Goal: Task Accomplishment & Management: Complete application form

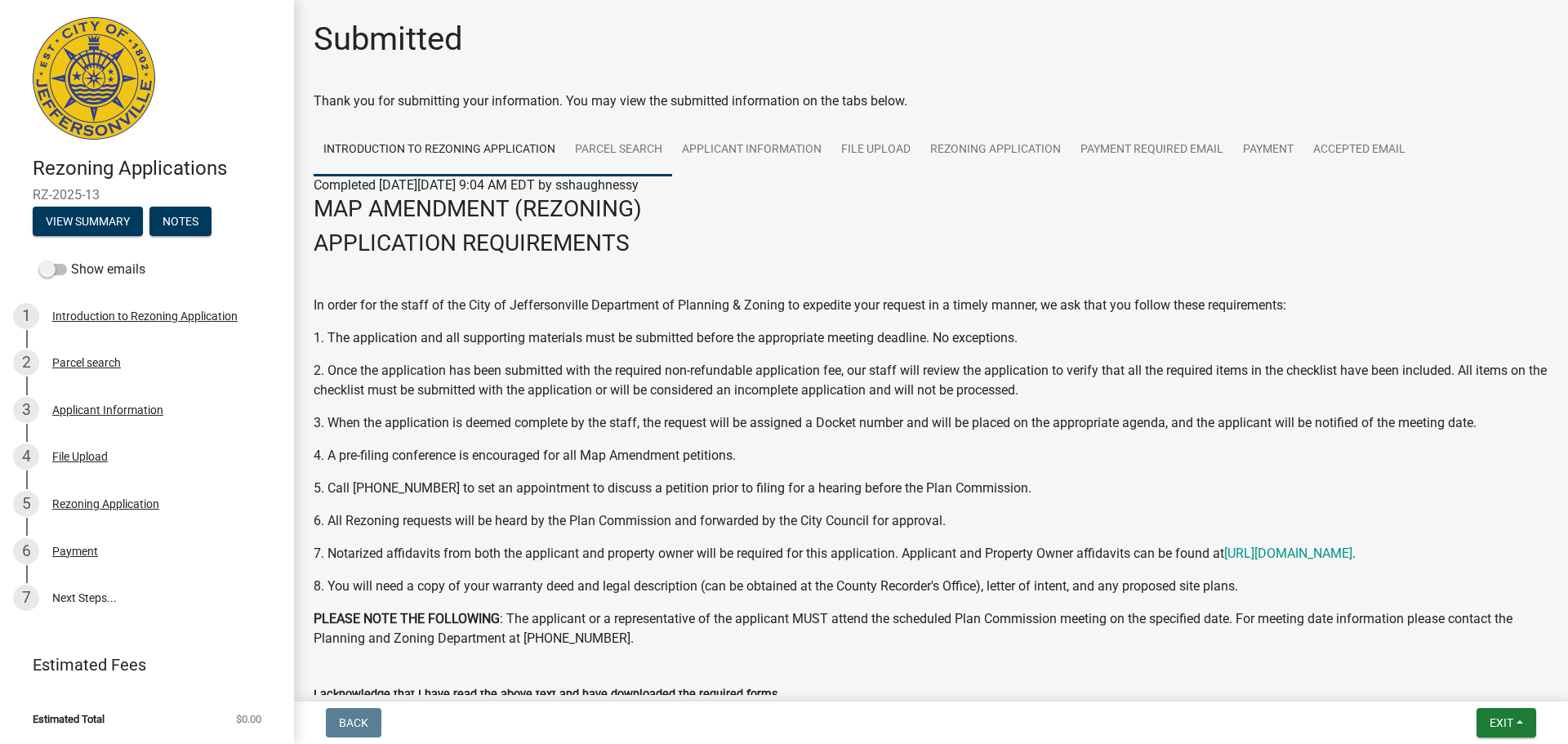
click at [622, 145] on link "Parcel search" at bounding box center [619, 150] width 107 height 52
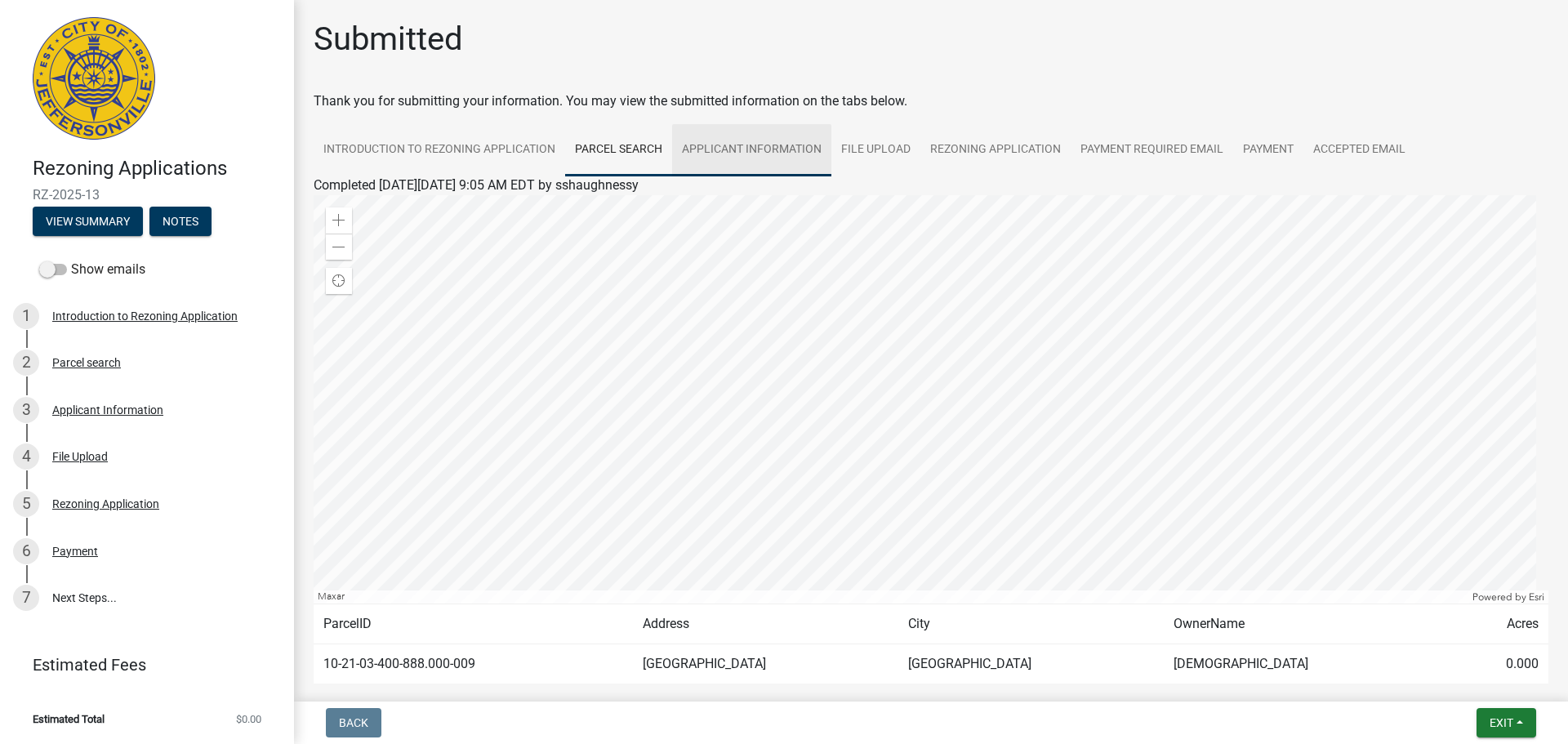
click at [720, 145] on link "Applicant Information" at bounding box center [752, 150] width 159 height 52
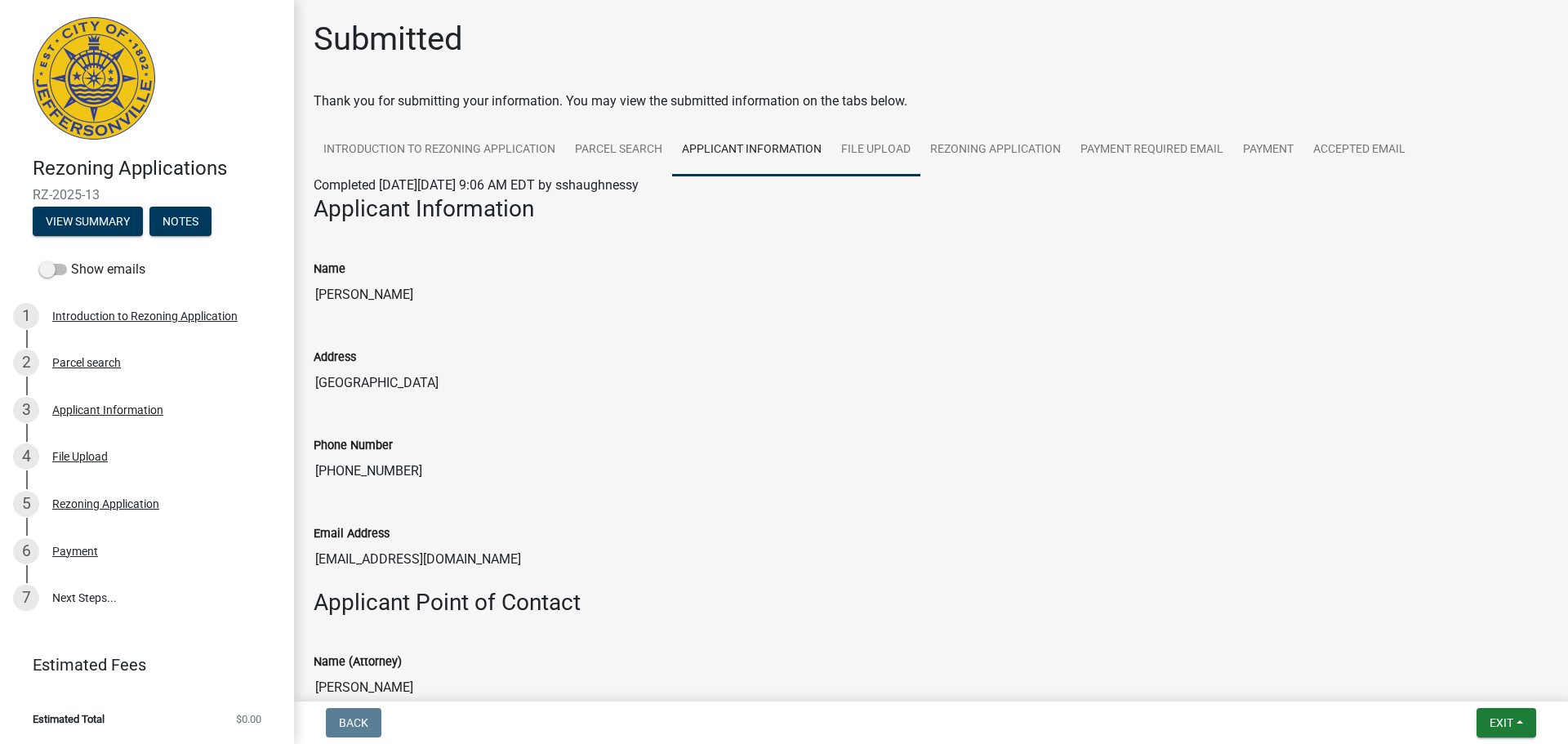
click at [873, 142] on link "File Upload" at bounding box center [875, 150] width 89 height 52
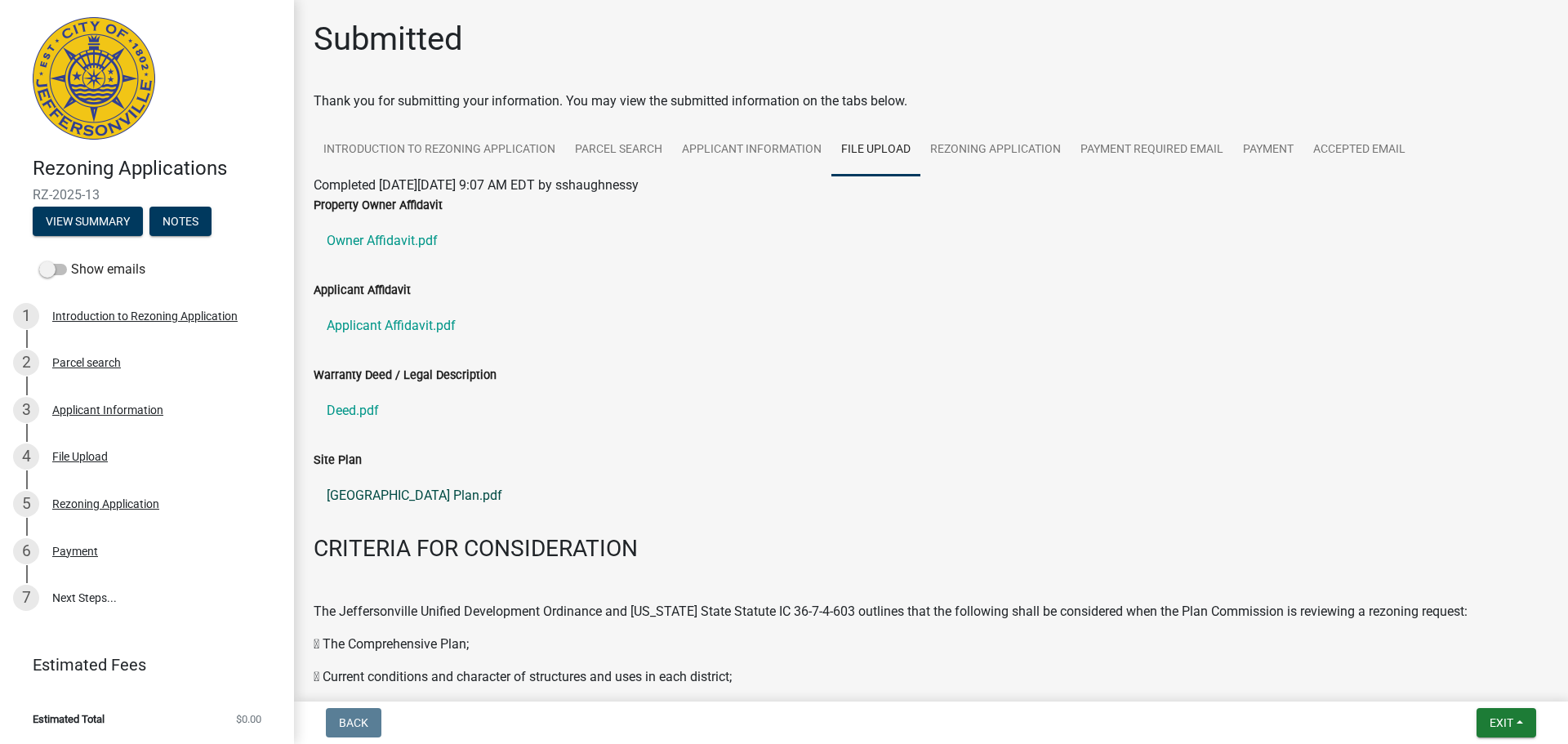
click at [424, 492] on link "5030 Hamburg Pike Site Plan.pdf" at bounding box center [931, 496] width 1235 height 39
click at [993, 146] on link "Rezoning Application" at bounding box center [996, 150] width 150 height 52
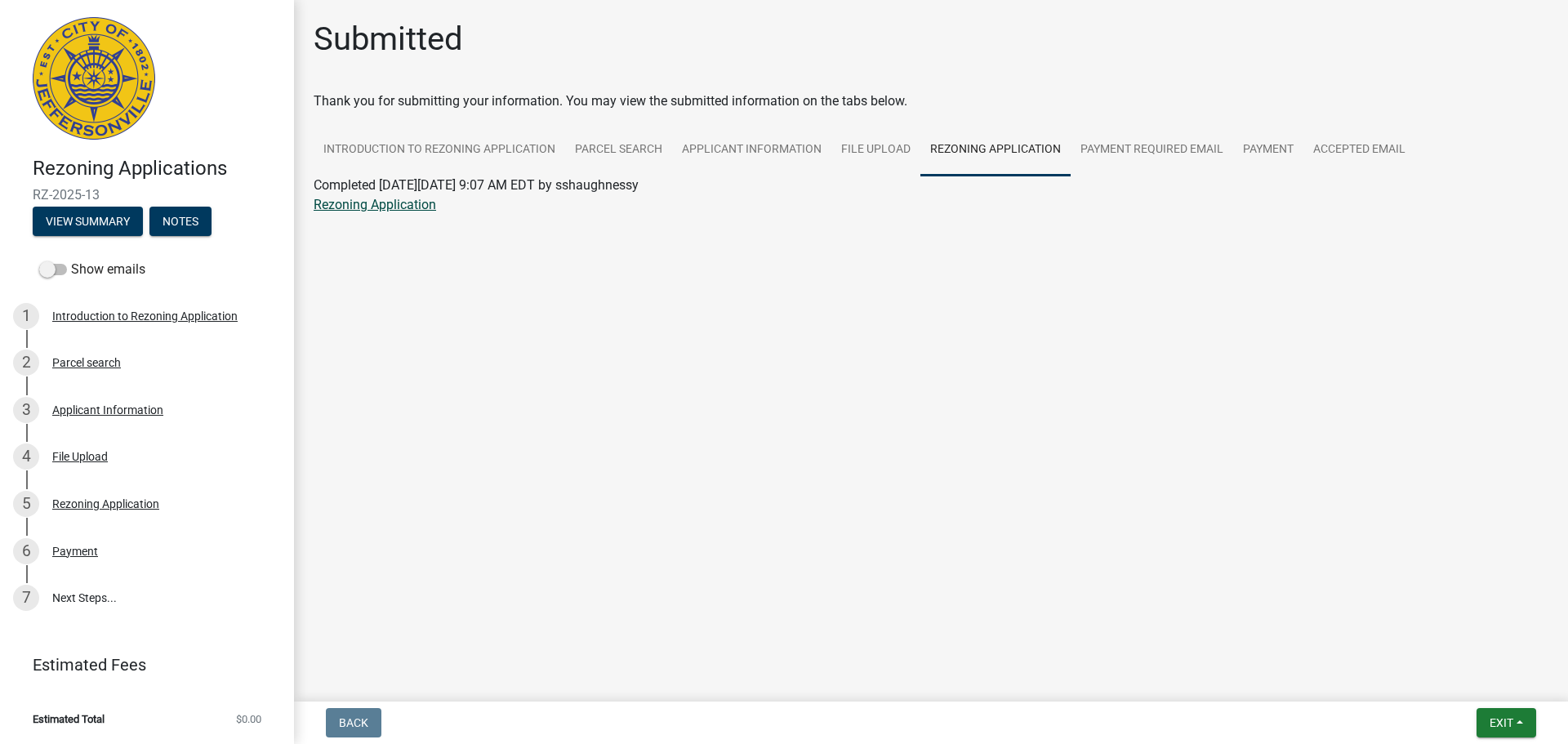
click at [370, 206] on link "Rezoning Application" at bounding box center [374, 204] width 123 height 15
click at [1157, 146] on link "Payment Required Email" at bounding box center [1153, 150] width 163 height 52
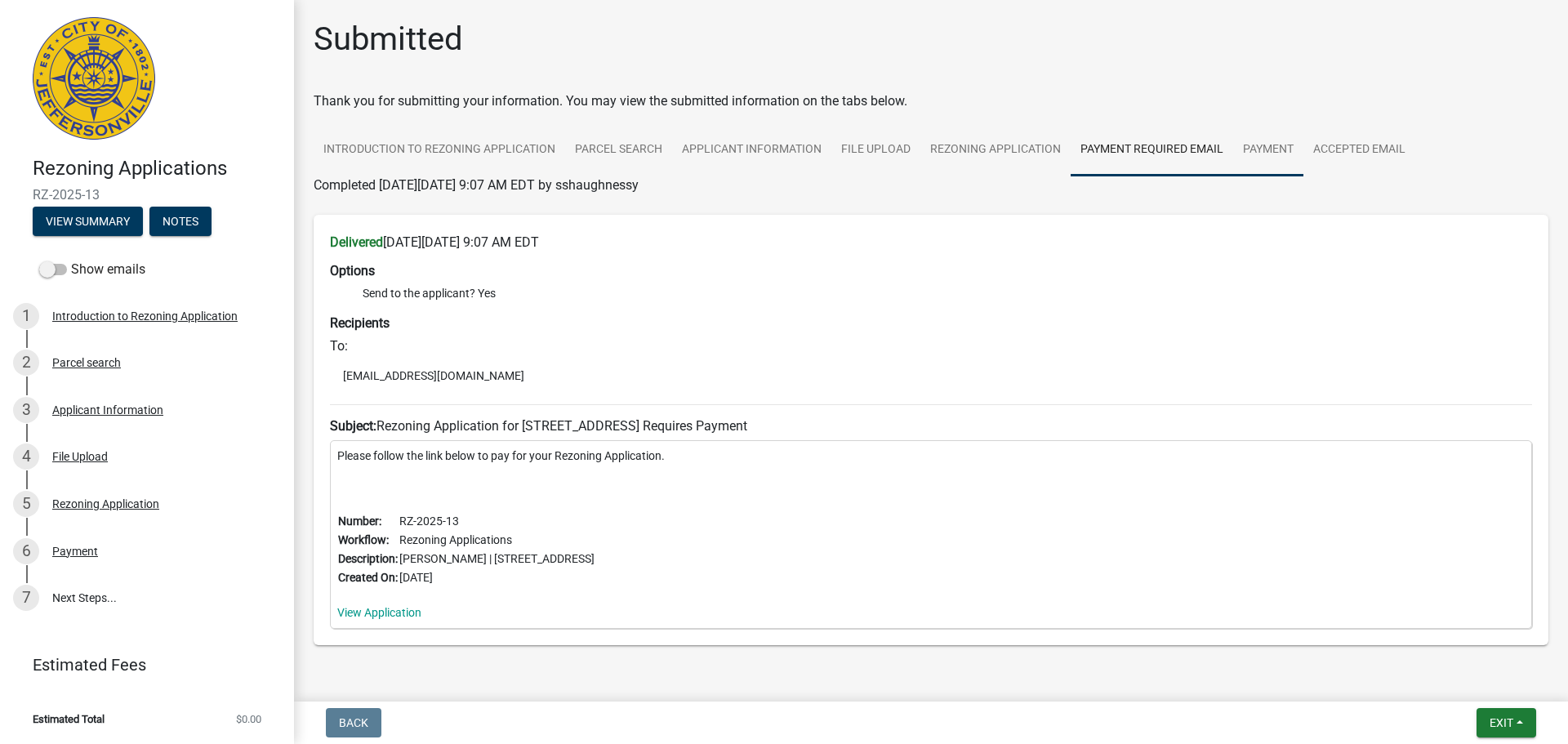
click at [1259, 145] on link "Payment" at bounding box center [1268, 150] width 70 height 52
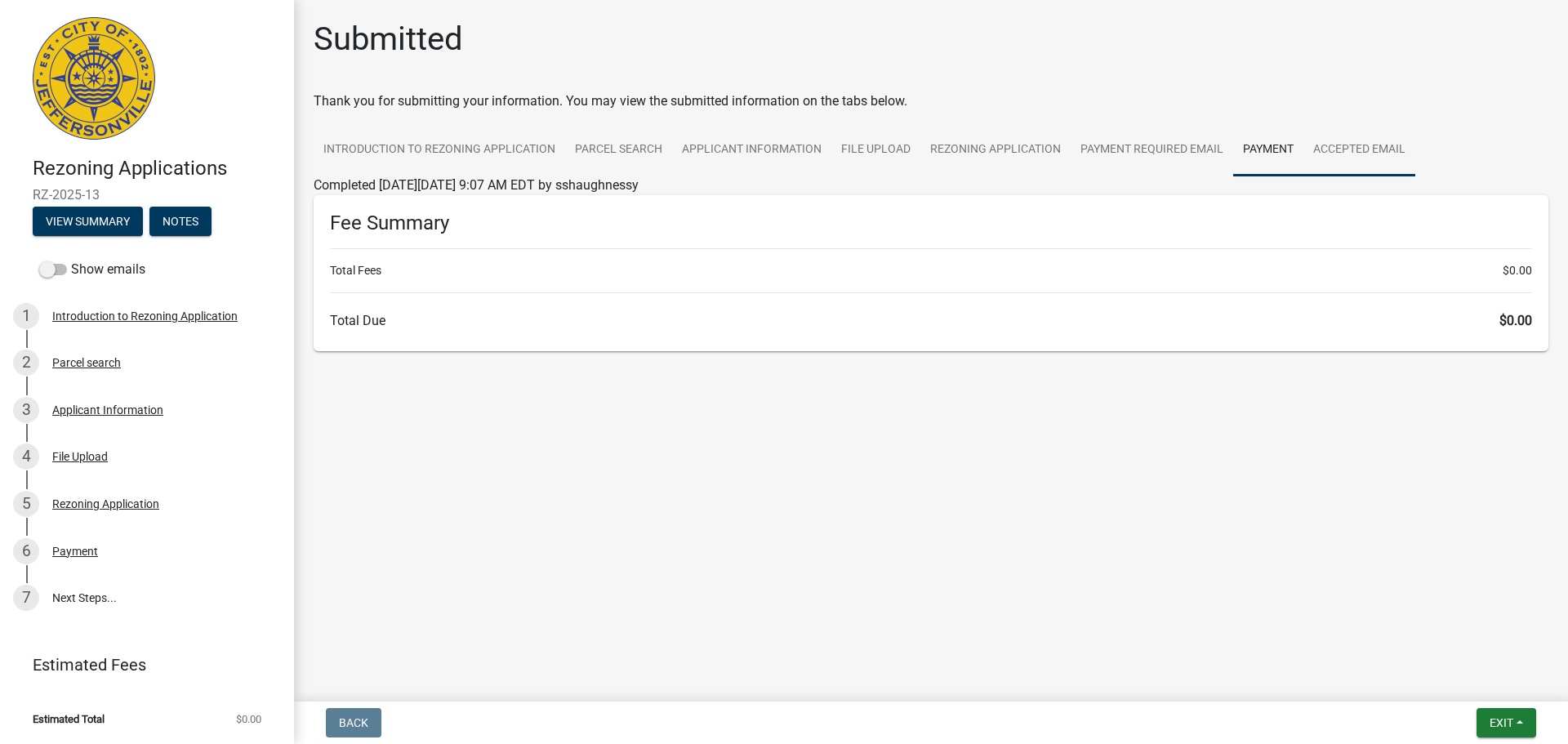
click at [1336, 142] on link "Accepted Email" at bounding box center [1359, 150] width 112 height 52
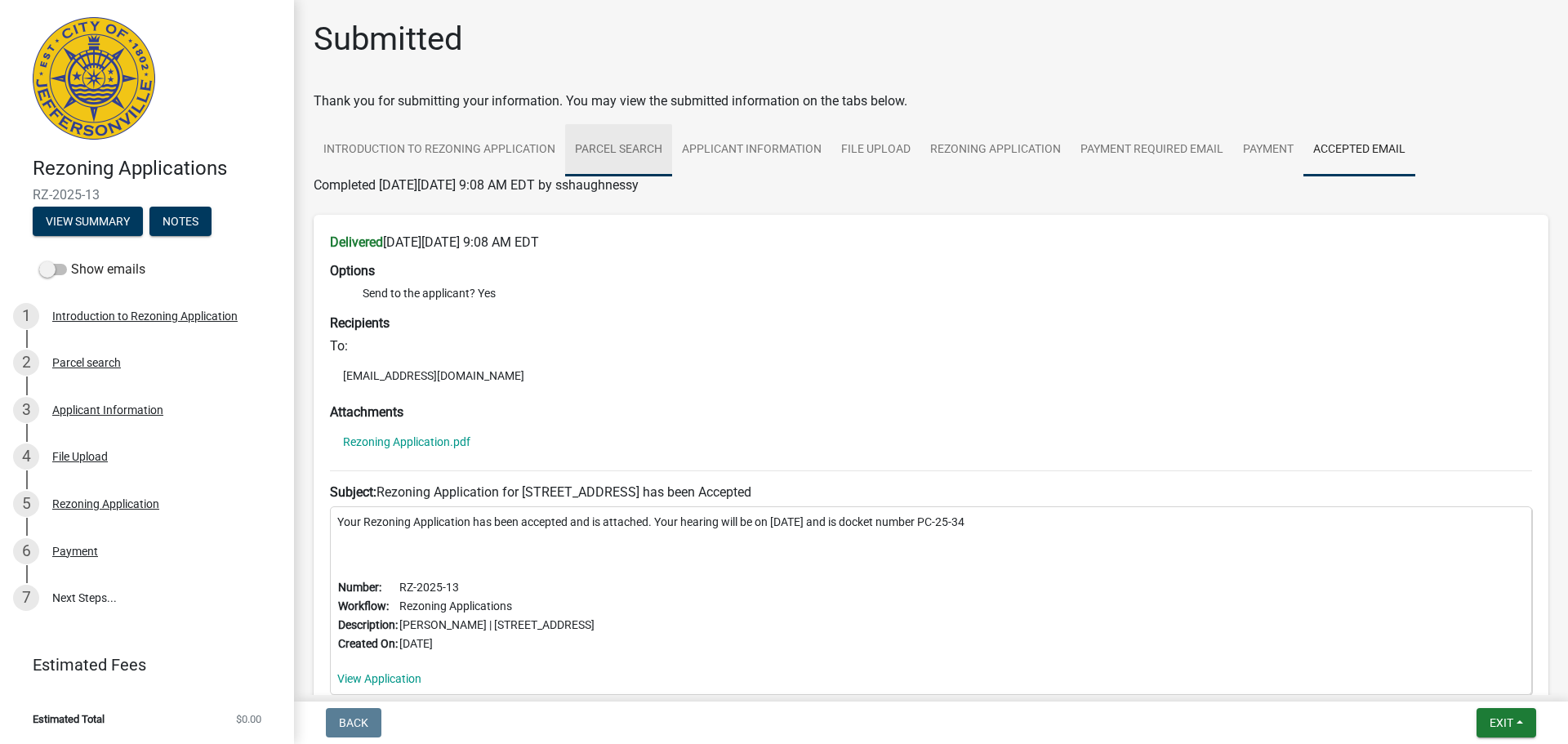
click at [605, 152] on link "Parcel search" at bounding box center [619, 150] width 107 height 52
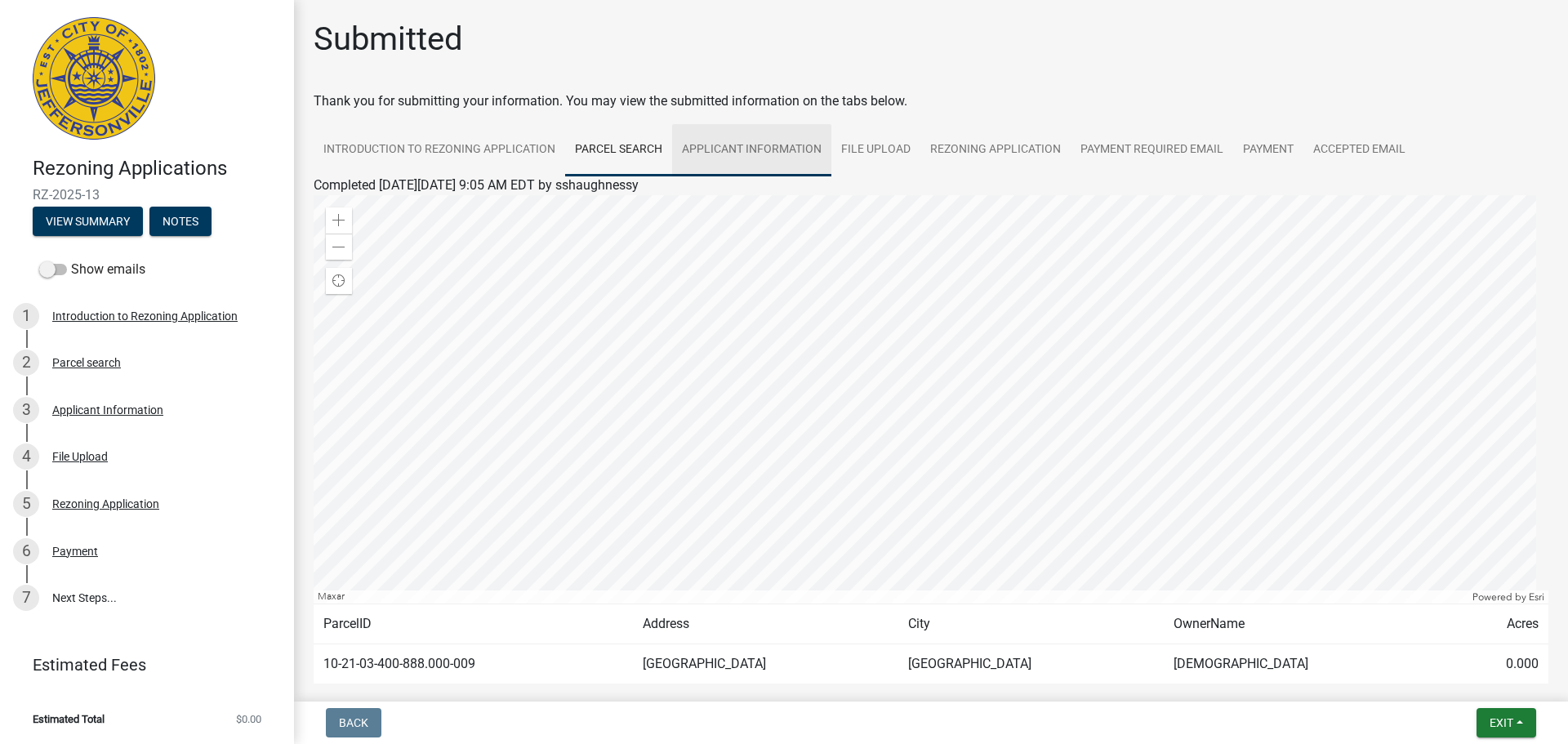
click at [716, 144] on link "Applicant Information" at bounding box center [752, 150] width 159 height 52
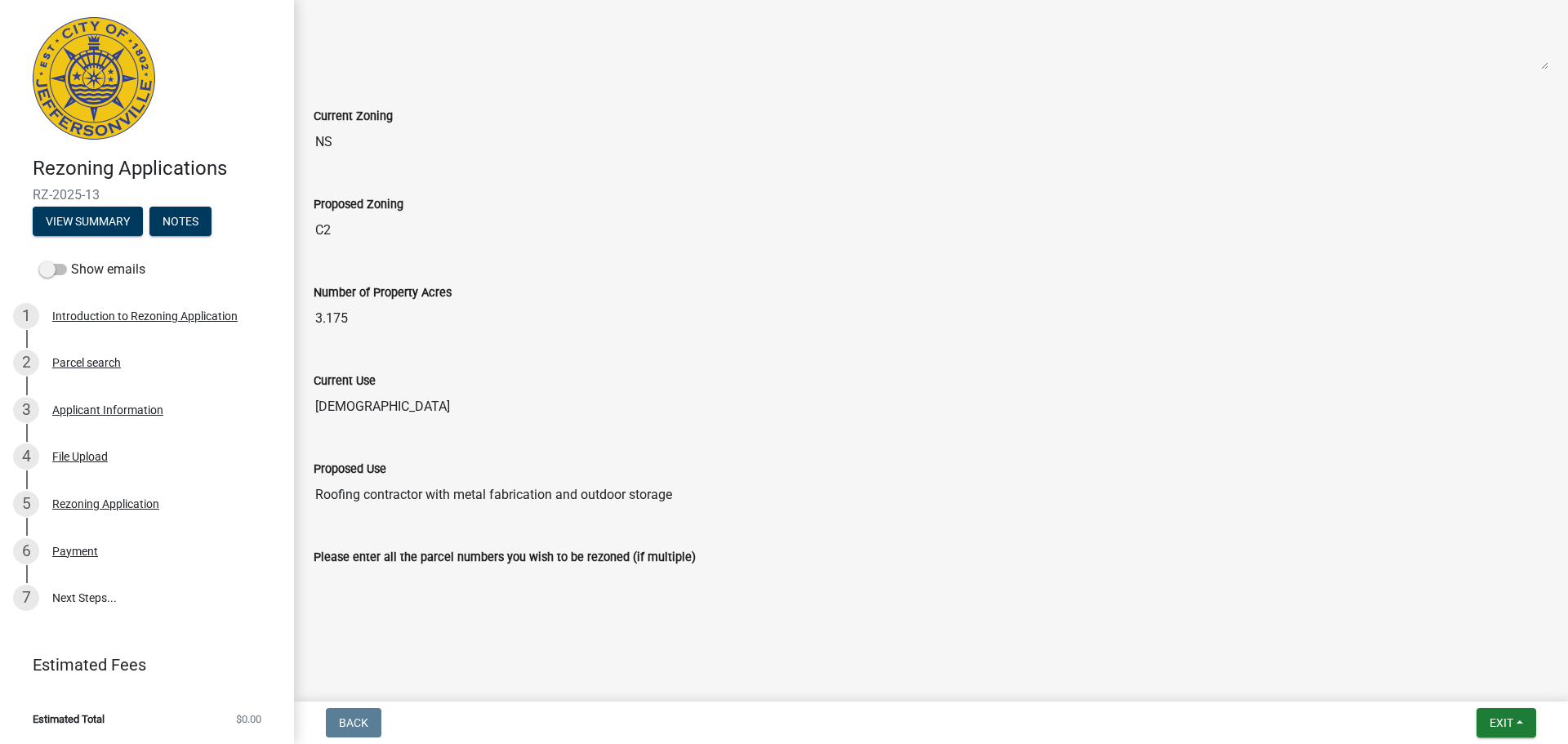
scroll to position [1284, 0]
drag, startPoint x: 688, startPoint y: 496, endPoint x: 221, endPoint y: 456, distance: 468.7
click at [221, 456] on div "Rezoning Applications RZ-2025-13 View Summary Notes Show emails 1 Introduction …" at bounding box center [784, 372] width 1568 height 744
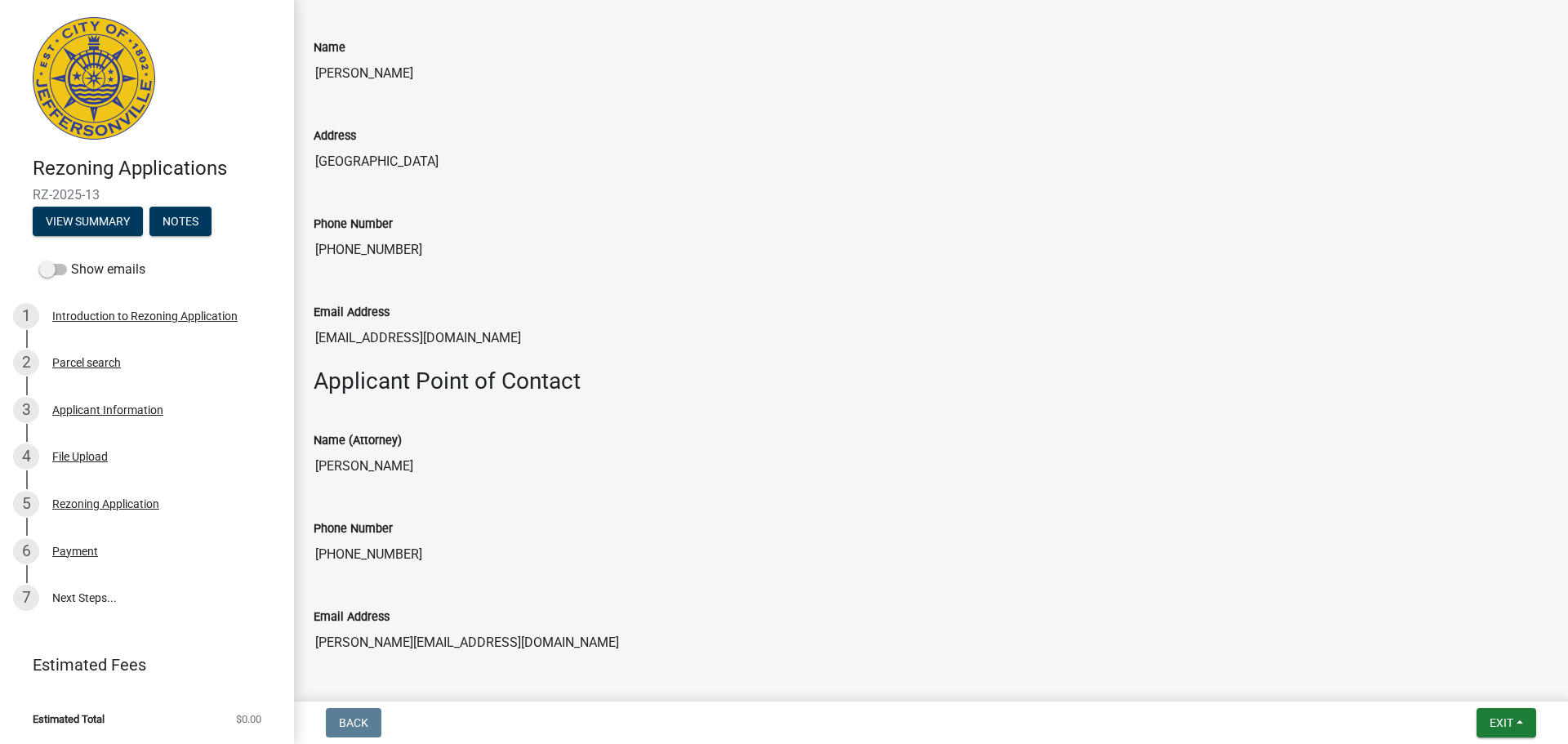
scroll to position [0, 0]
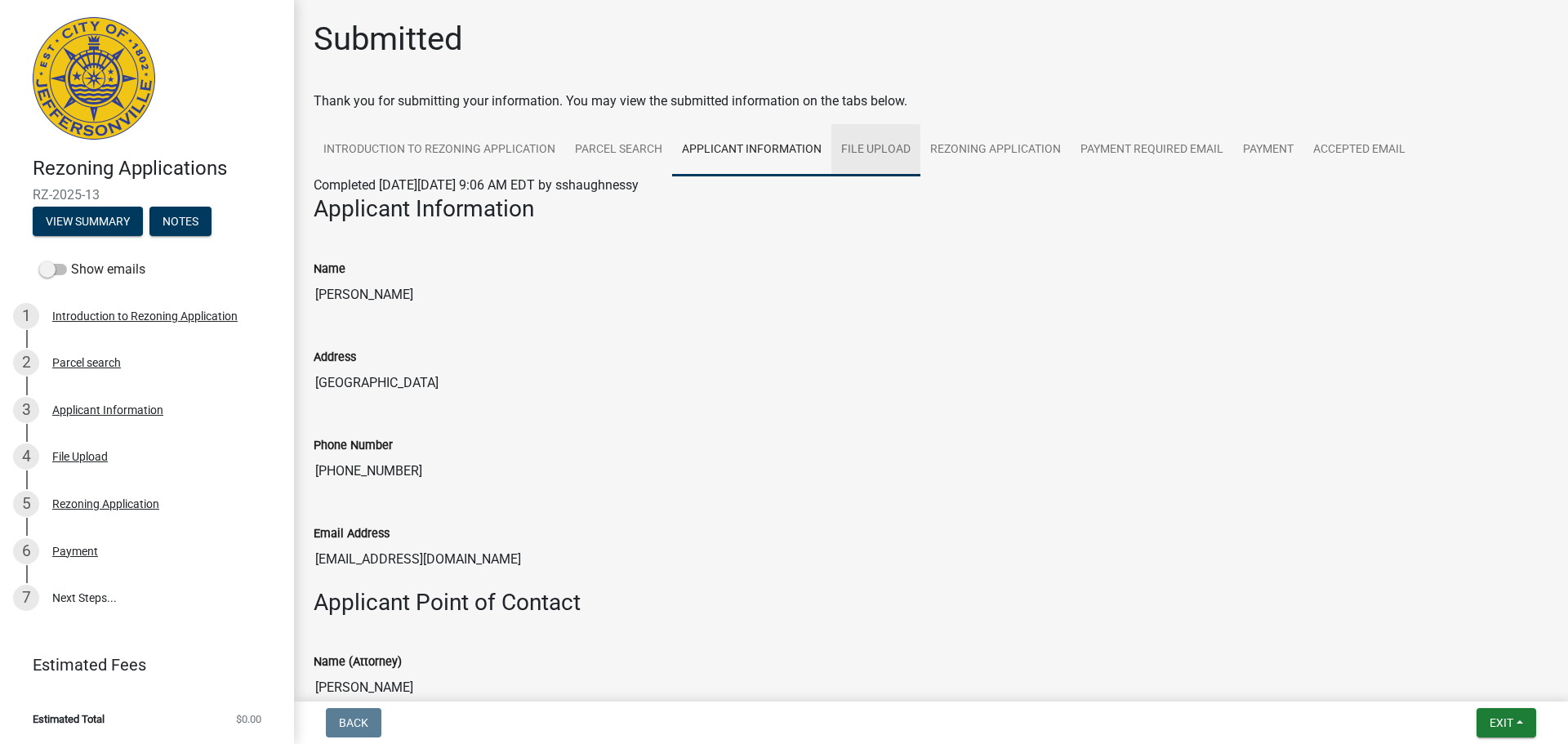
click at [869, 155] on link "File Upload" at bounding box center [875, 150] width 89 height 52
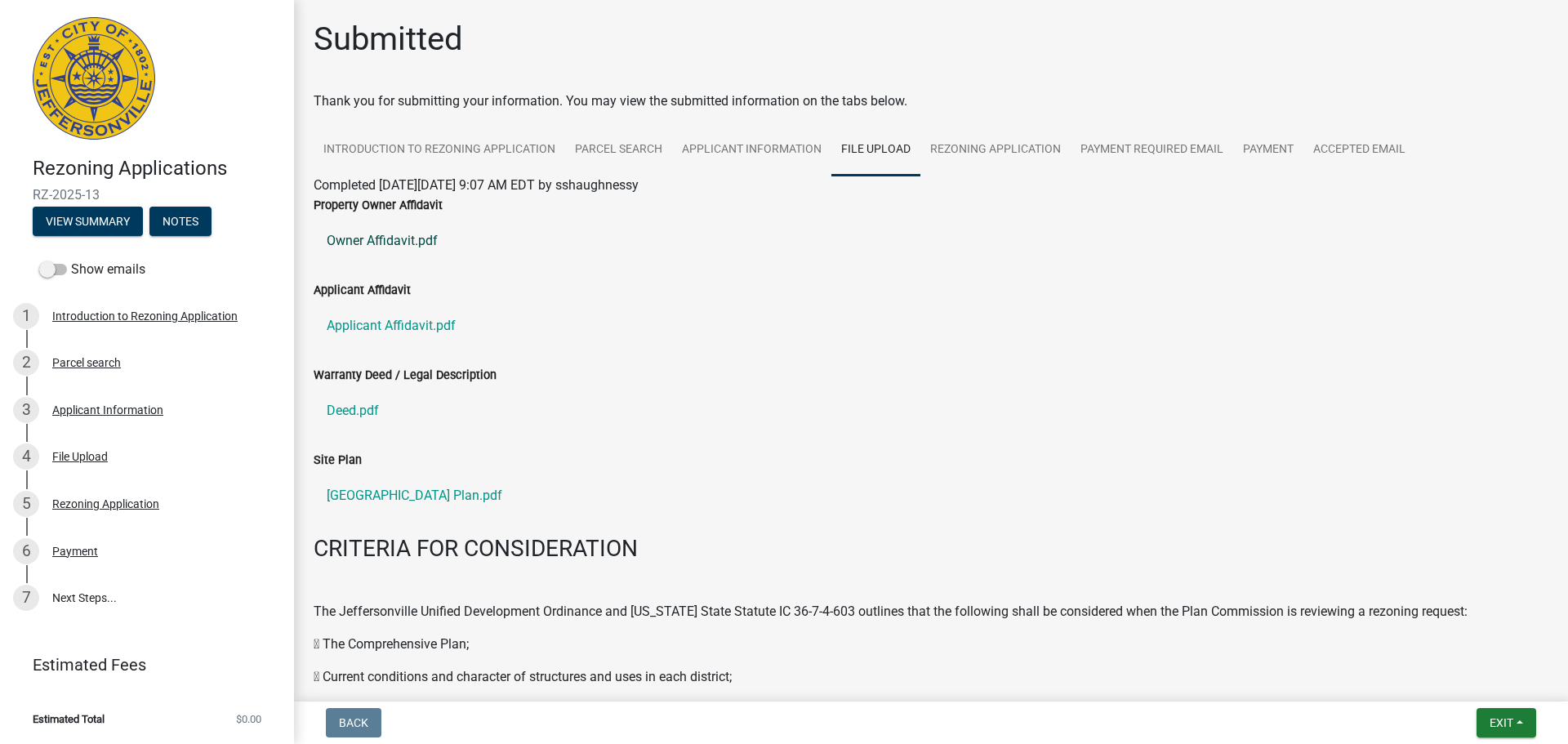
click at [414, 236] on link "Owner Affidavit.pdf" at bounding box center [931, 241] width 1235 height 39
click at [447, 329] on link "Applicant Affidavit.pdf" at bounding box center [931, 326] width 1235 height 39
click at [366, 407] on link "Deed.pdf" at bounding box center [931, 411] width 1235 height 39
click at [441, 494] on link "5030 Hamburg Pike Site Plan.pdf" at bounding box center [931, 496] width 1235 height 39
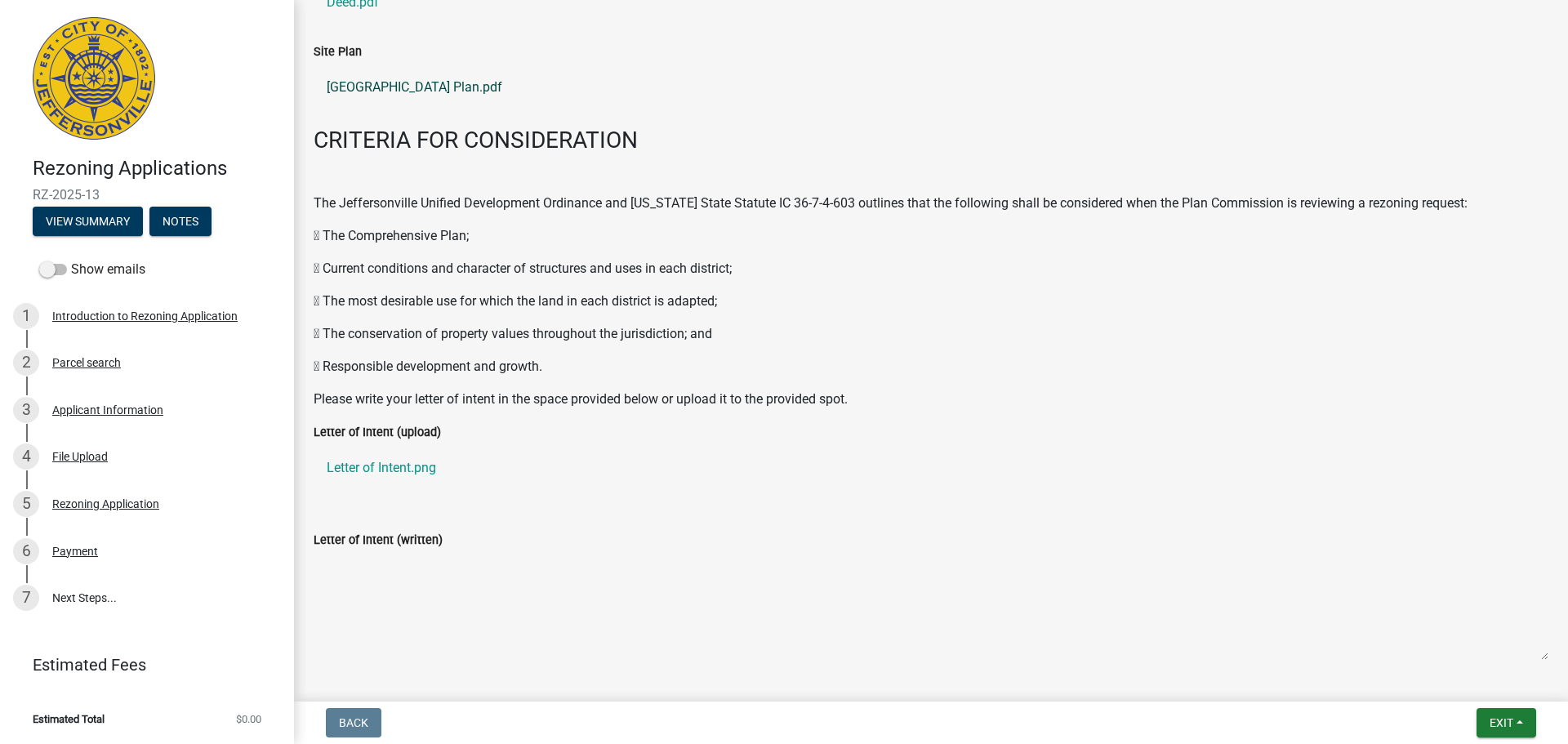
scroll to position [491, 0]
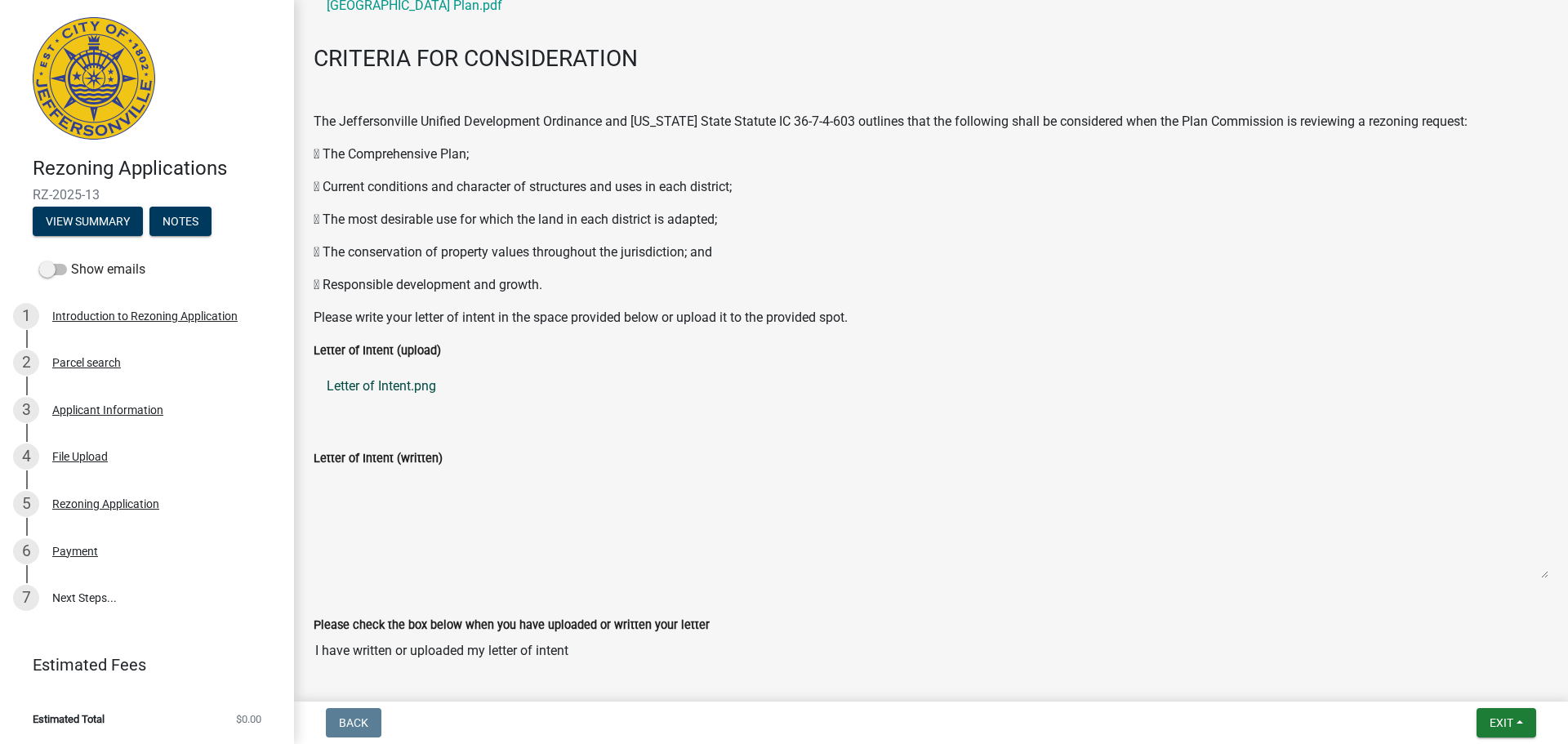
click at [409, 381] on link "Letter of Intent.png" at bounding box center [931, 387] width 1235 height 39
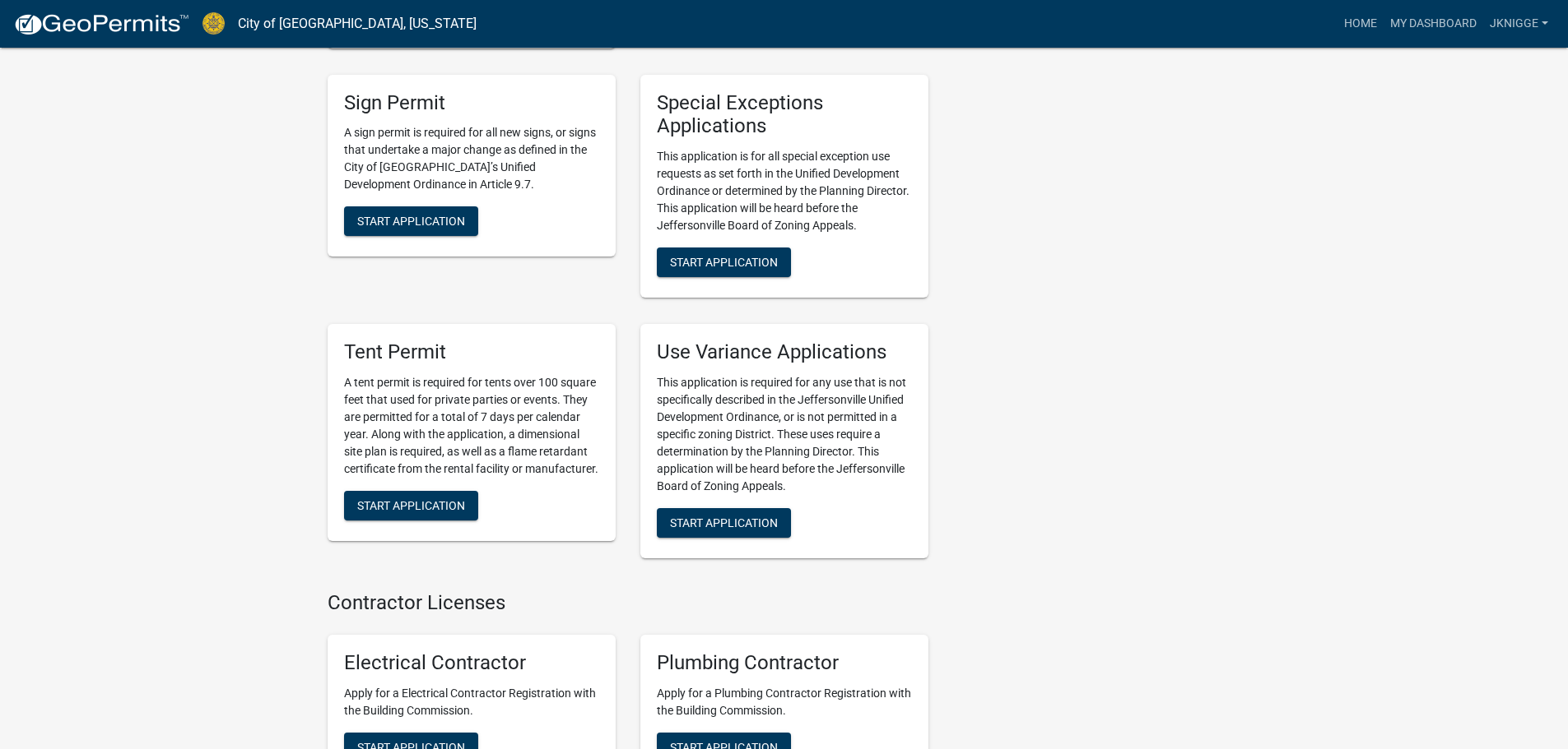
scroll to position [3209, 0]
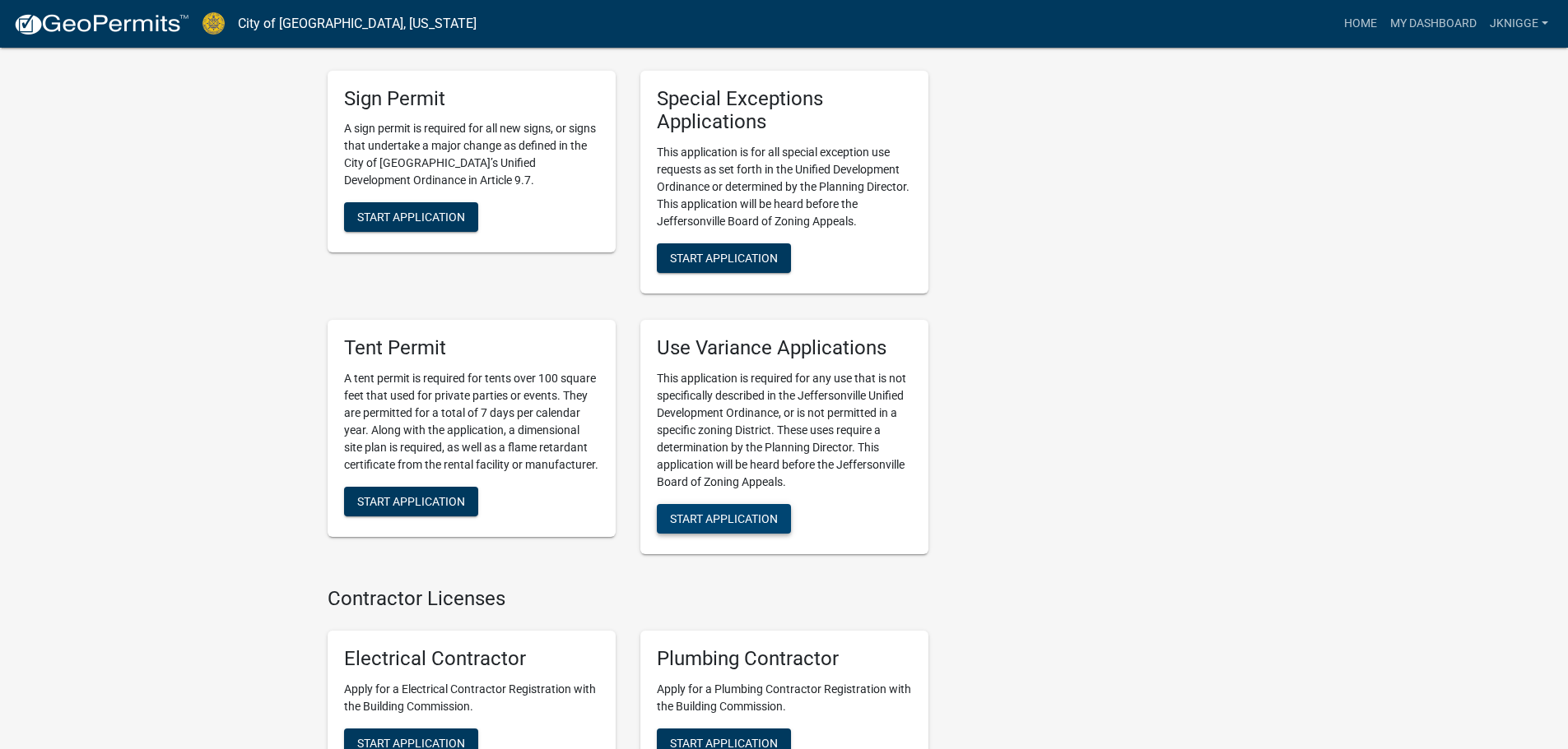
click at [709, 513] on span "Start Application" at bounding box center [724, 519] width 108 height 14
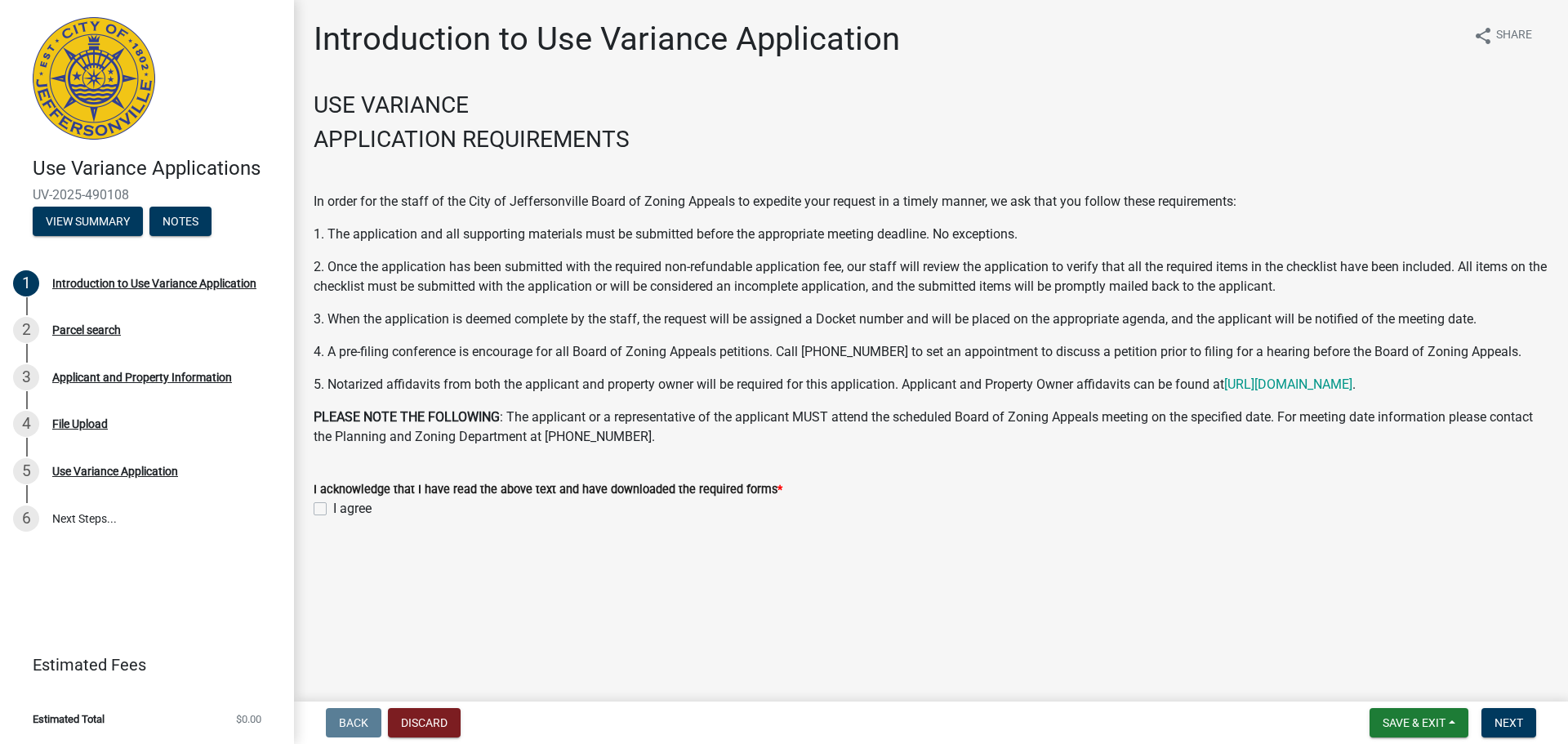
click at [333, 510] on label "I agree" at bounding box center [352, 509] width 38 height 20
click at [333, 510] on input "I agree" at bounding box center [338, 505] width 11 height 11
checkbox input "true"
click at [1523, 716] on span "Next" at bounding box center [1509, 723] width 29 height 13
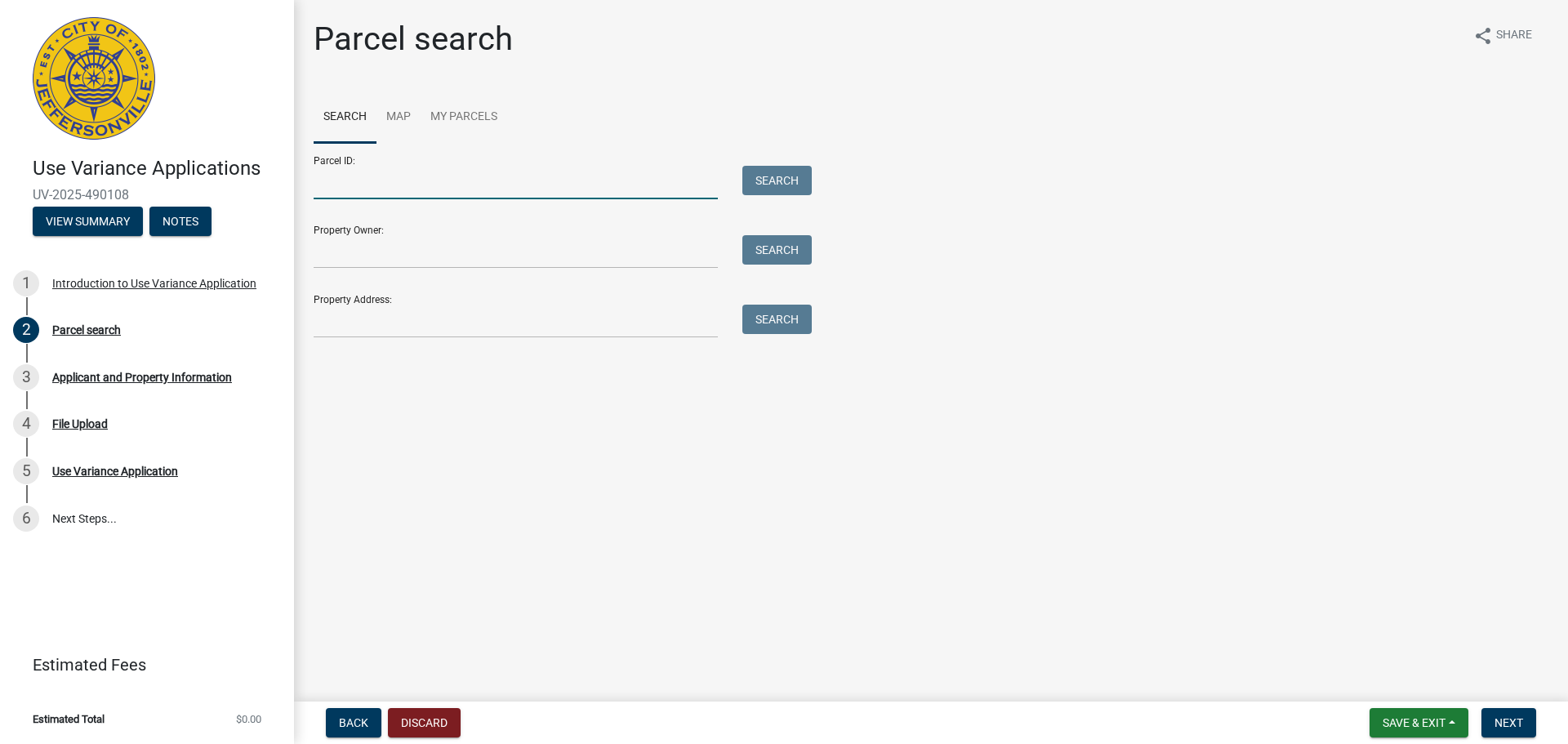
click at [456, 183] on input "Parcel ID:" at bounding box center [516, 182] width 405 height 33
click at [361, 323] on input "Property Address:" at bounding box center [516, 321] width 405 height 33
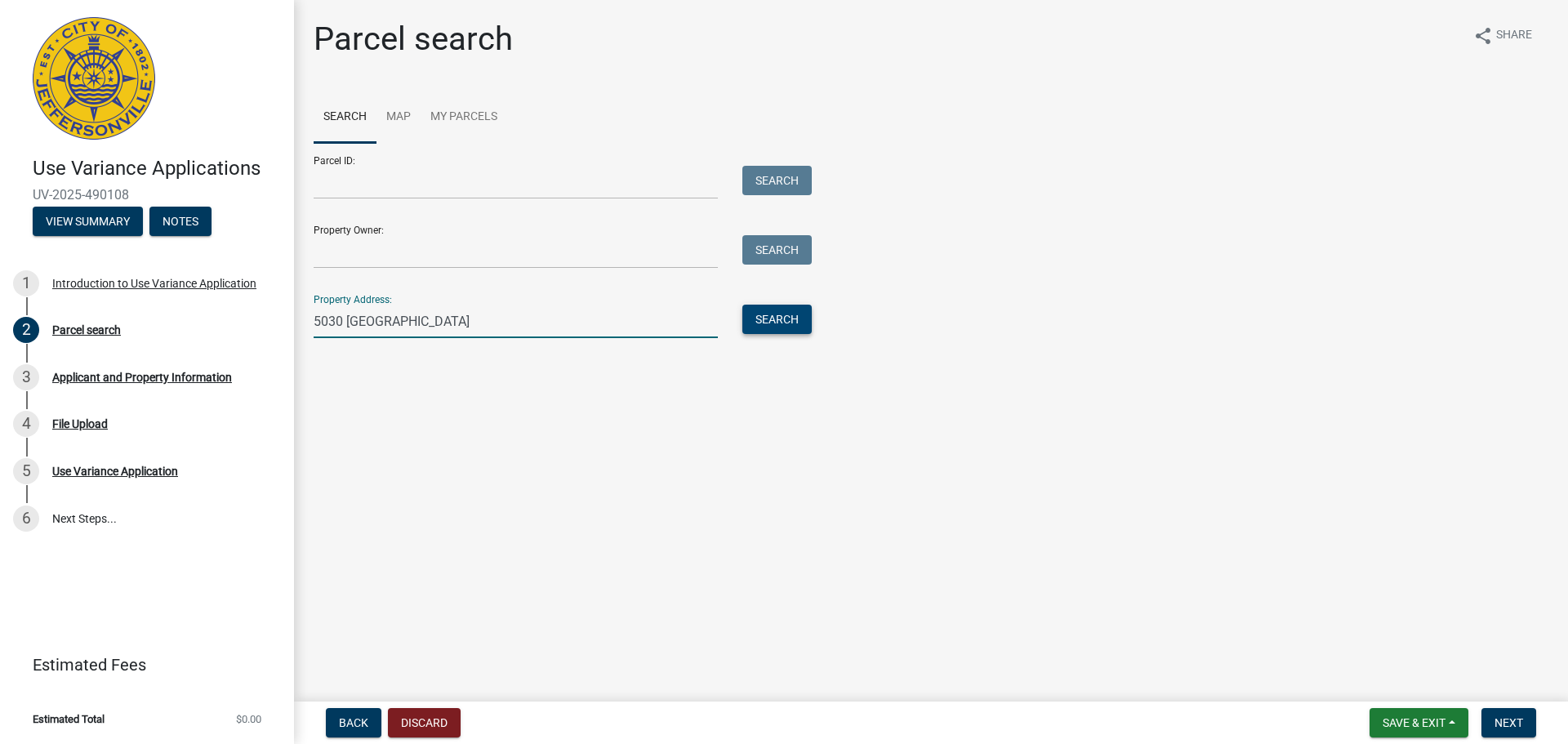
type input "5030 [GEOGRAPHIC_DATA]"
click at [763, 315] on button "Search" at bounding box center [778, 319] width 70 height 30
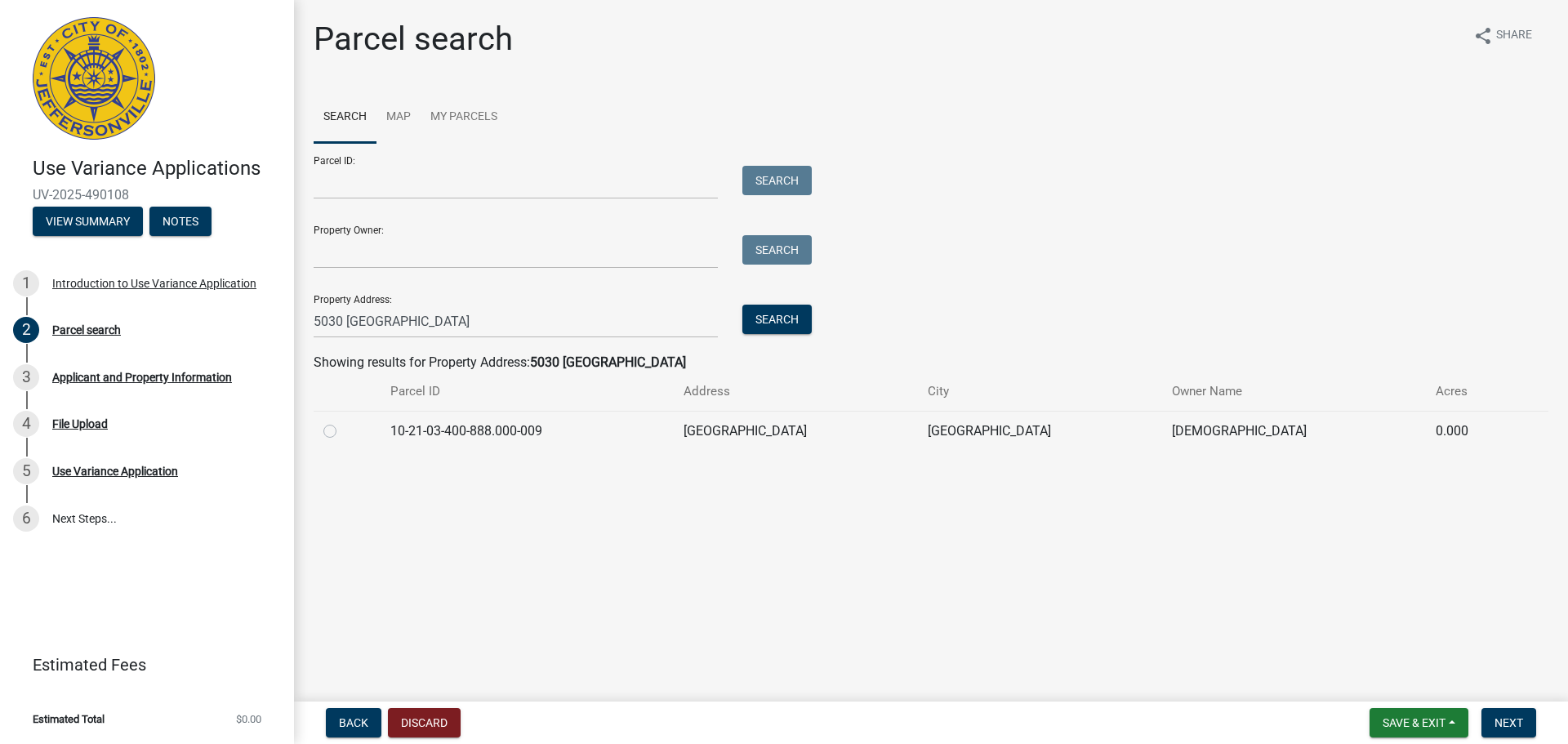
click at [343, 422] on label at bounding box center [343, 422] width 0 height 0
click at [343, 431] on input "radio" at bounding box center [348, 427] width 11 height 11
radio input "true"
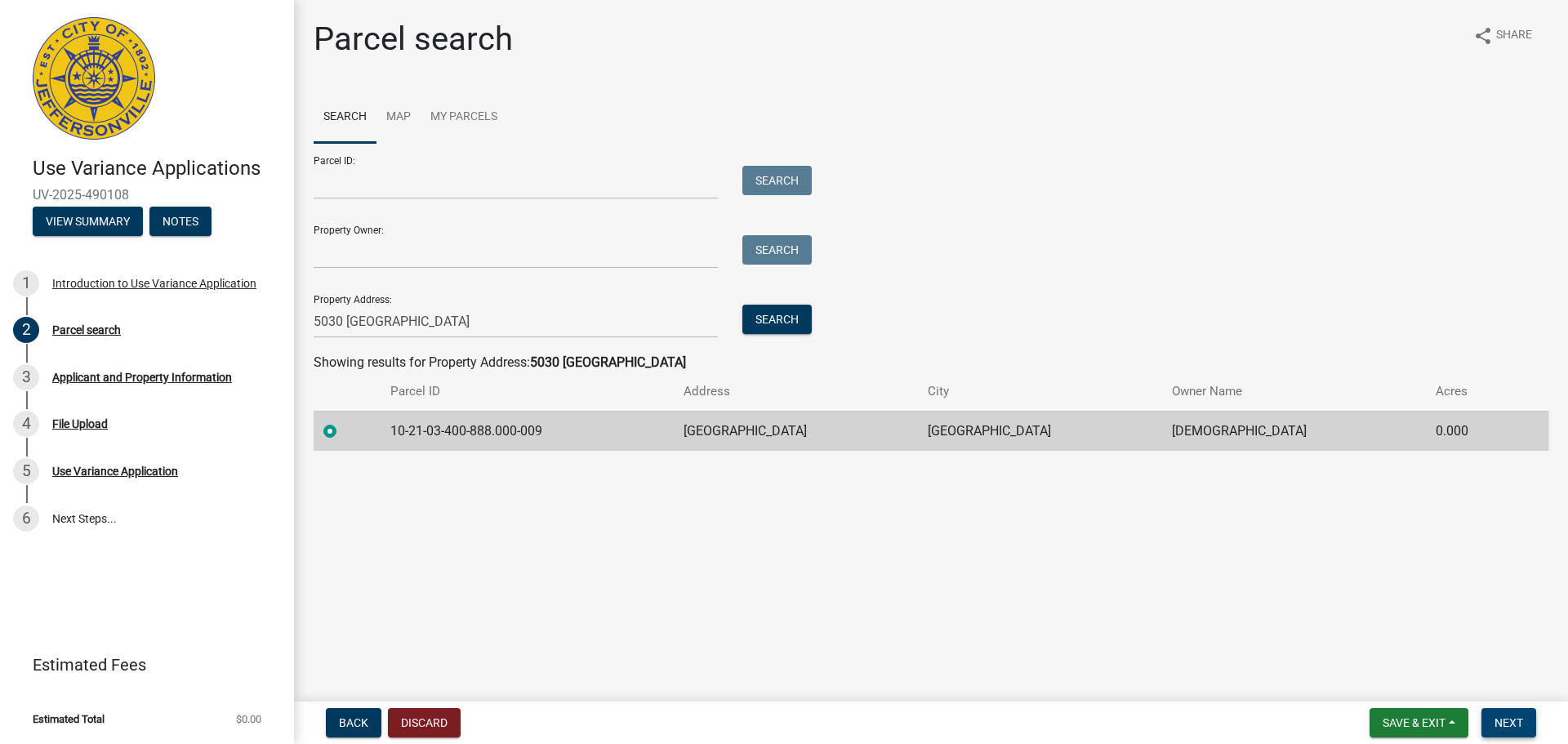
click at [1502, 718] on span "Next" at bounding box center [1509, 723] width 29 height 13
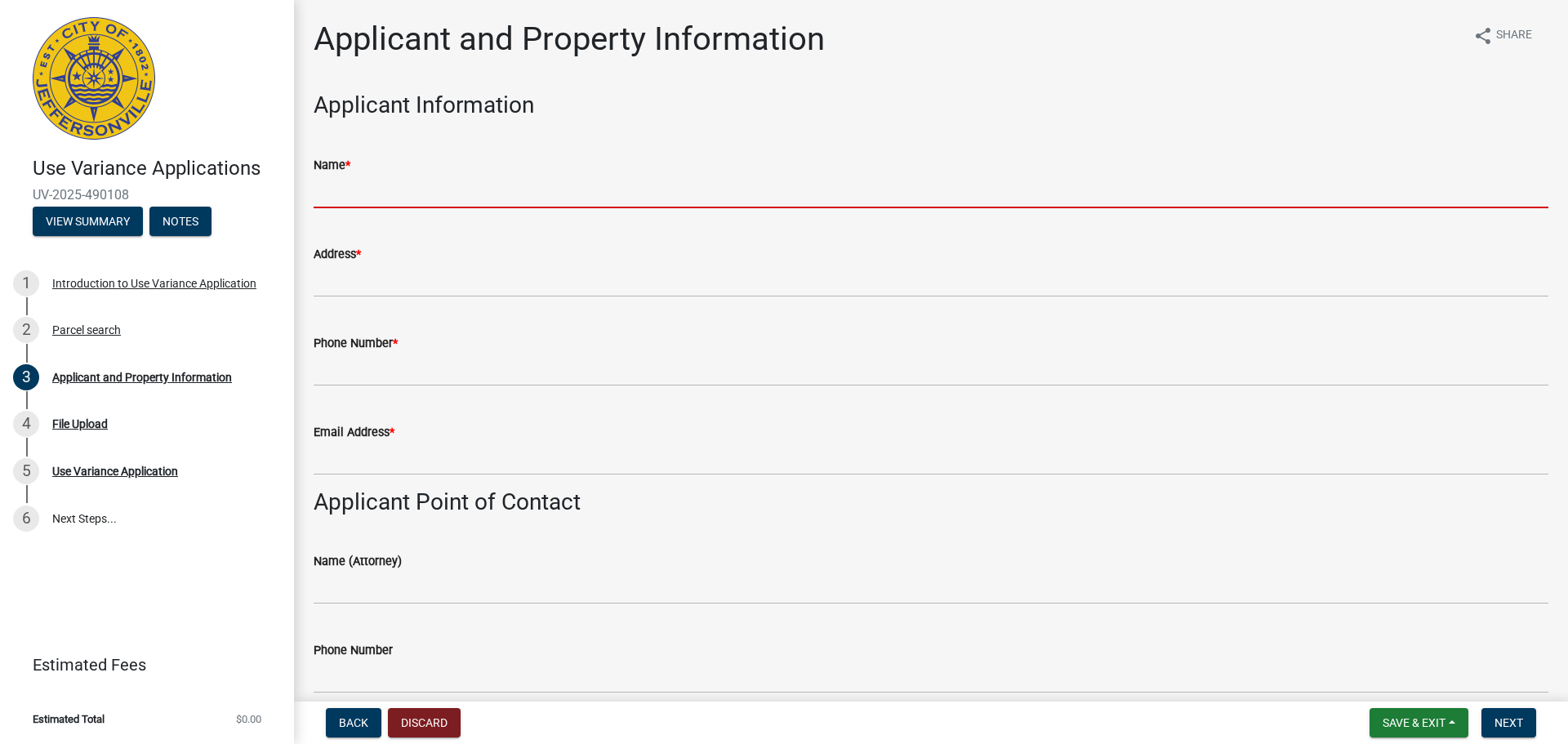
click at [479, 204] on input "Name *" at bounding box center [931, 191] width 1235 height 33
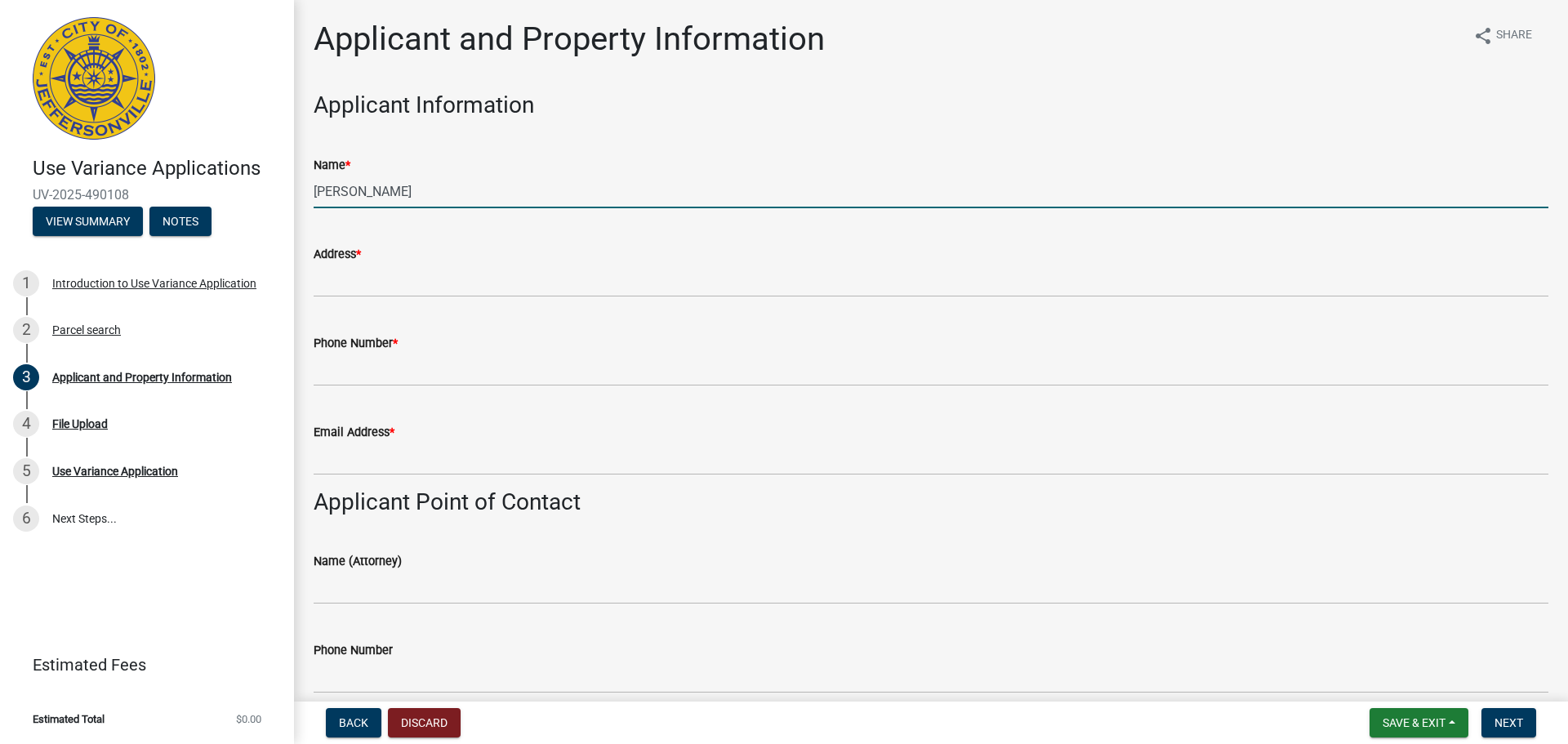
type input "[PERSON_NAME]"
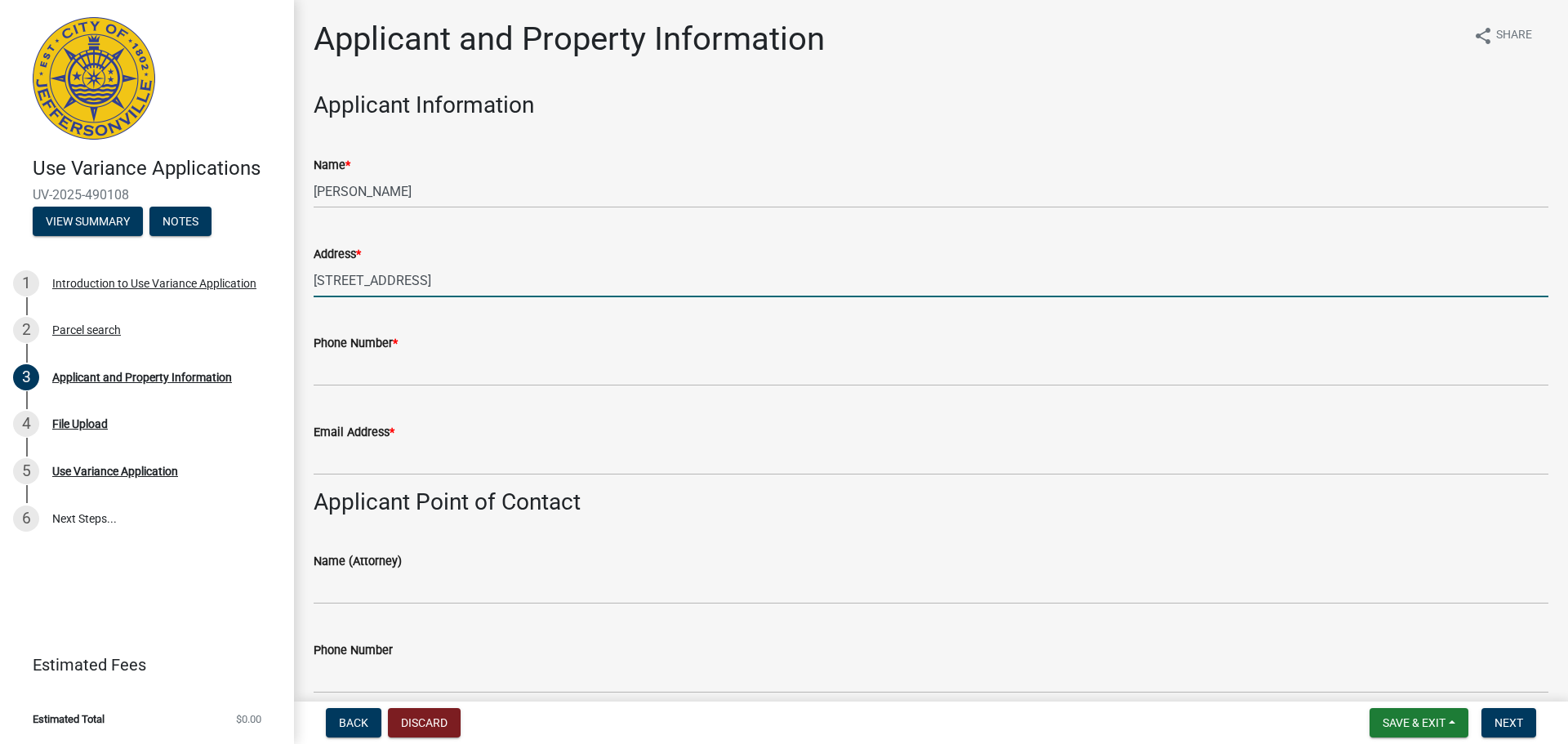
type input "[STREET_ADDRESS]"
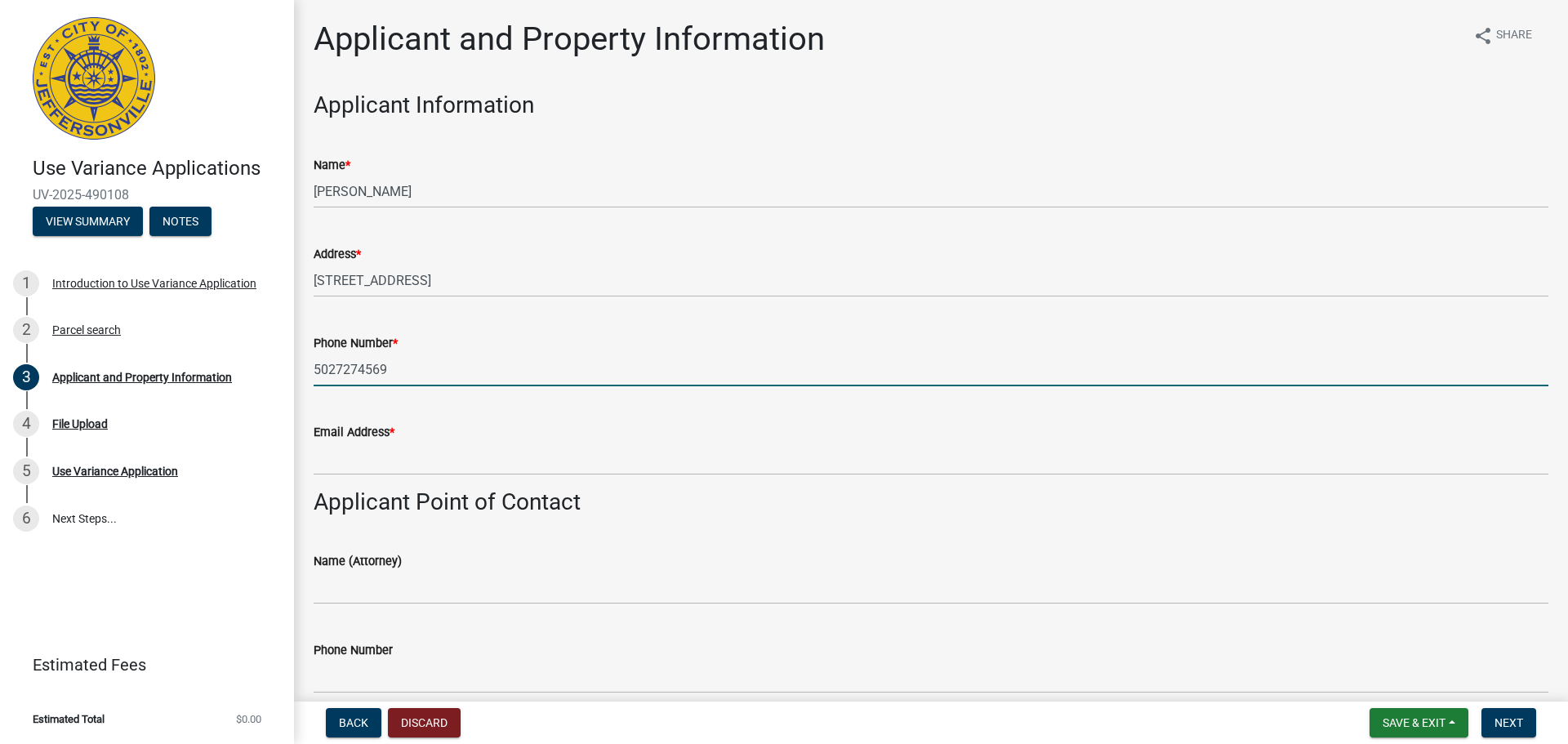
type input "5027274569"
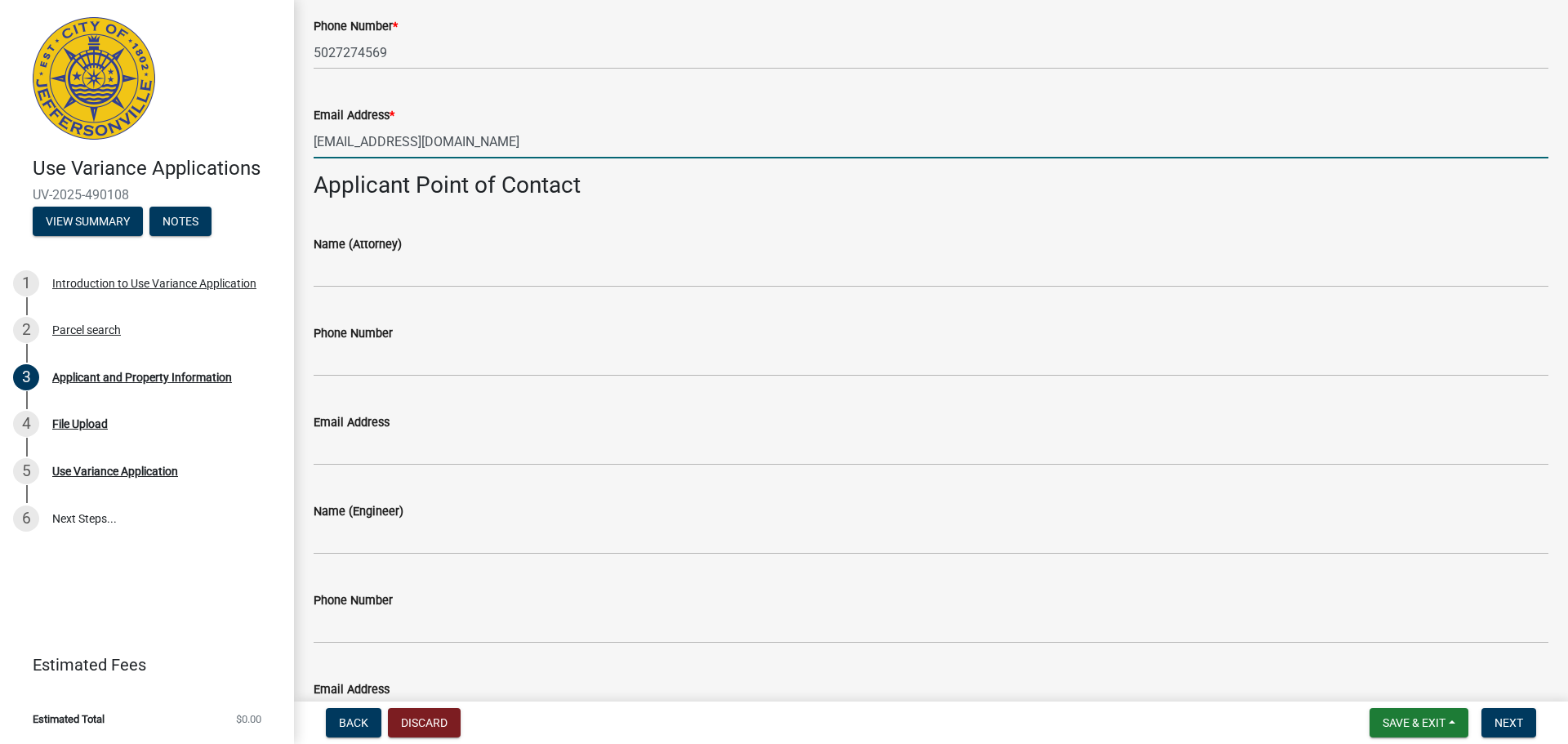
scroll to position [327, 0]
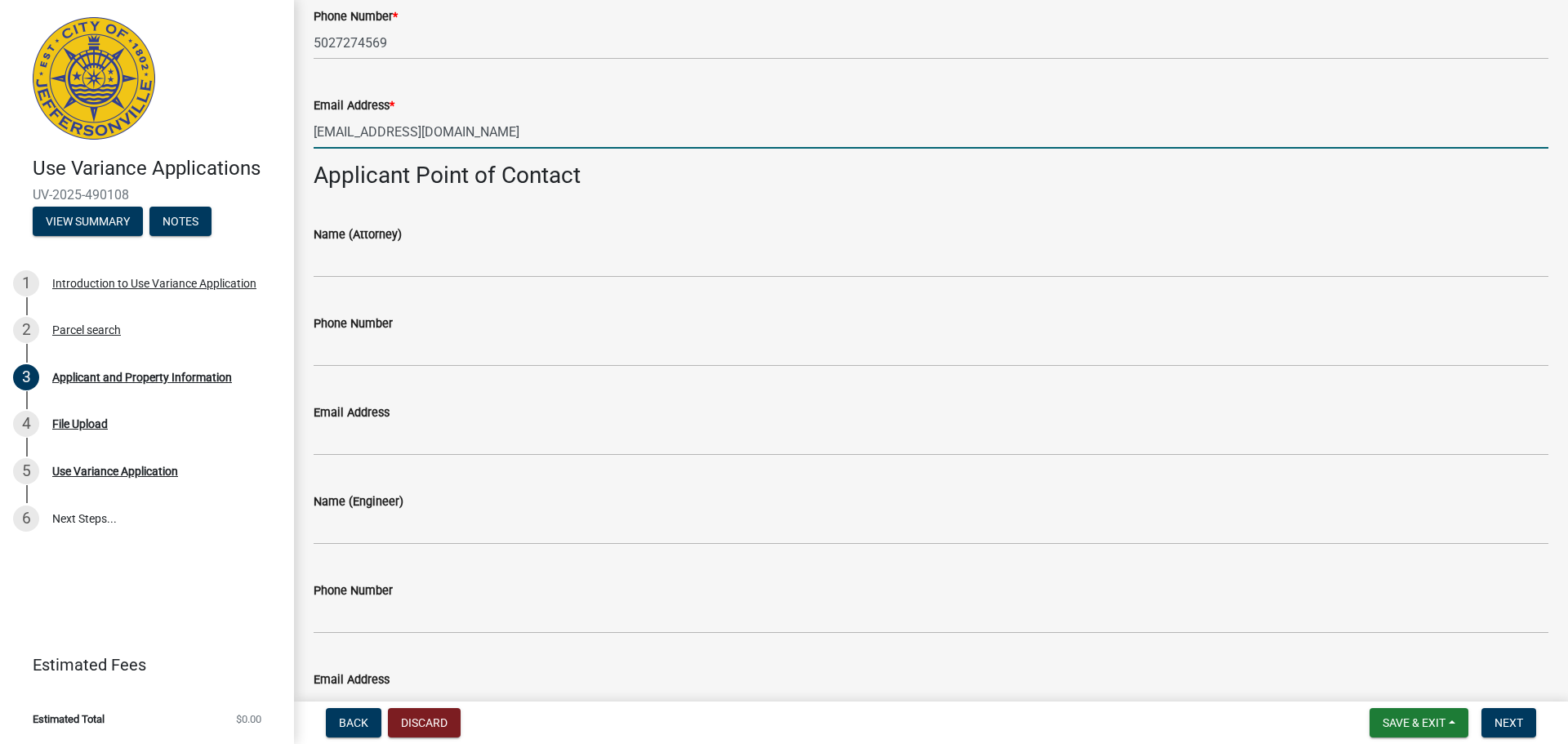
type input "[EMAIL_ADDRESS][DOMAIN_NAME]"
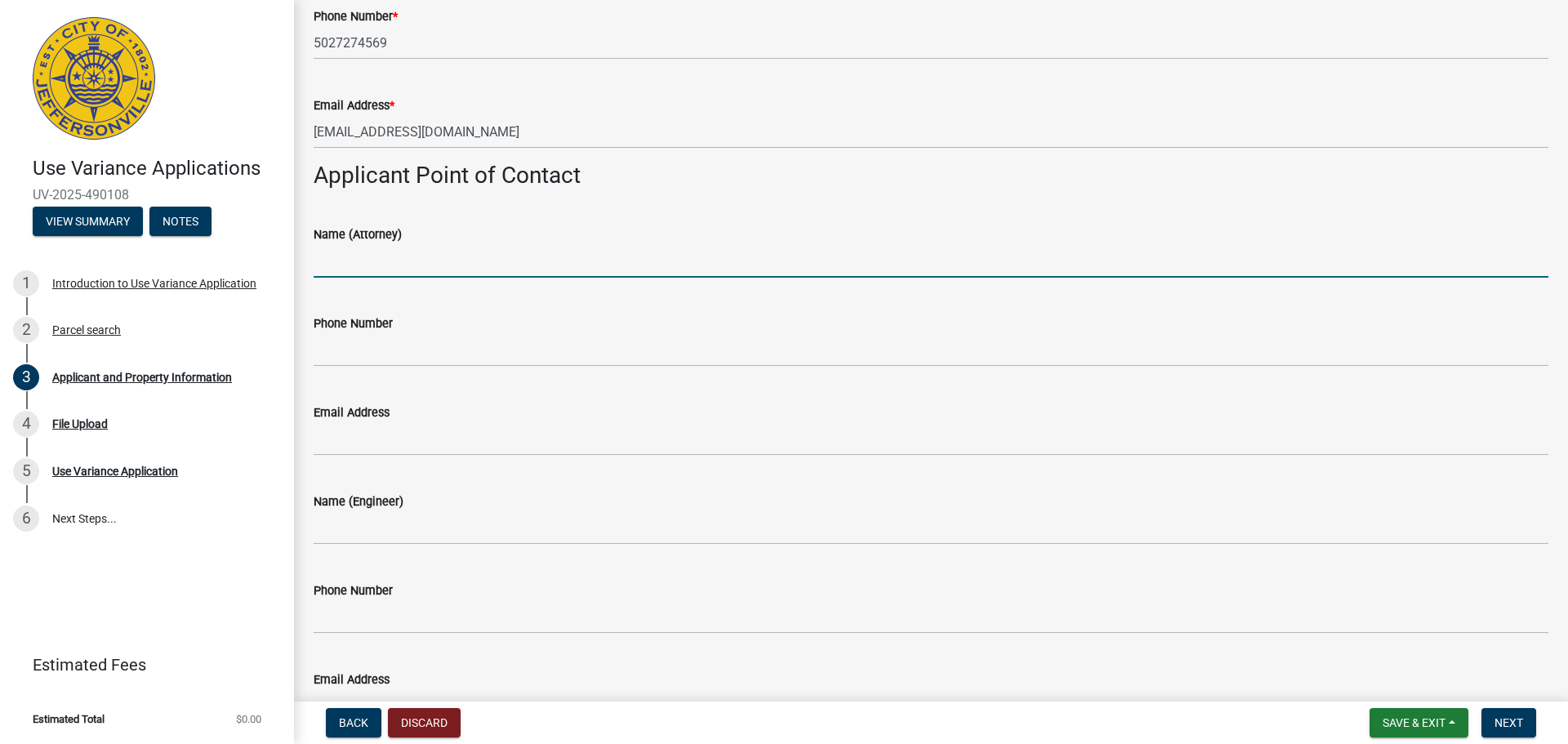
click at [379, 251] on input "Name (Attorney)" at bounding box center [931, 261] width 1235 height 33
click at [389, 267] on input "Name (Attorney)" at bounding box center [931, 261] width 1235 height 33
type input "[PERSON_NAME]"
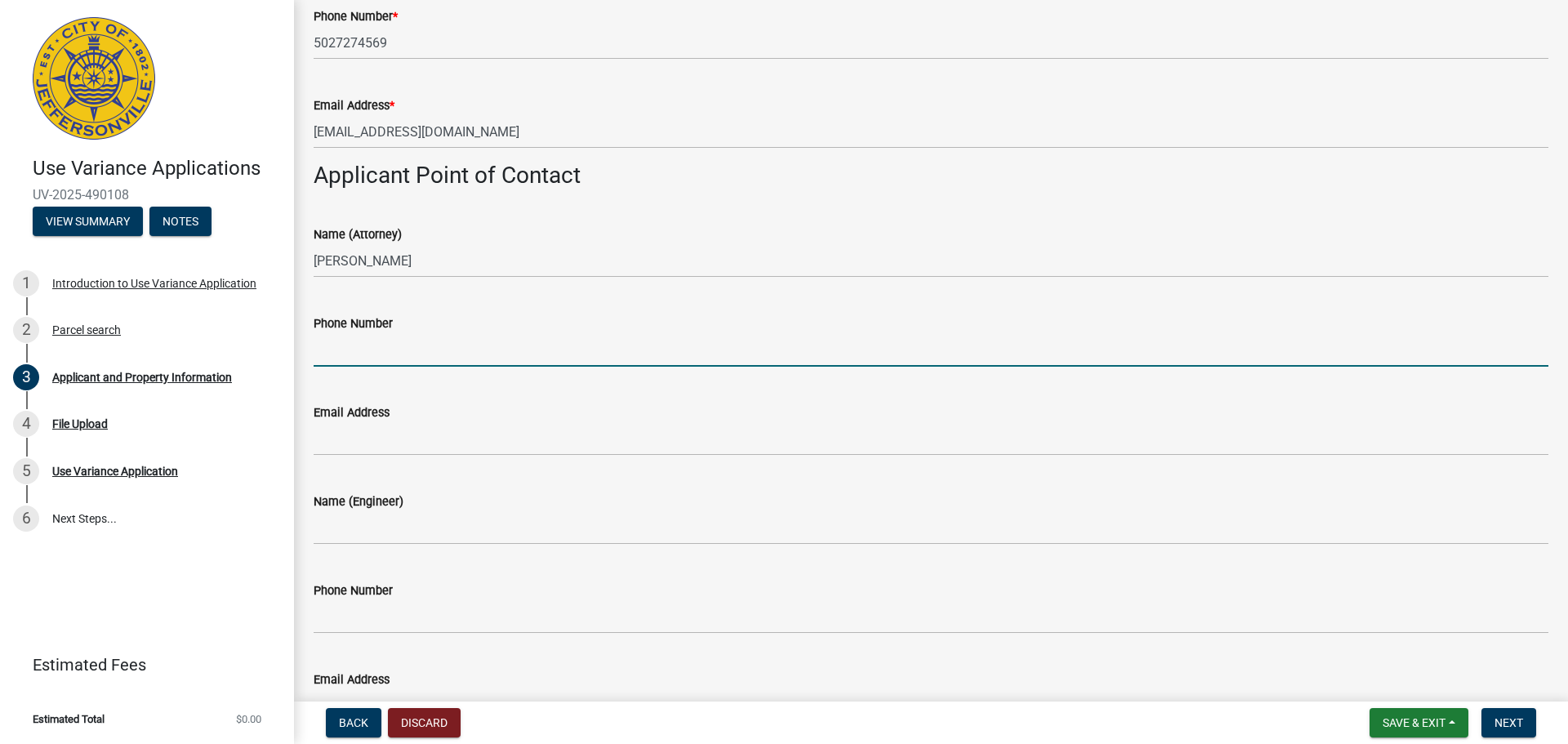
click at [388, 355] on input "Phone Number" at bounding box center [931, 349] width 1235 height 33
type input "[PHONE_NUMBER]"
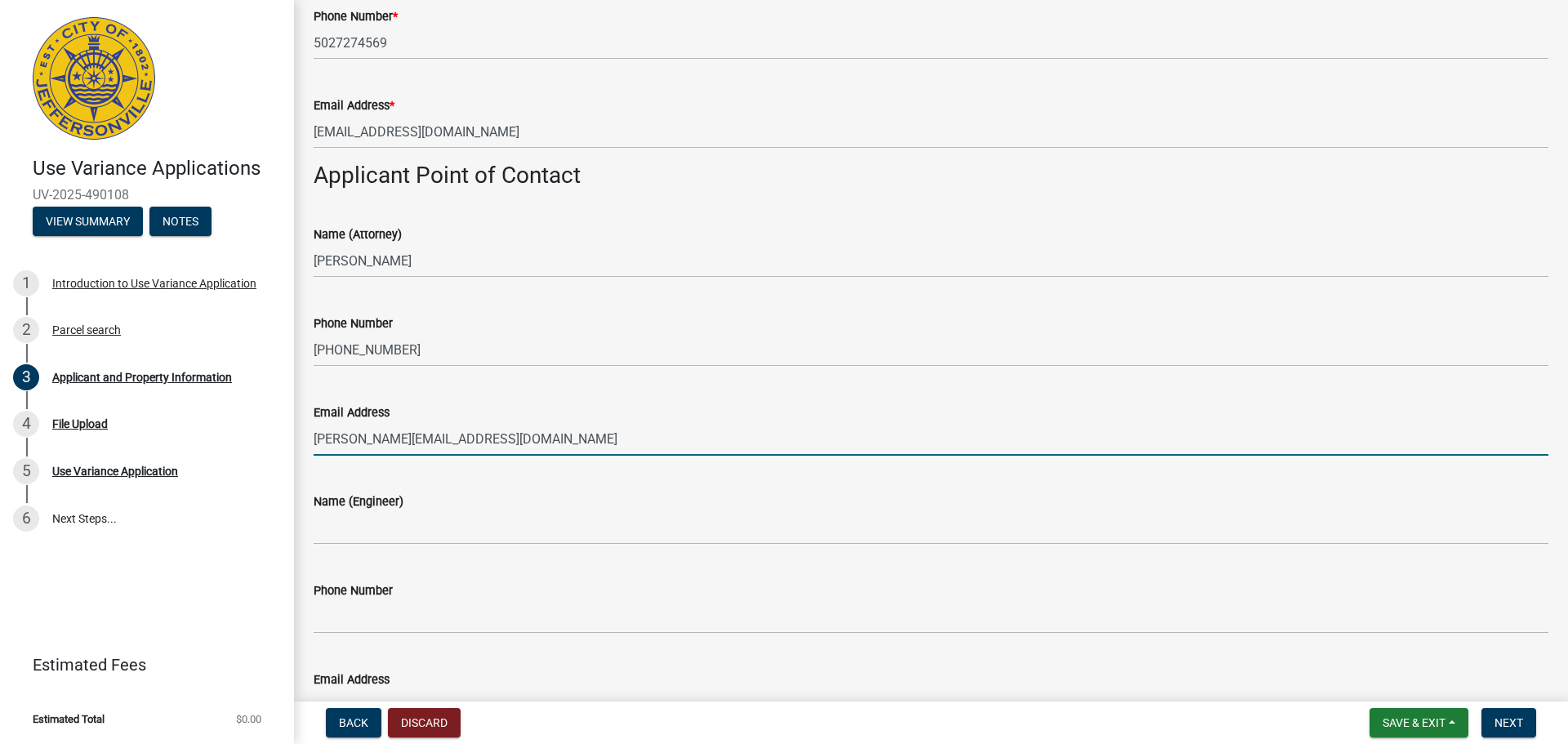
click at [542, 429] on input "[PERSON_NAME][EMAIL_ADDRESS][DOMAIN_NAME]" at bounding box center [931, 439] width 1235 height 33
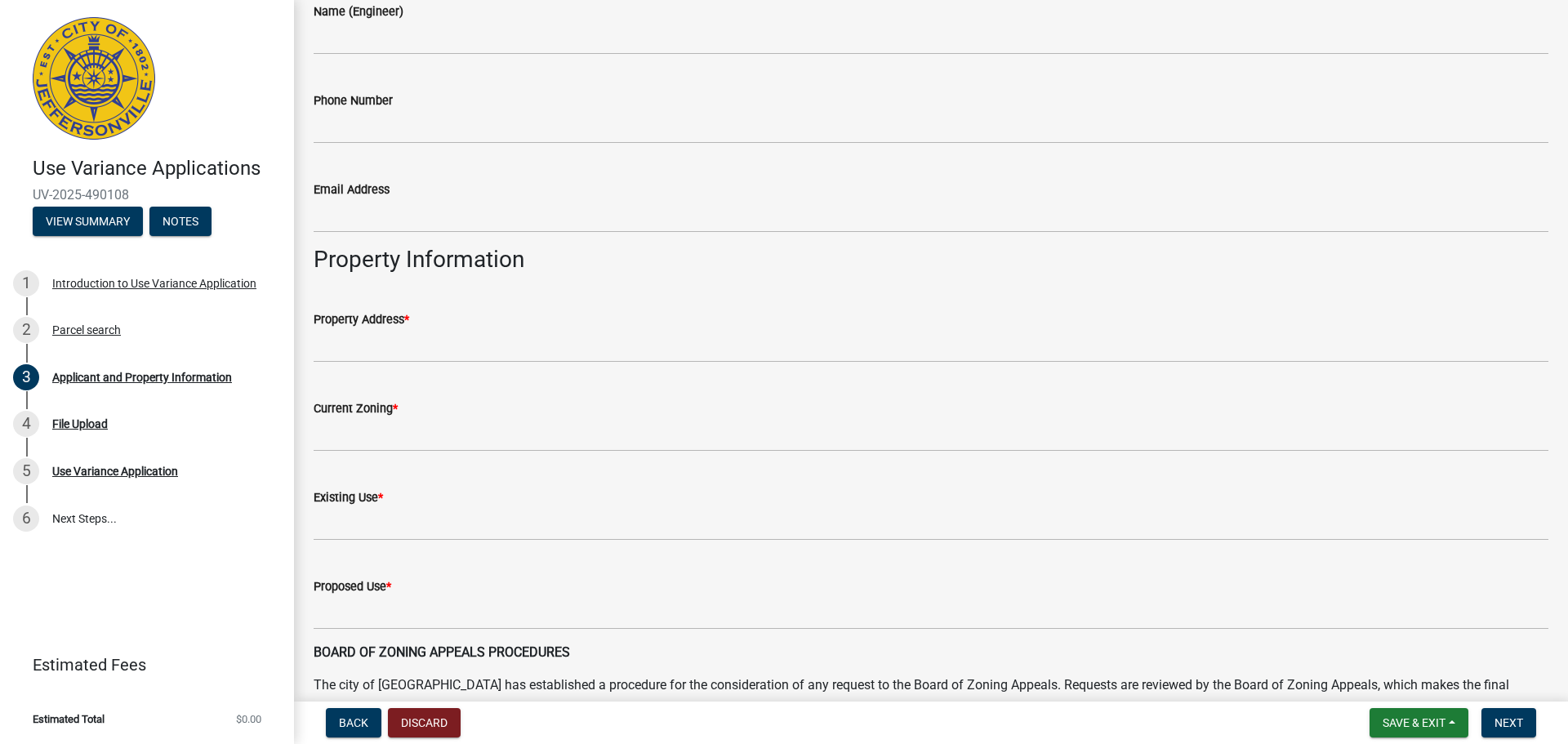
scroll to position [899, 0]
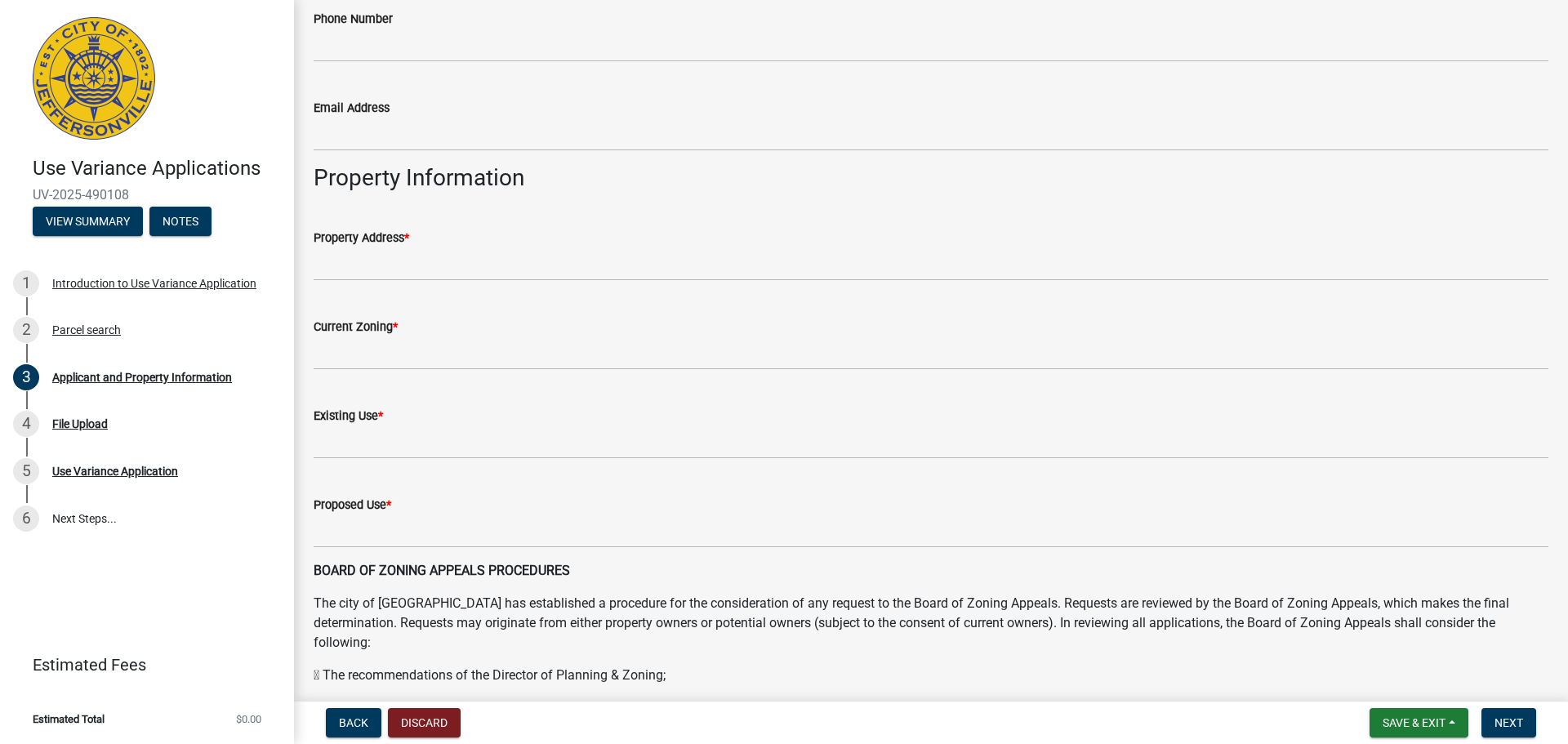
type input "[PERSON_NAME][EMAIL_ADDRESS][DOMAIN_NAME]"
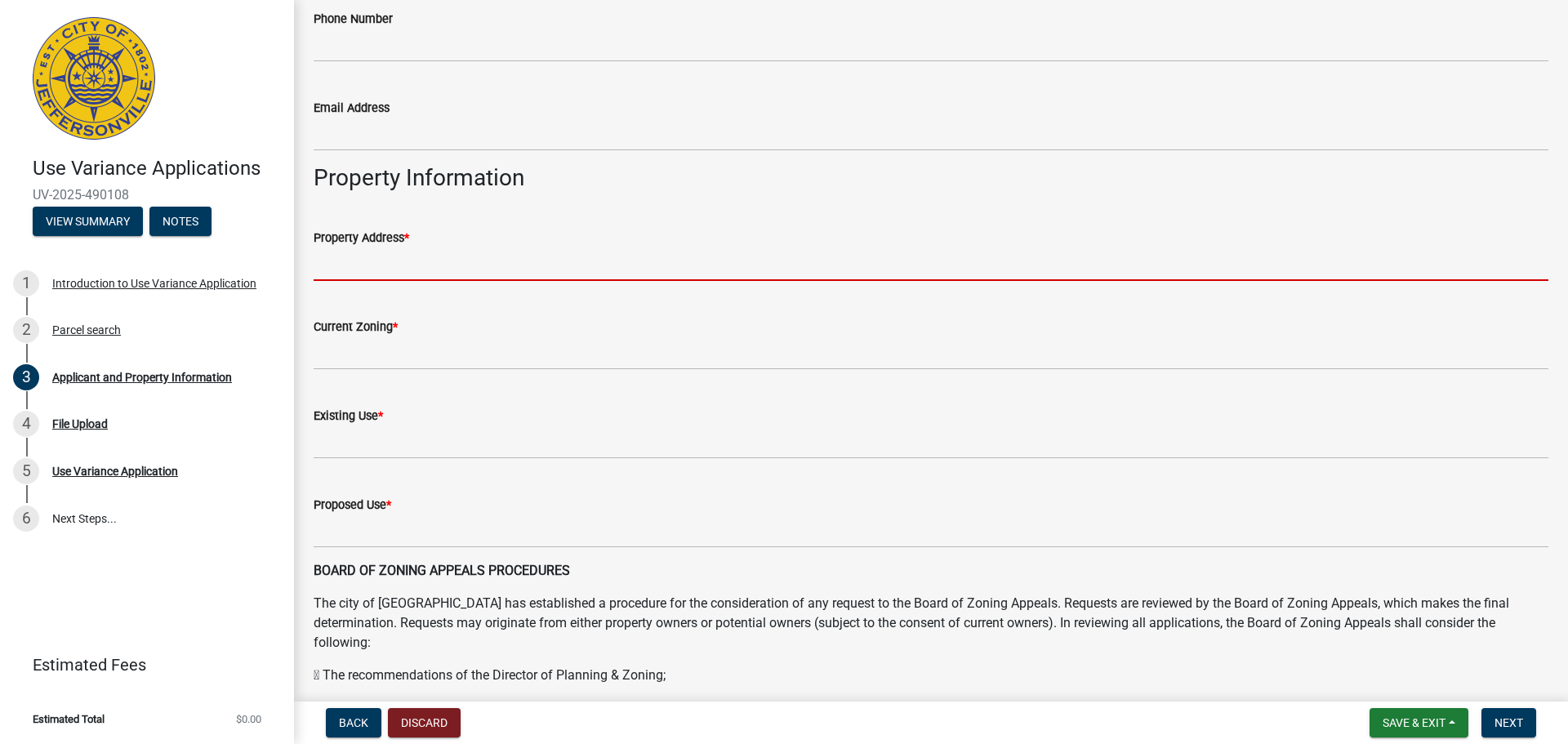
click at [343, 262] on input "Property Address *" at bounding box center [931, 264] width 1235 height 33
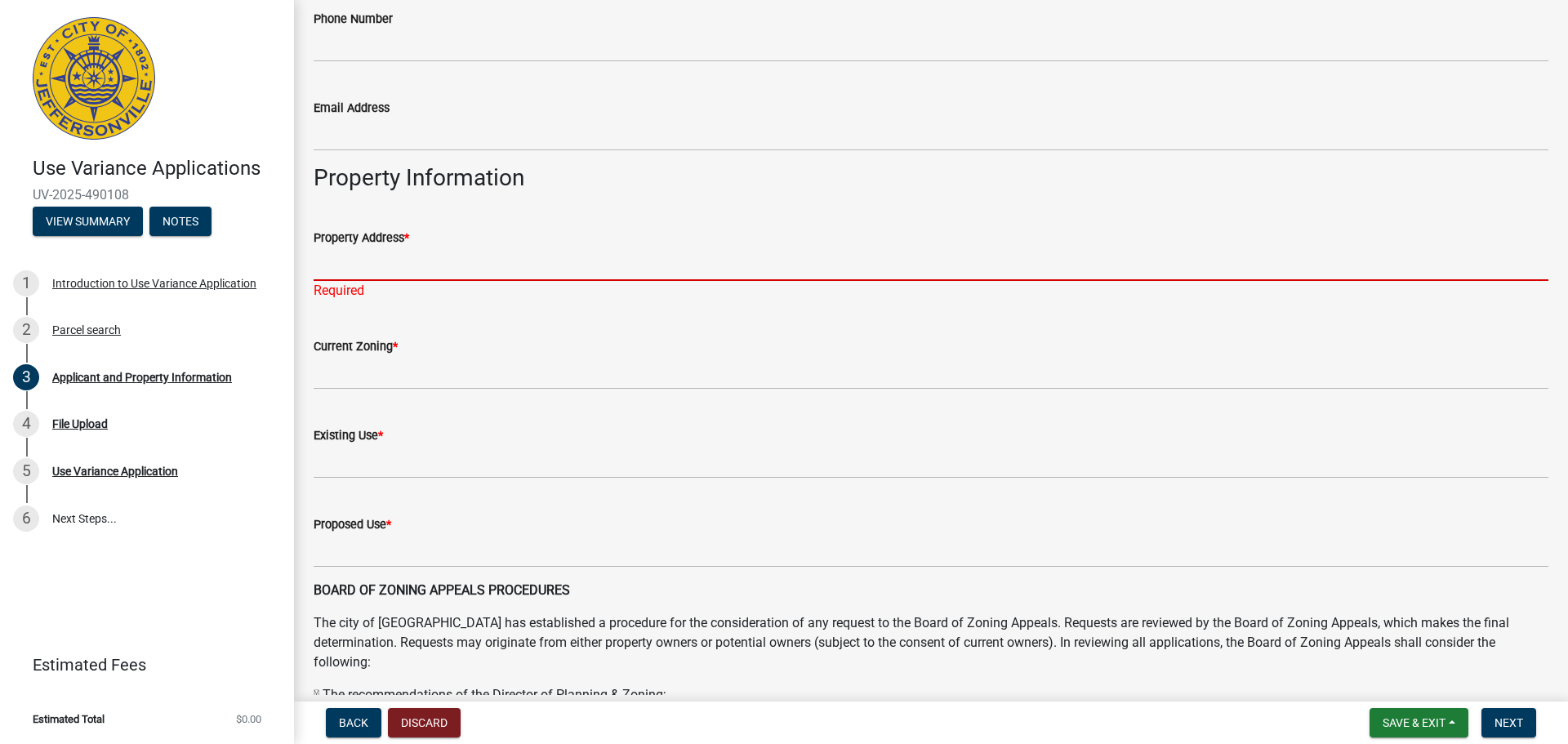
click at [376, 263] on input "Property Address *" at bounding box center [931, 264] width 1235 height 33
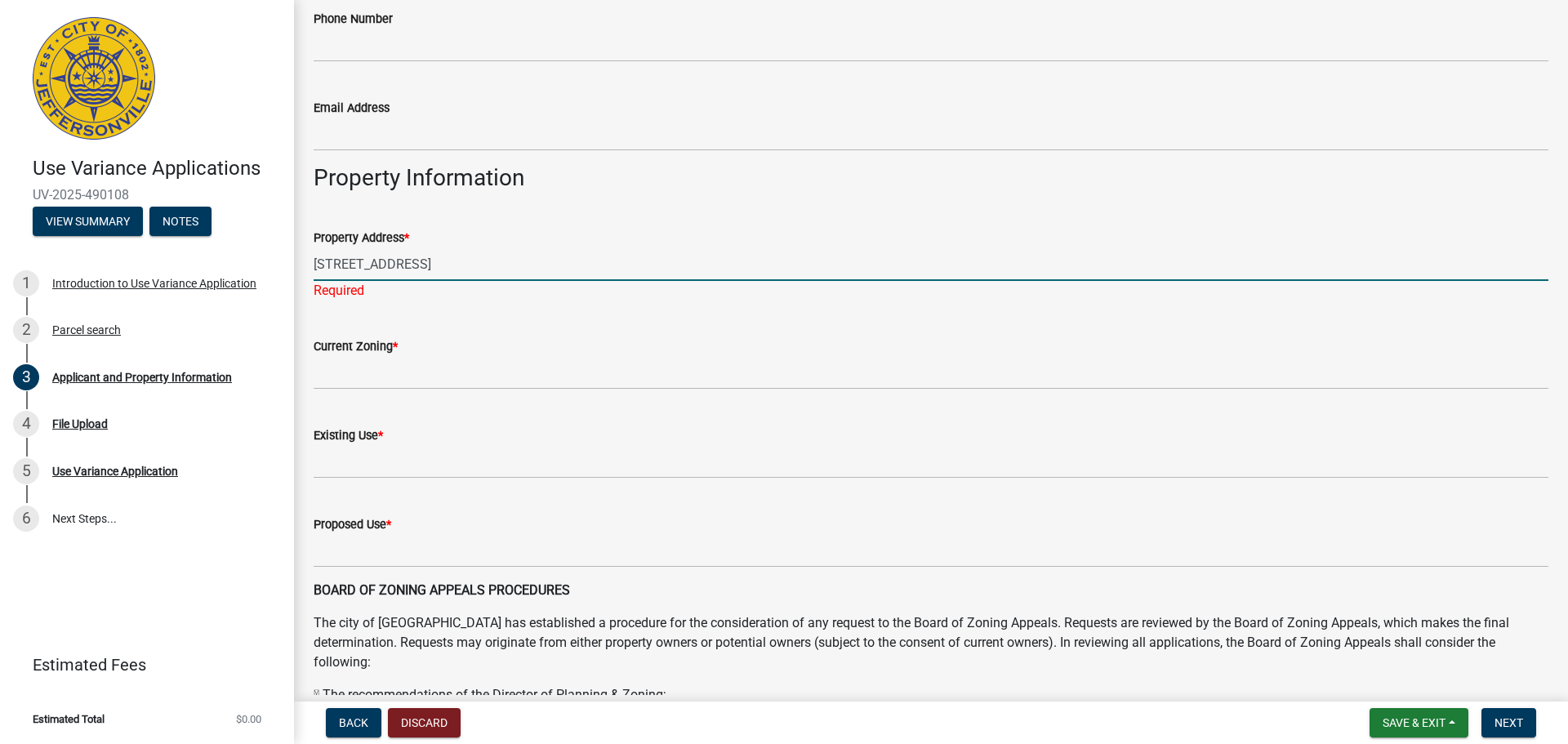
type input "[STREET_ADDRESS]"
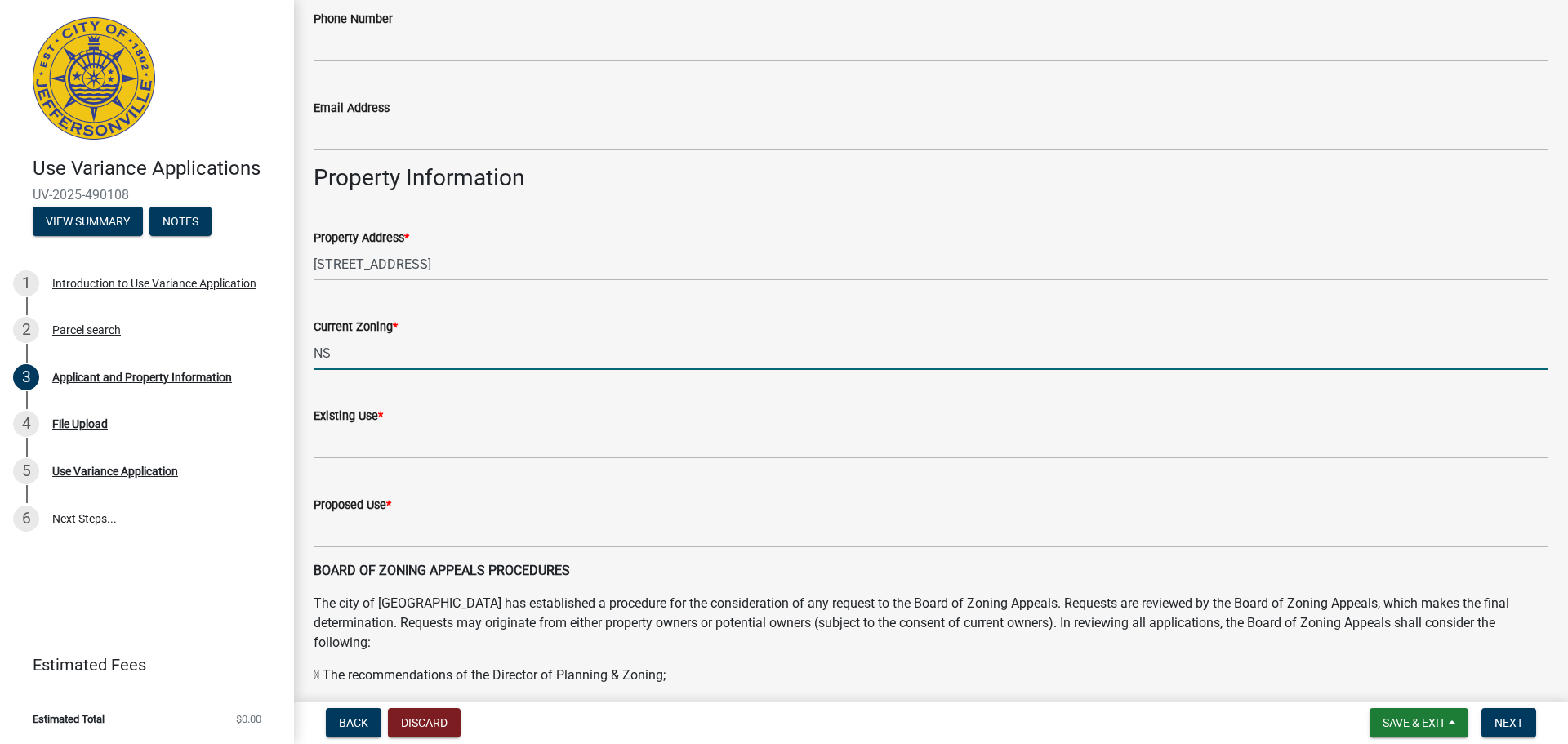
type input "NS"
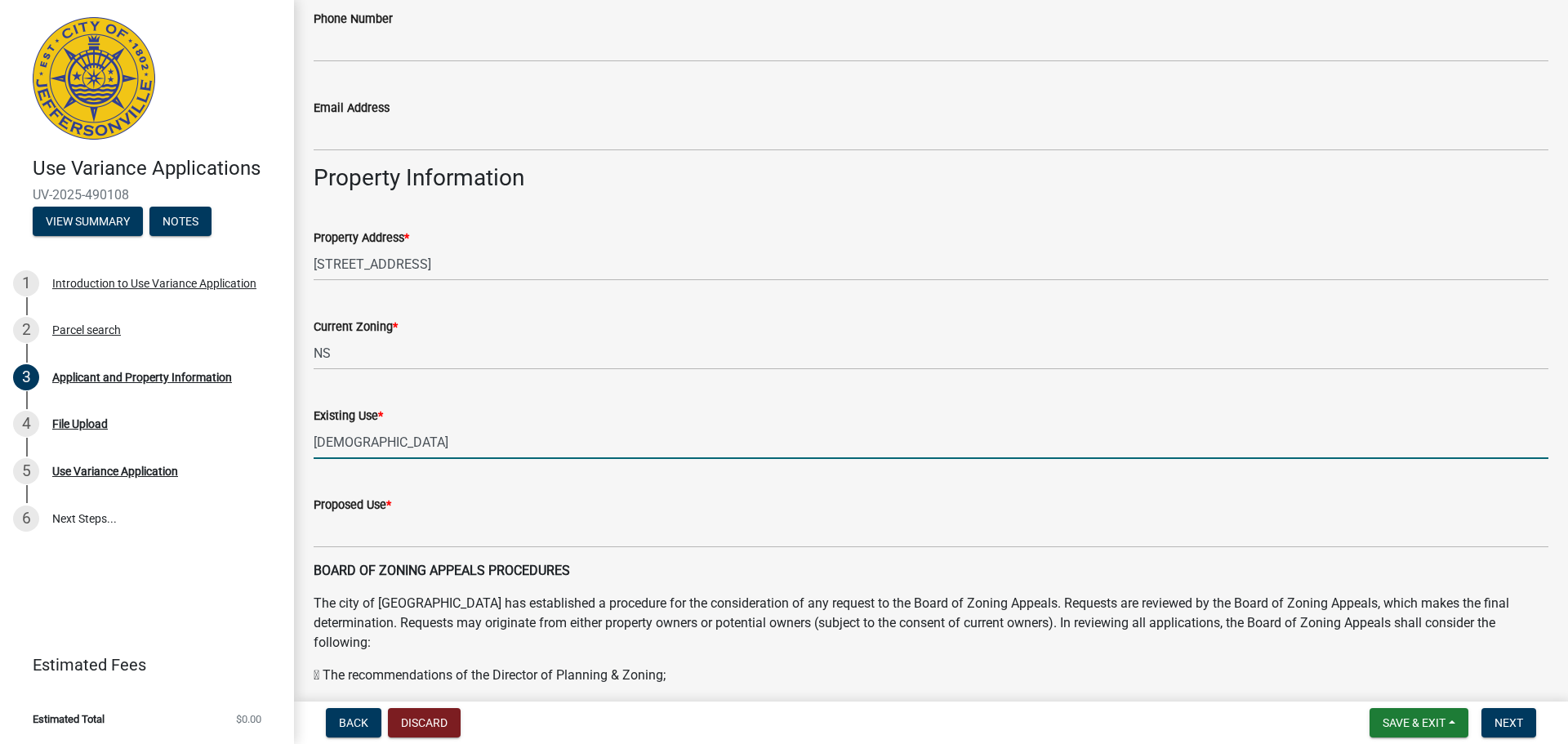
type input "[DEMOGRAPHIC_DATA]"
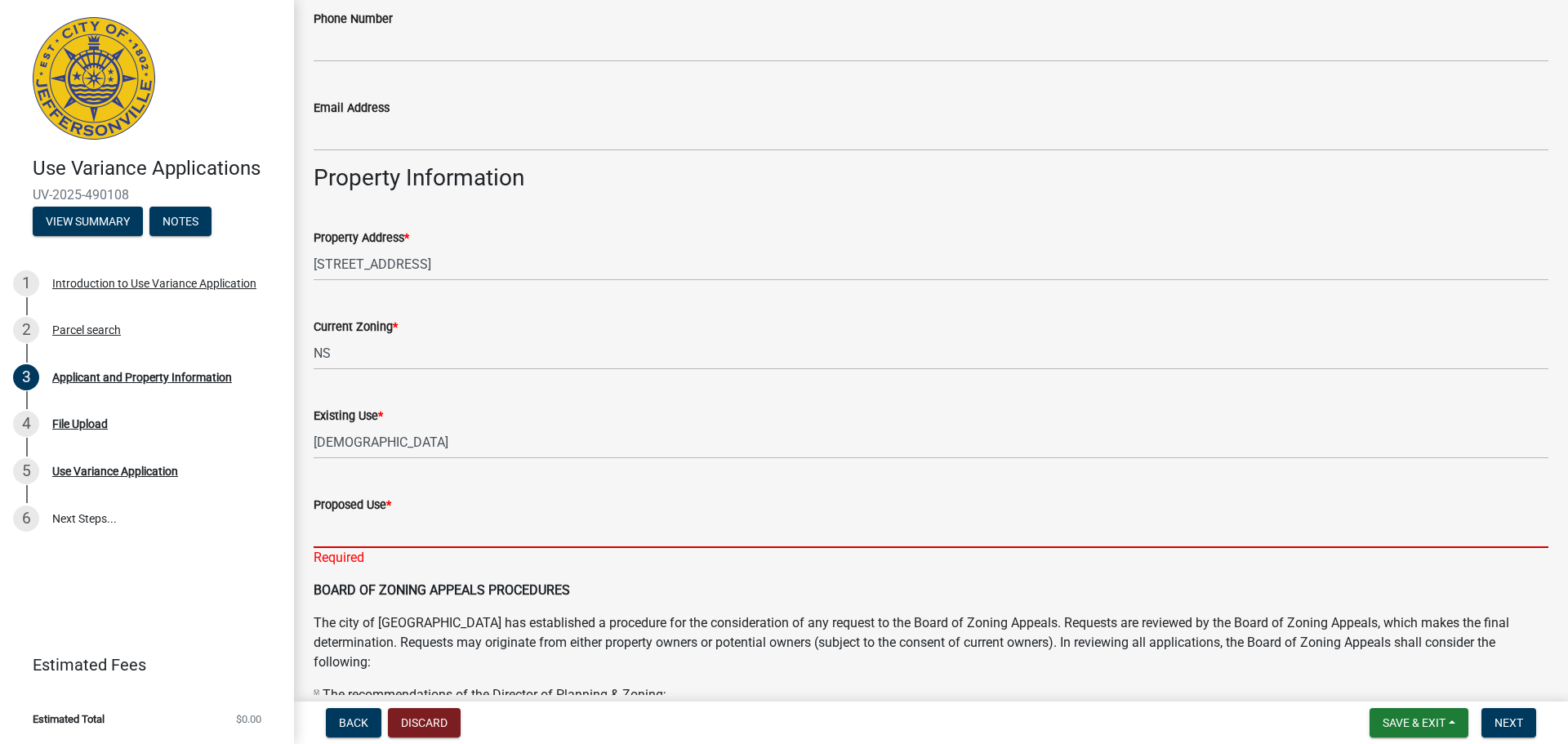
click at [381, 522] on input "Proposed Use *" at bounding box center [931, 531] width 1235 height 33
paste input "Roofing contractor with metal fabrication and outdoor storage"
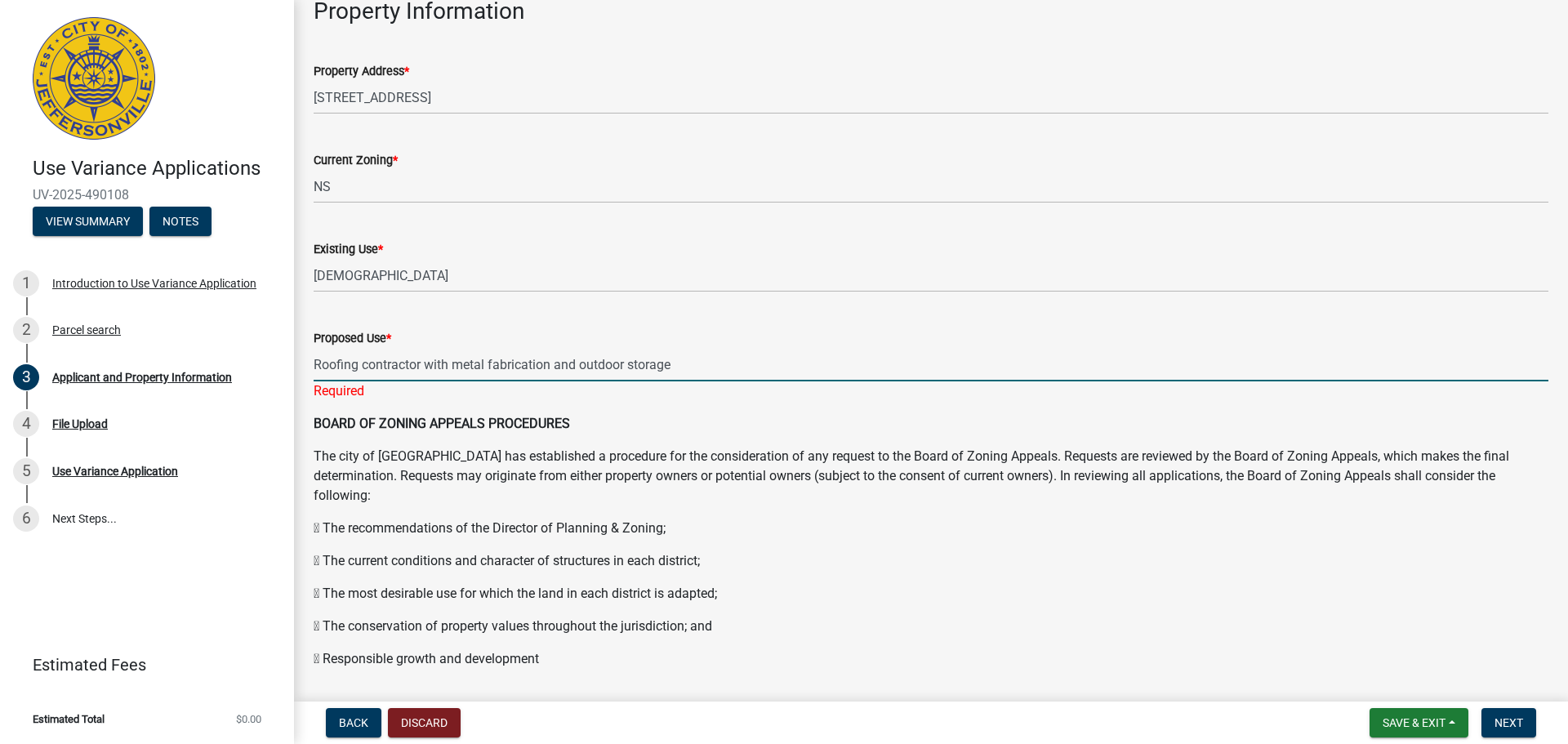
scroll to position [1116, 0]
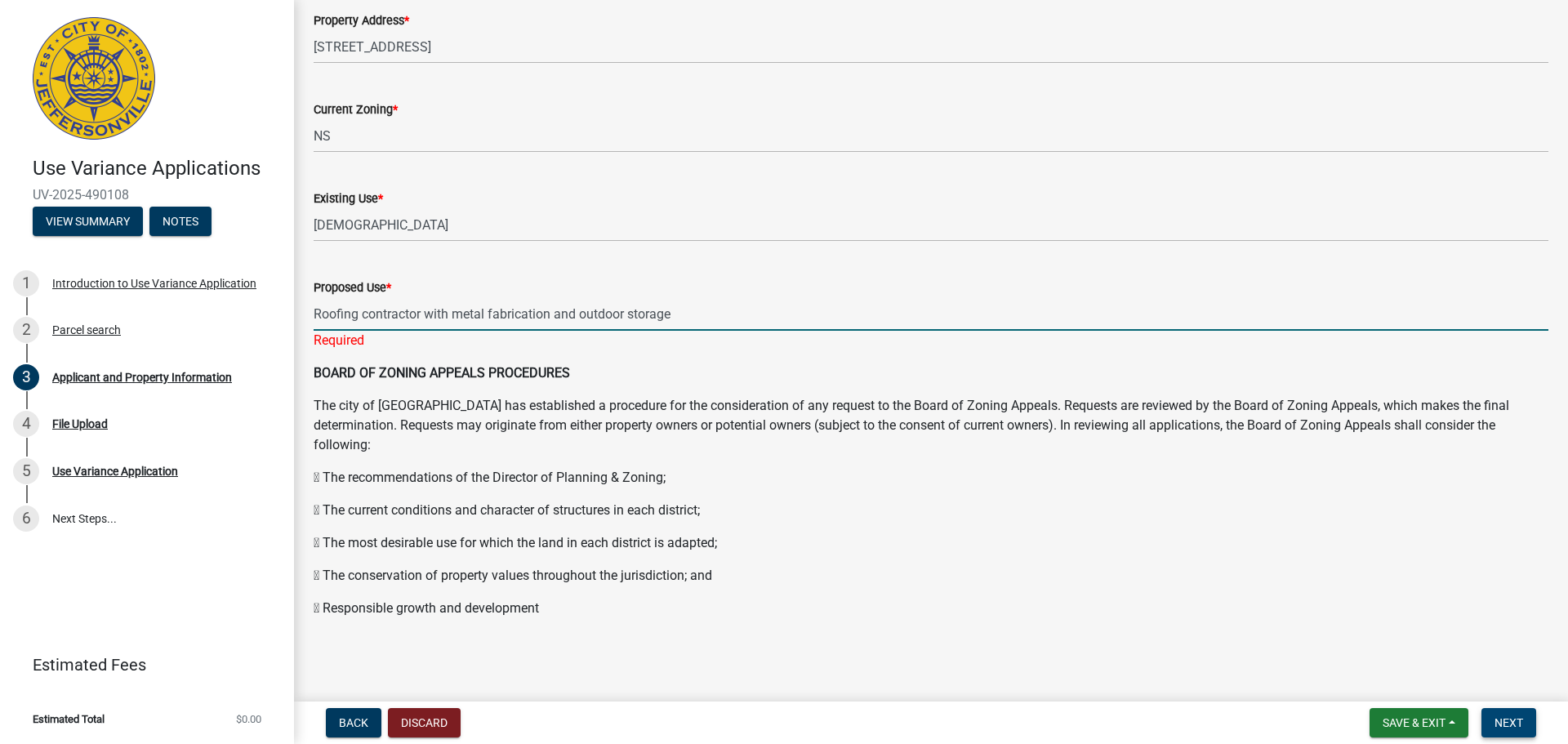
type input "Roofing contractor with metal fabrication and outdoor storage"
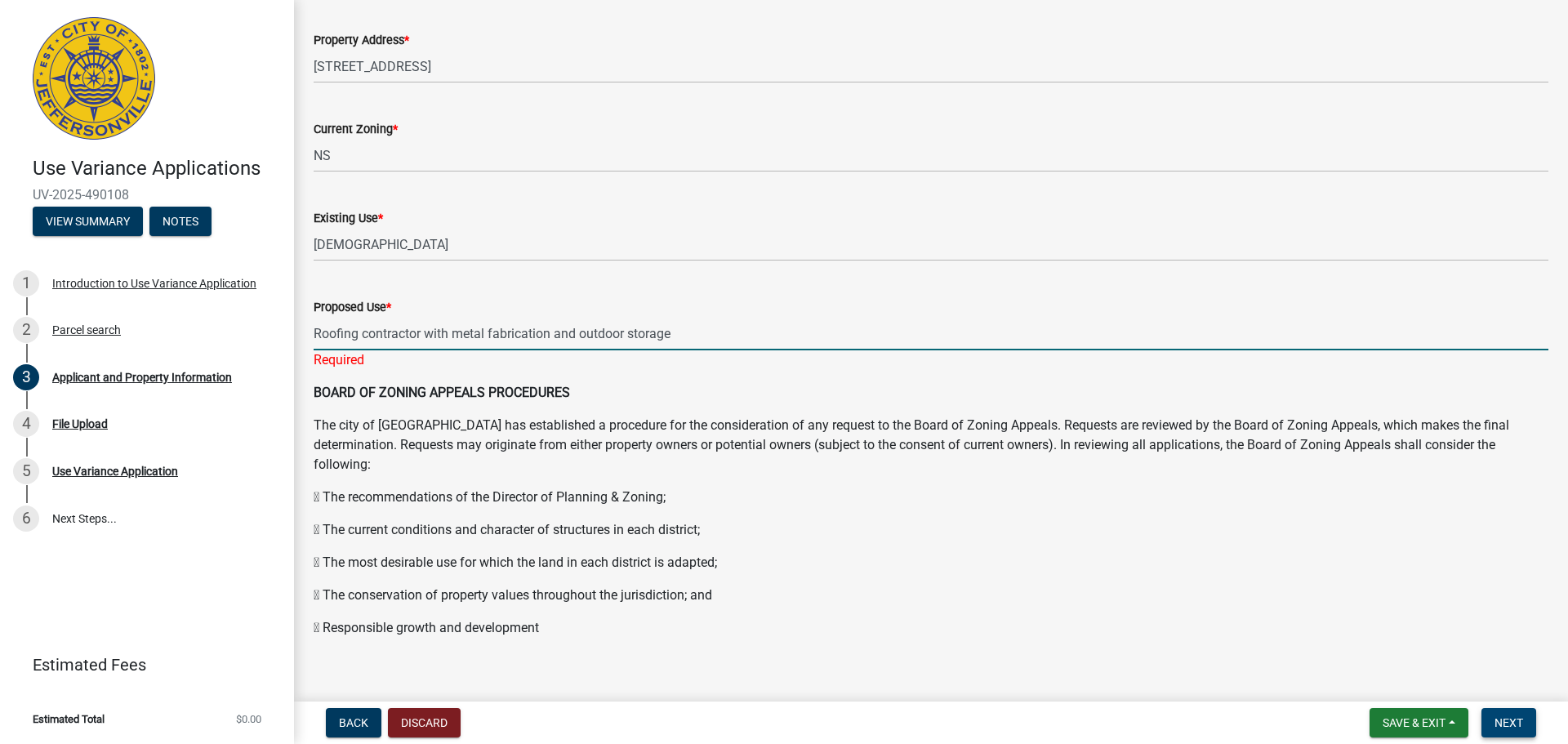
click at [1508, 720] on span "Next" at bounding box center [1509, 723] width 29 height 13
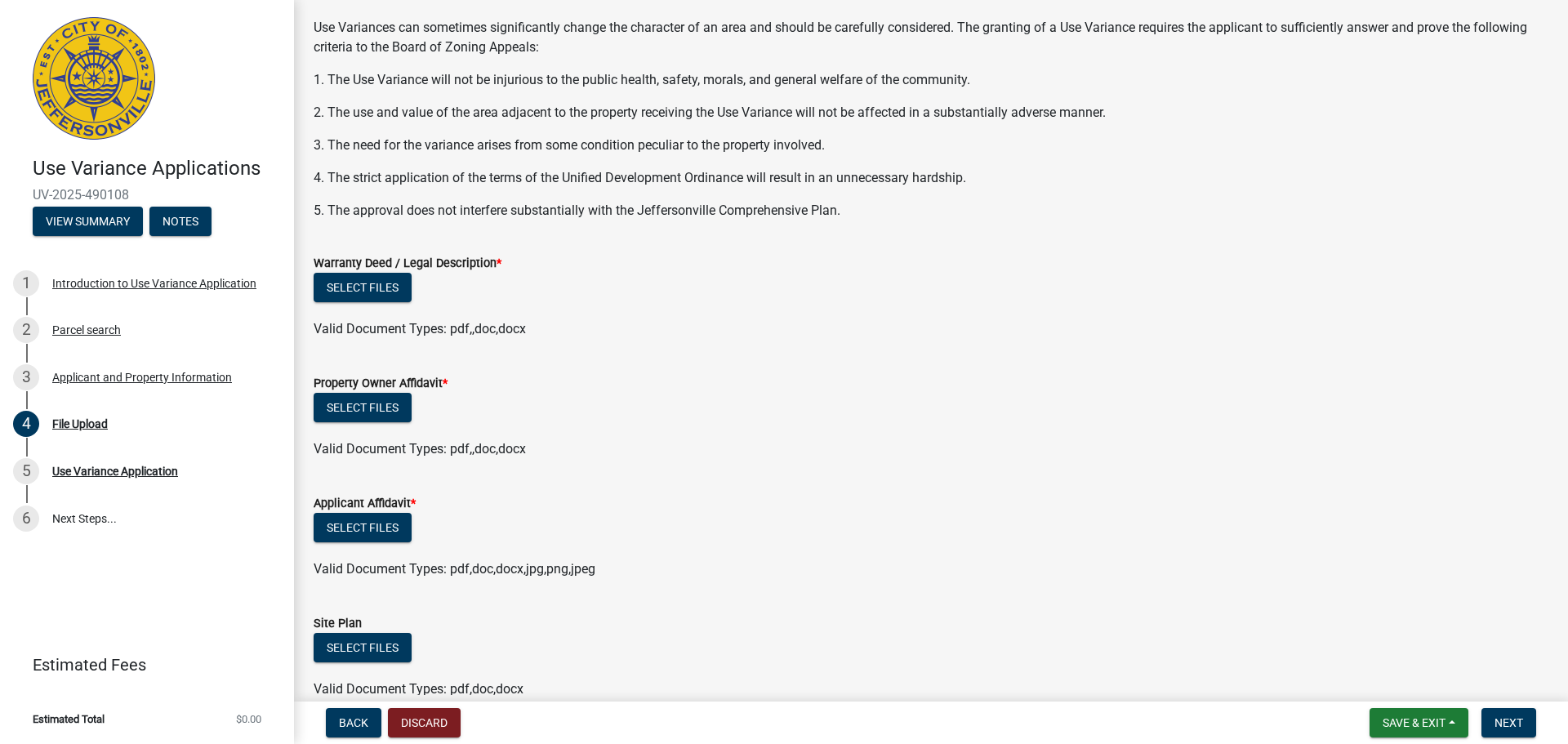
scroll to position [188, 0]
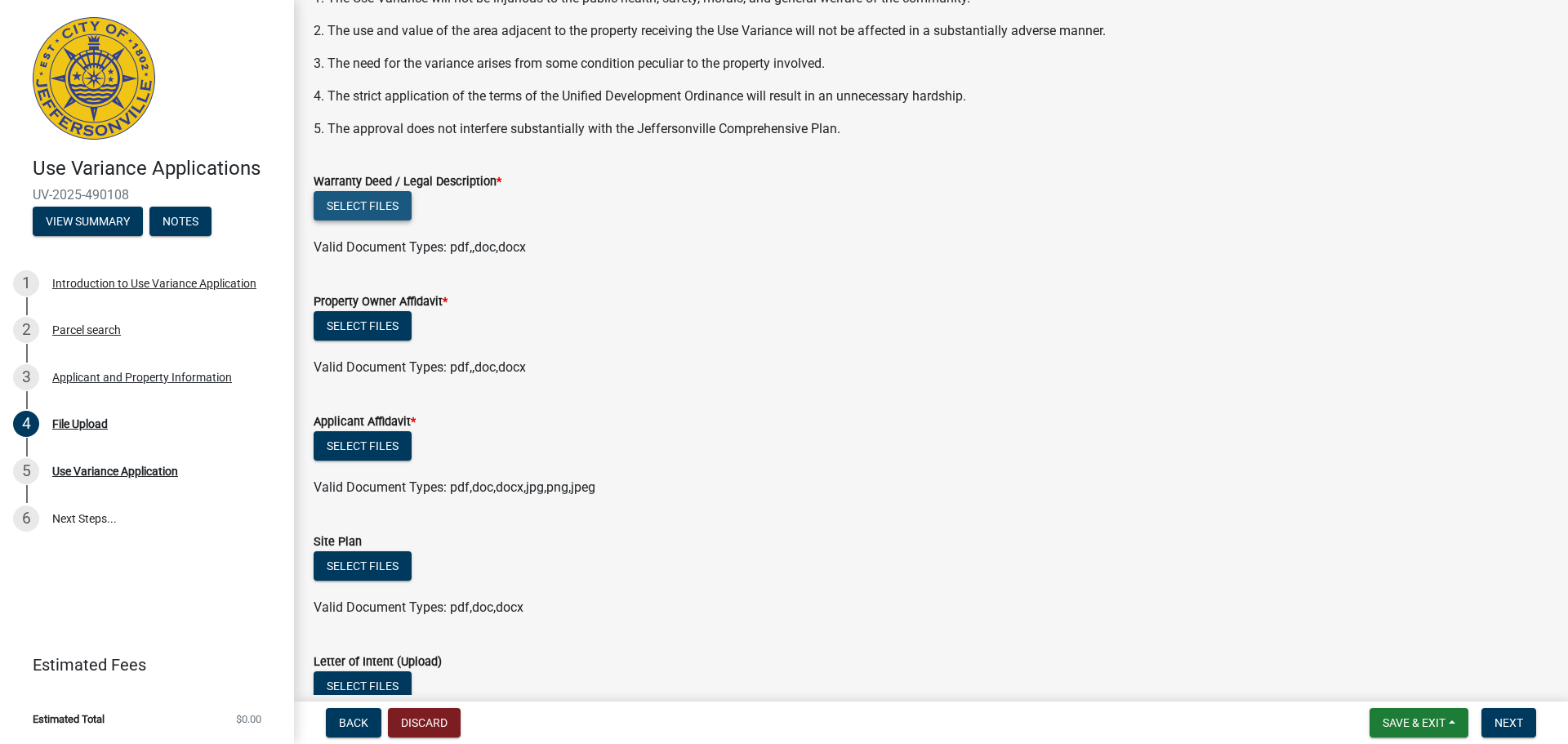
click at [375, 211] on button "Select files" at bounding box center [362, 206] width 98 height 30
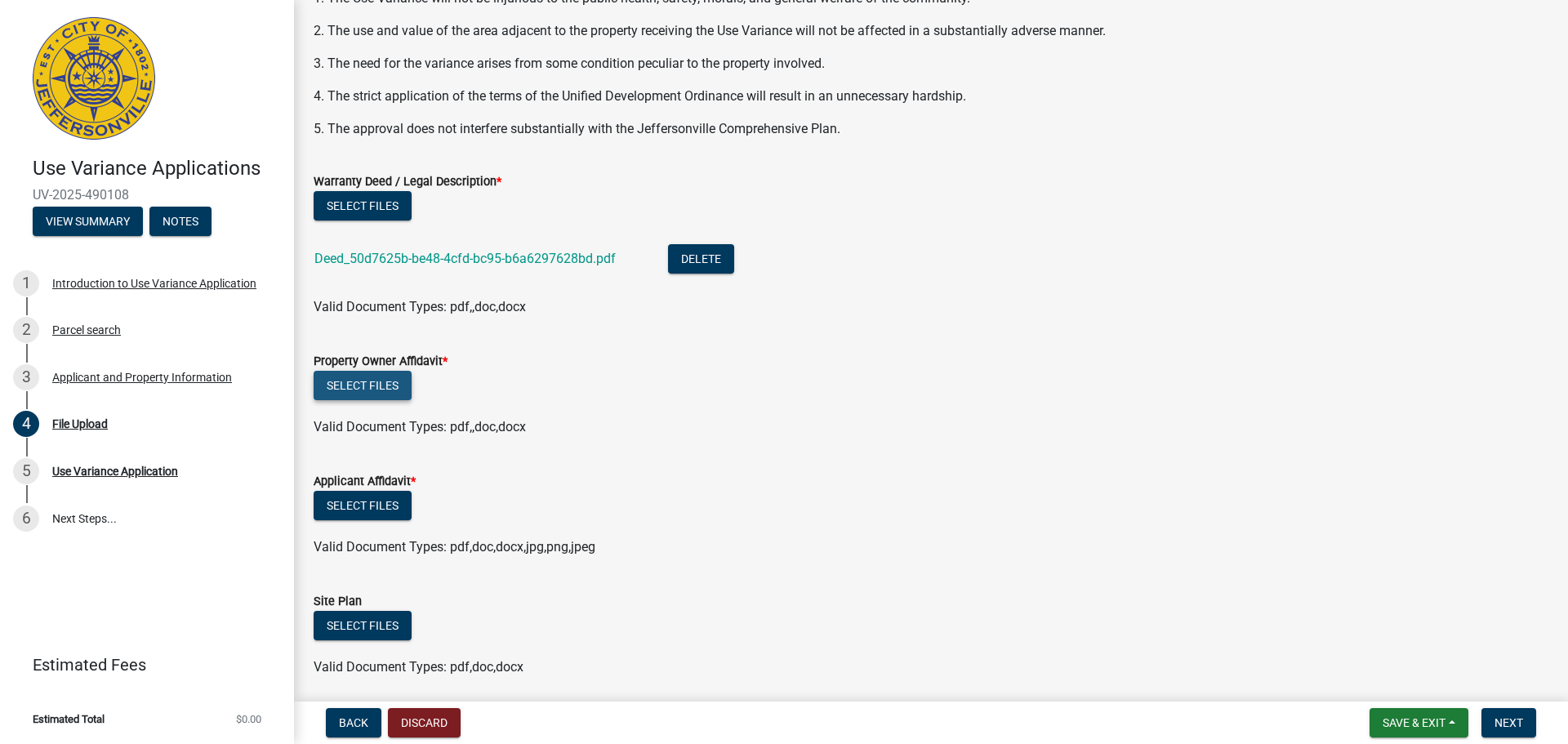
click at [362, 385] on button "Select files" at bounding box center [362, 385] width 98 height 30
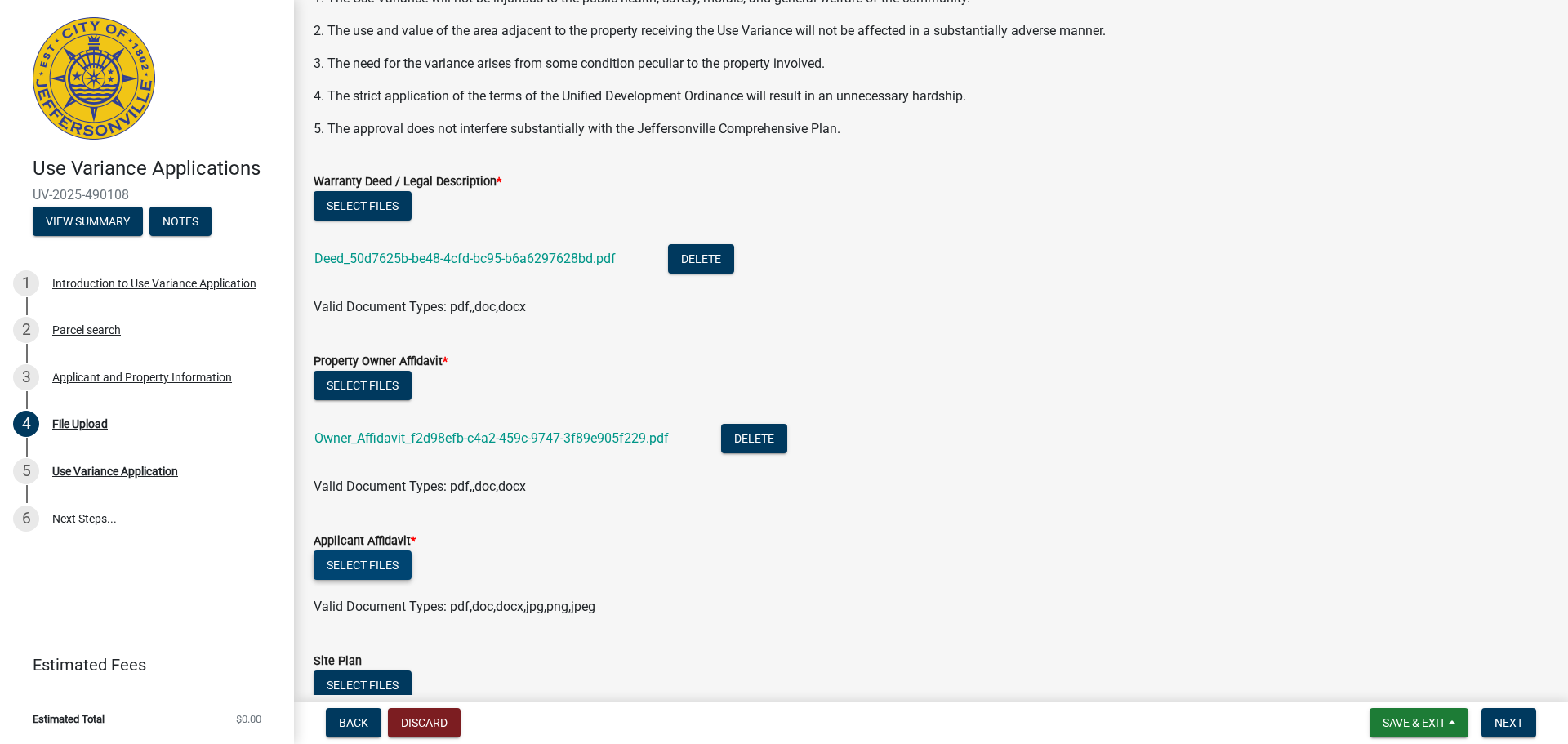
click at [363, 561] on button "Select files" at bounding box center [362, 565] width 98 height 30
click at [360, 558] on button "Select files" at bounding box center [362, 565] width 98 height 30
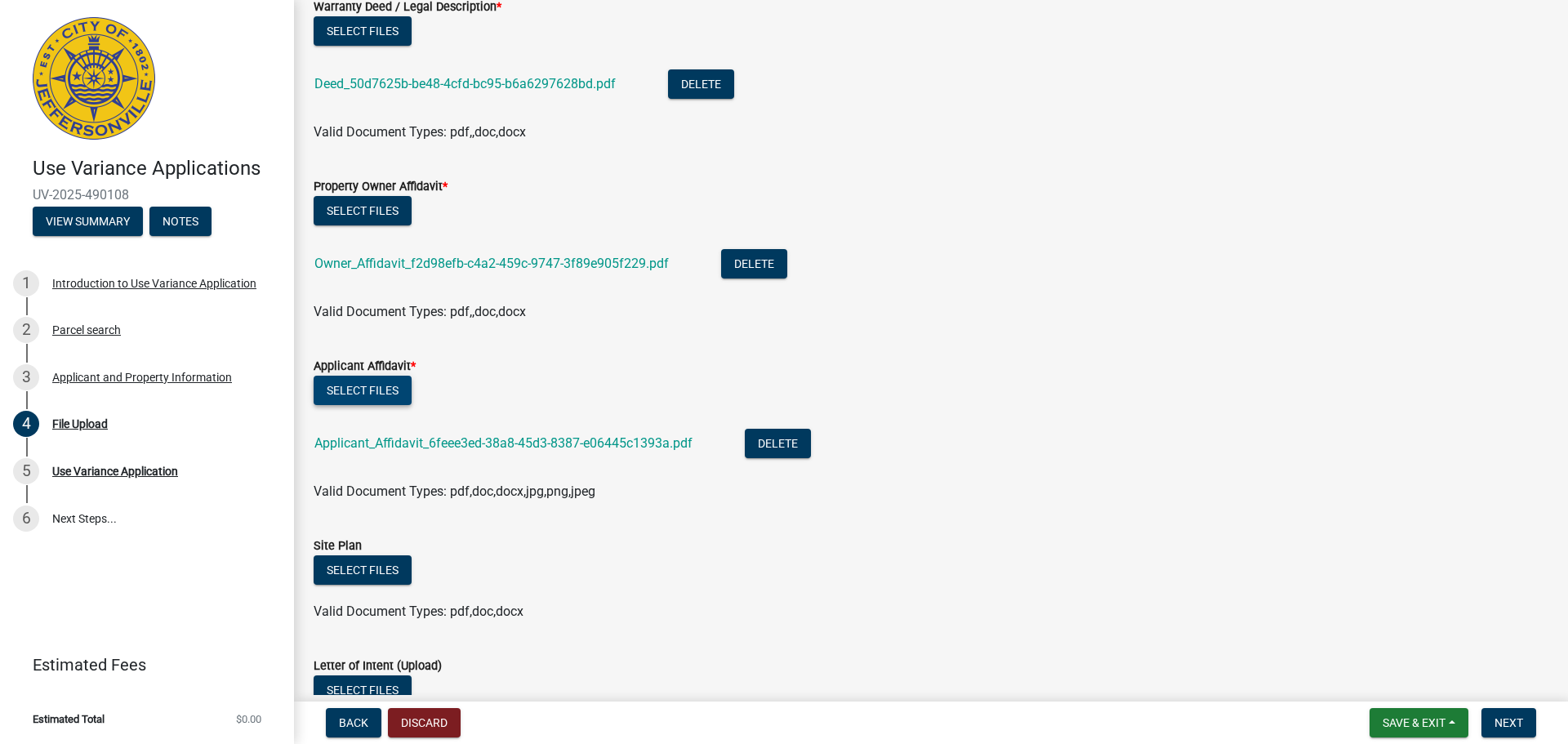
scroll to position [269, 0]
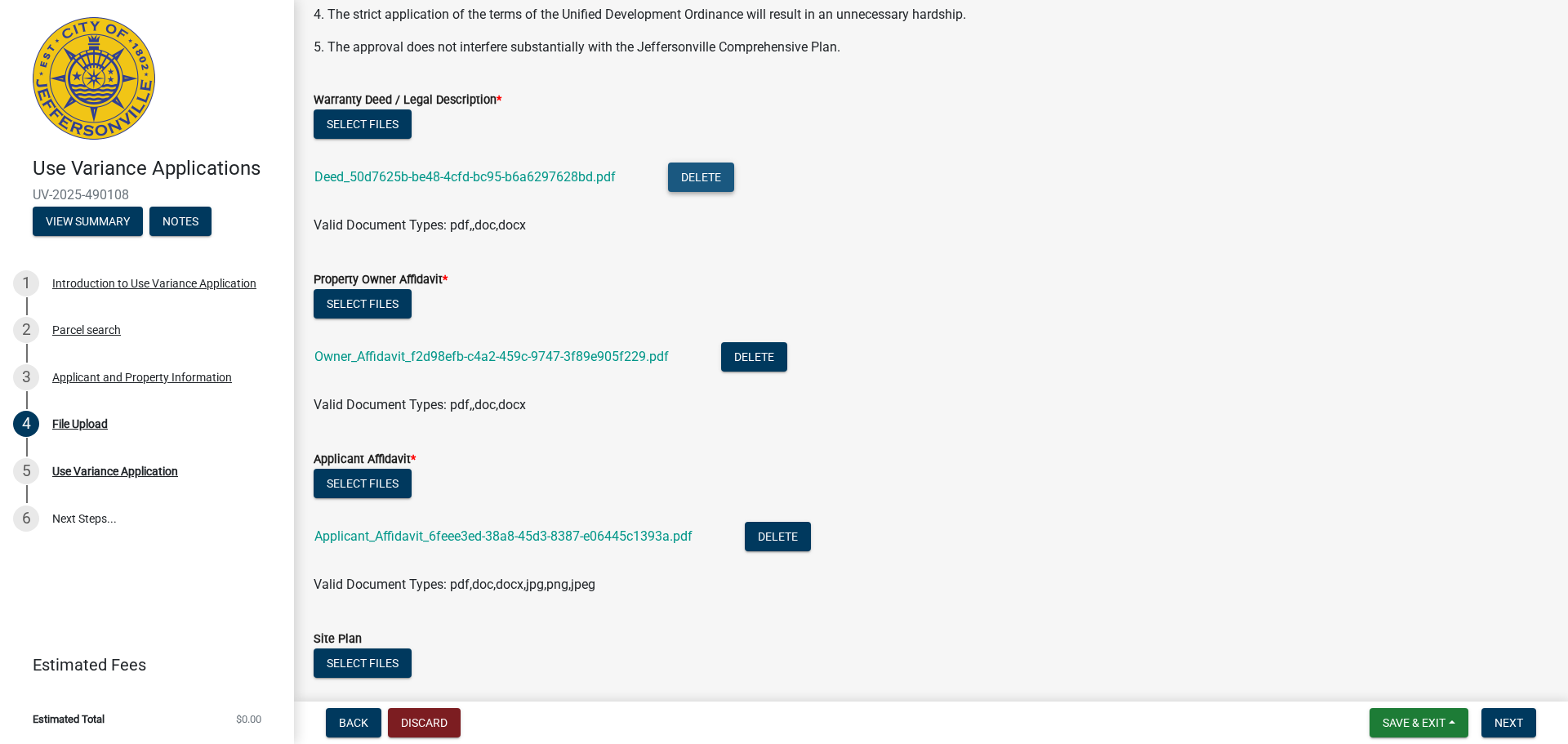
click at [702, 173] on button "Delete" at bounding box center [702, 177] width 66 height 30
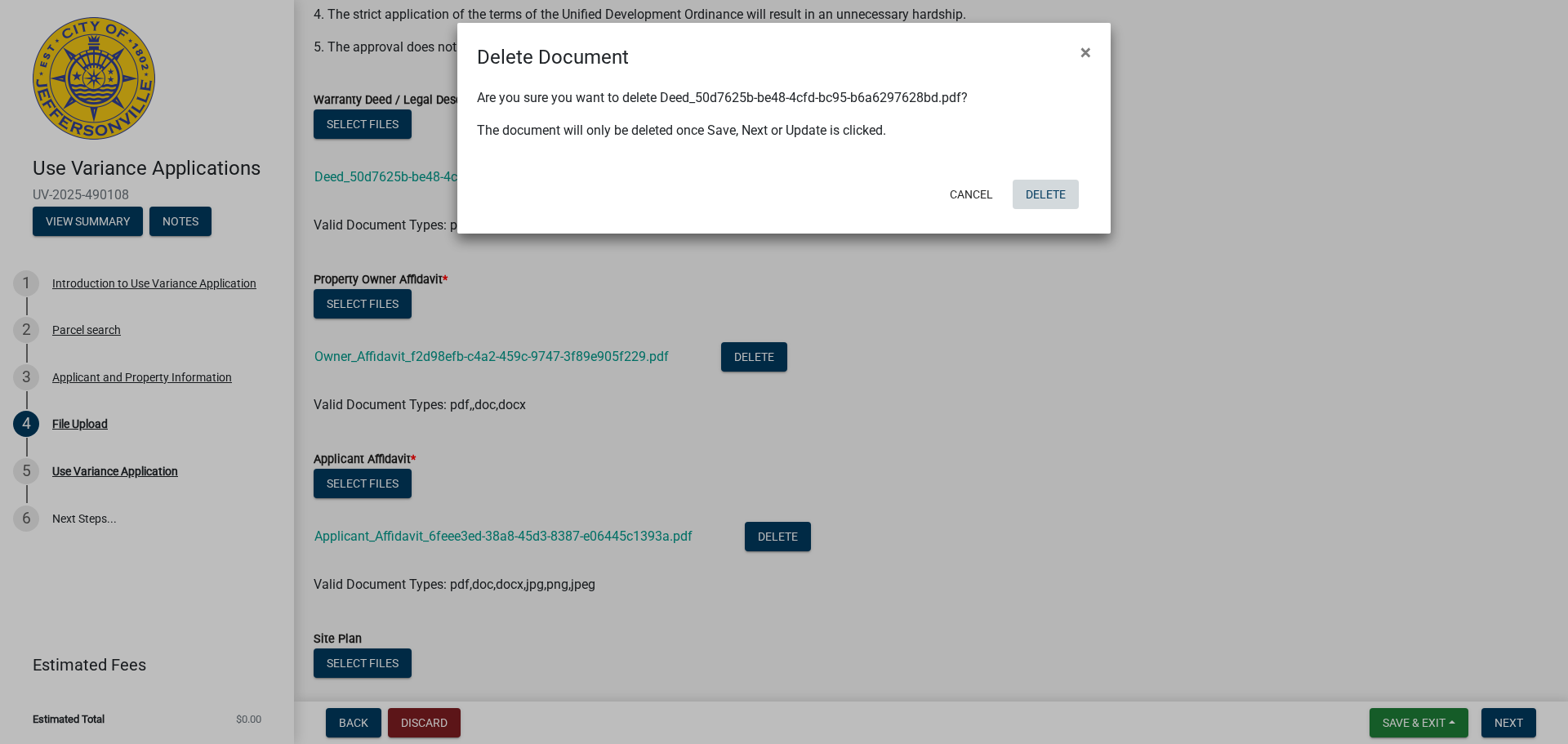
click at [1047, 200] on button "Delete" at bounding box center [1046, 194] width 66 height 30
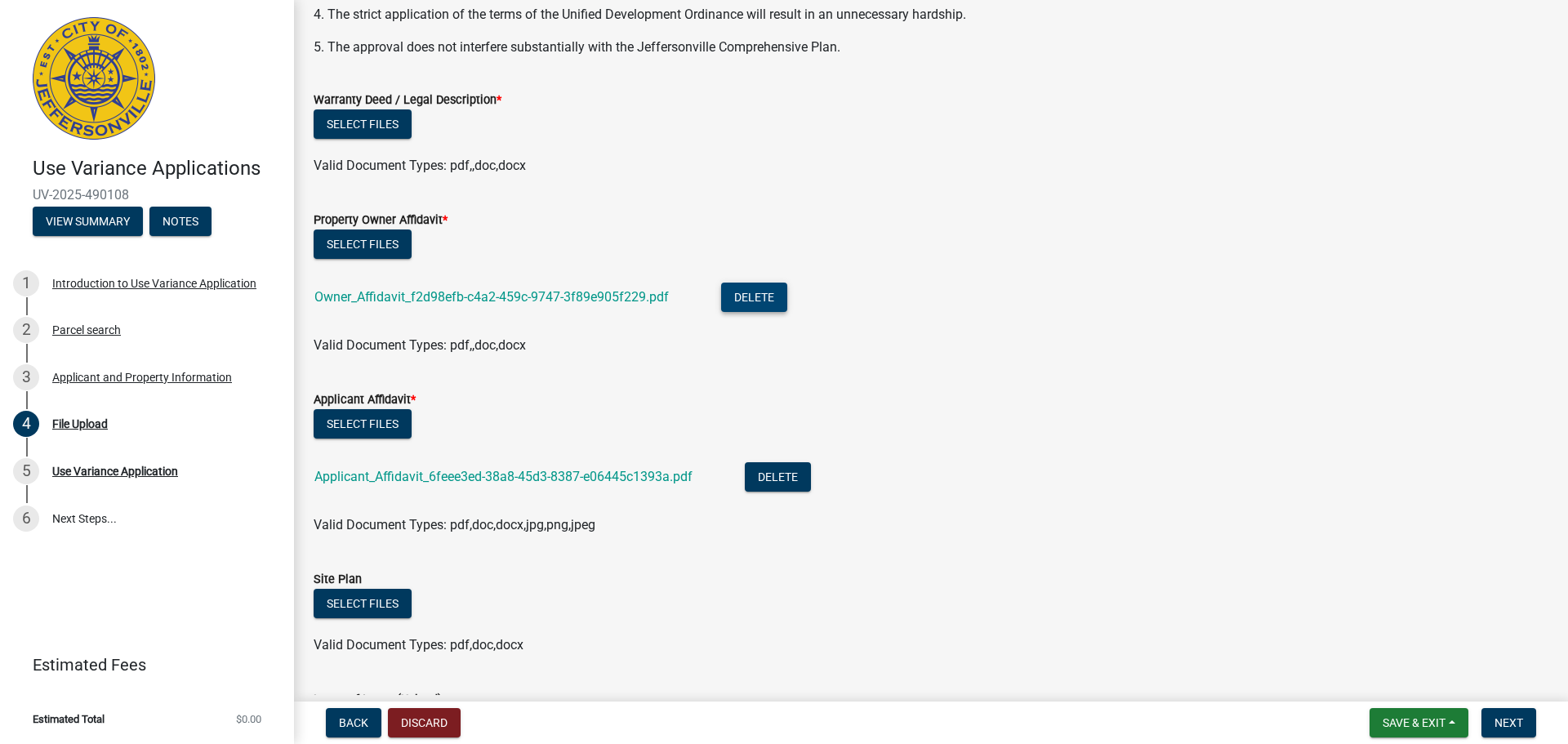
click at [755, 296] on button "Delete" at bounding box center [754, 297] width 66 height 30
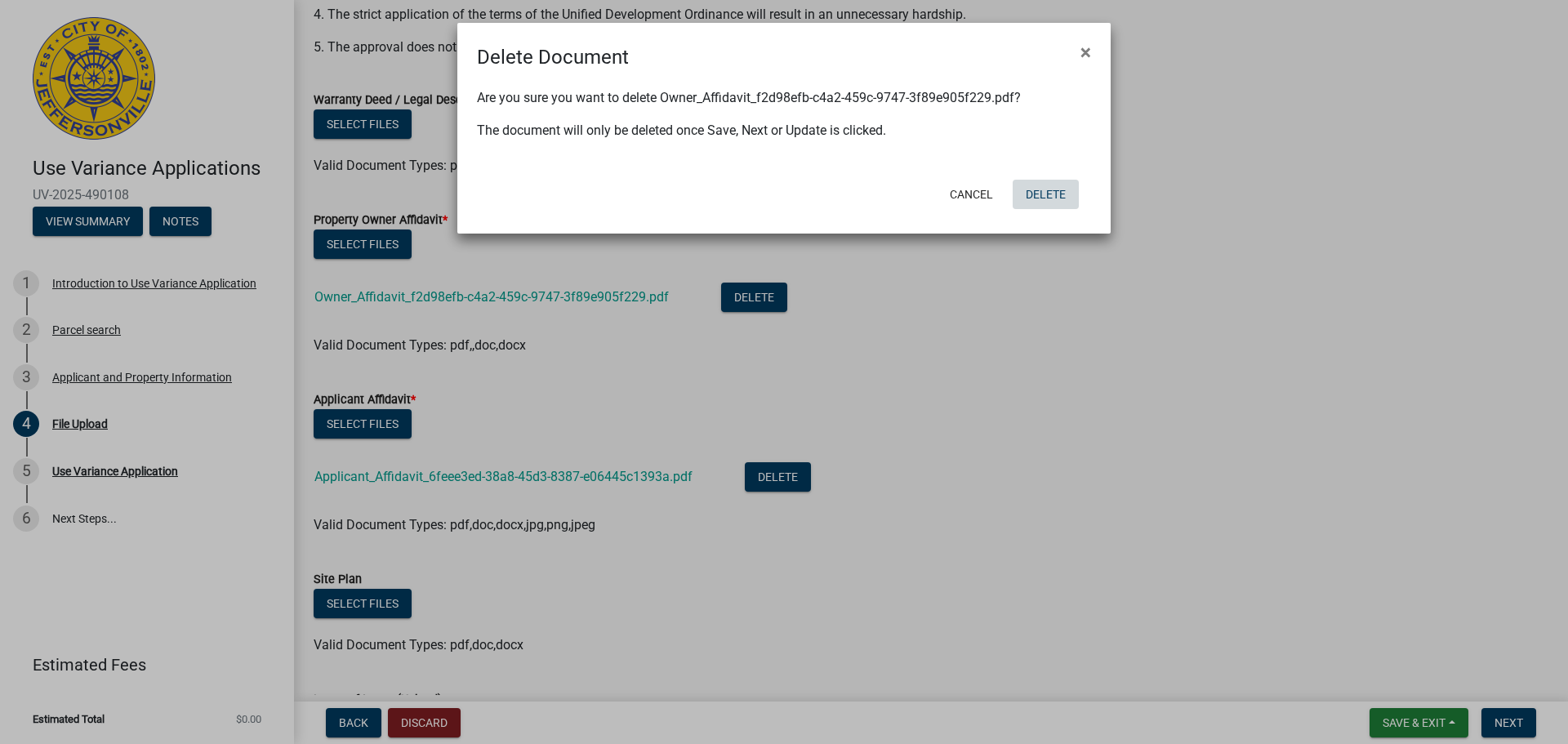
drag, startPoint x: 1043, startPoint y: 192, endPoint x: 1031, endPoint y: 201, distance: 15.0
click at [1041, 195] on button "Delete" at bounding box center [1046, 194] width 66 height 30
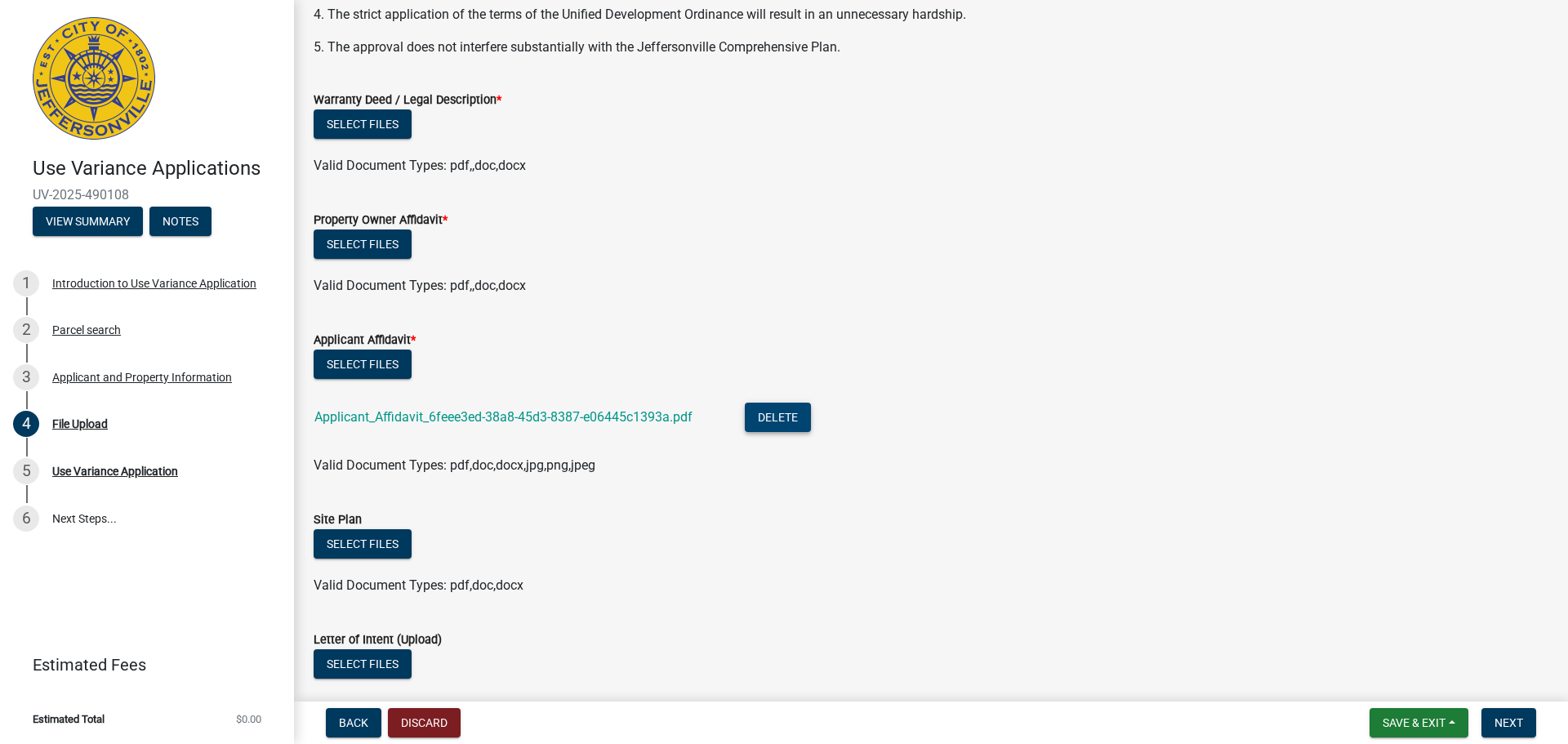
click at [765, 413] on button "Delete" at bounding box center [778, 417] width 66 height 30
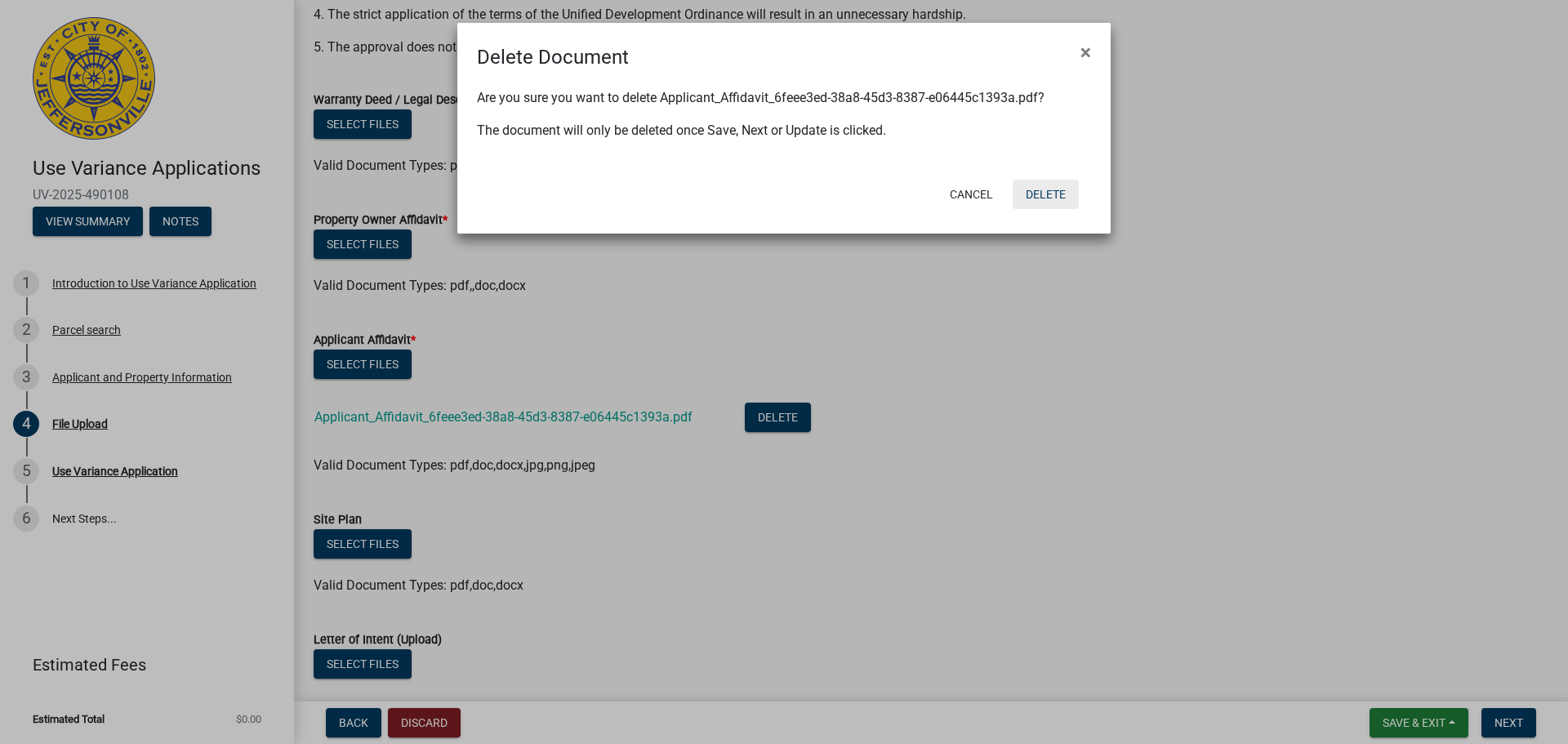
click at [1063, 184] on button "Delete" at bounding box center [1046, 194] width 66 height 30
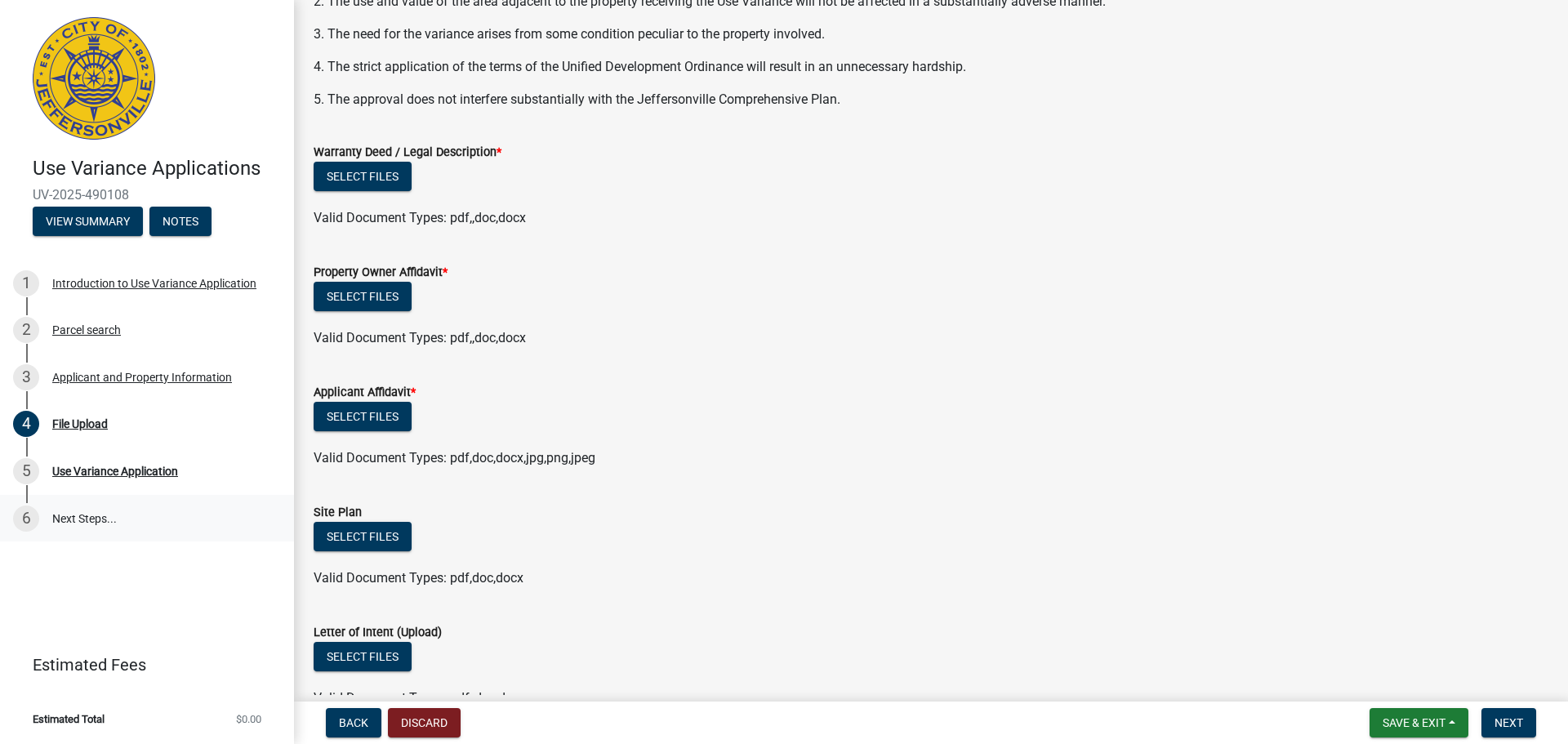
scroll to position [188, 0]
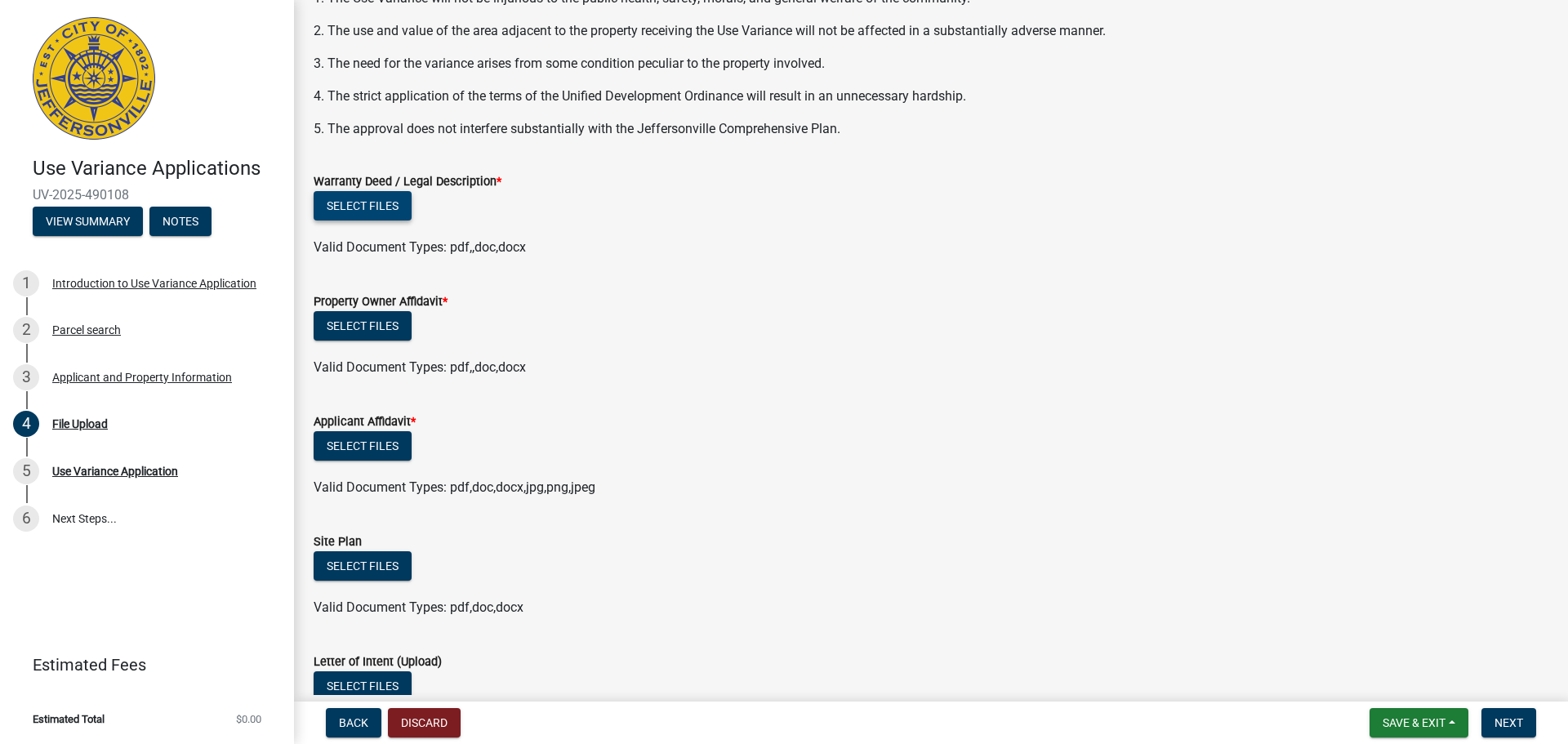
click at [367, 210] on button "Select files" at bounding box center [362, 206] width 98 height 30
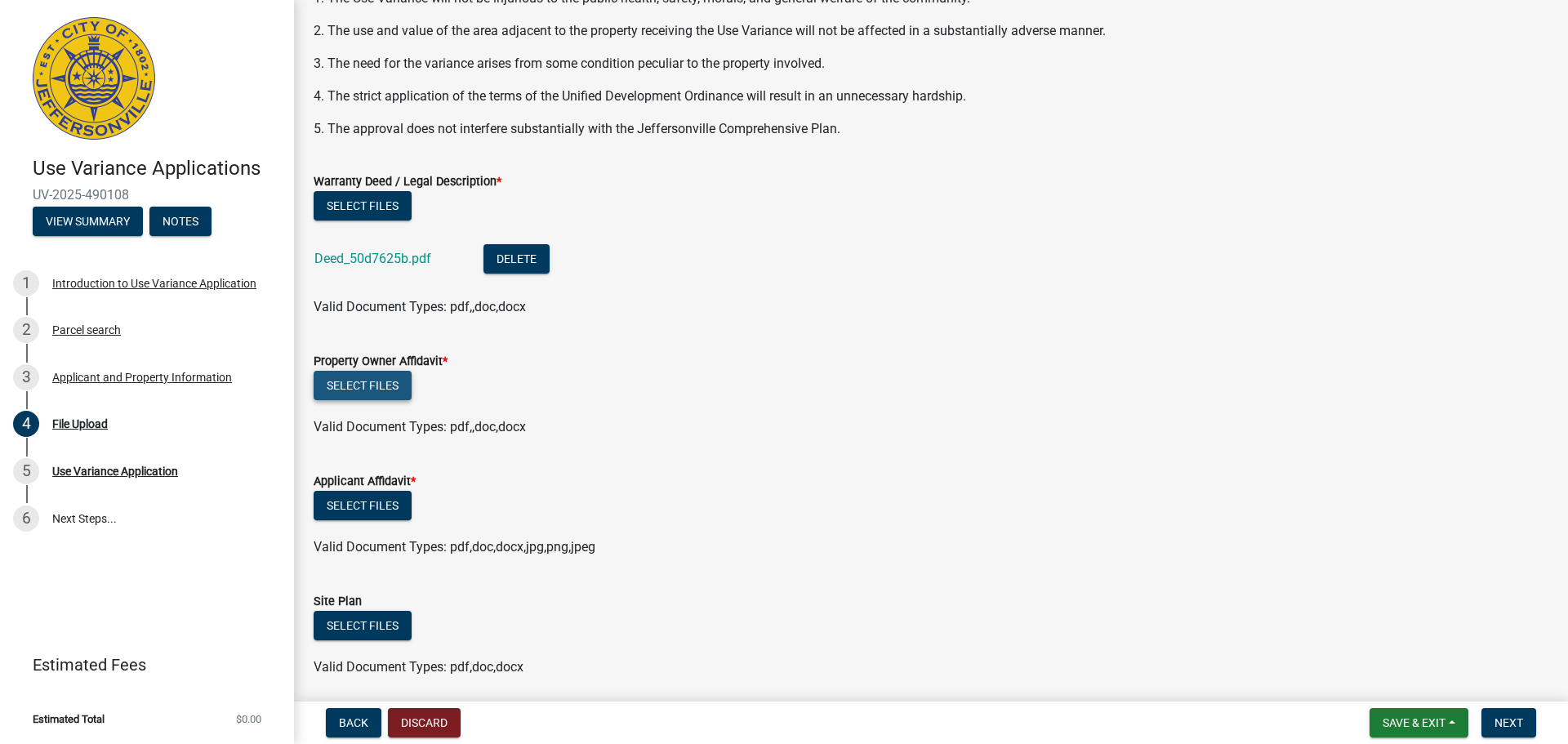
click at [371, 381] on button "Select files" at bounding box center [362, 385] width 98 height 30
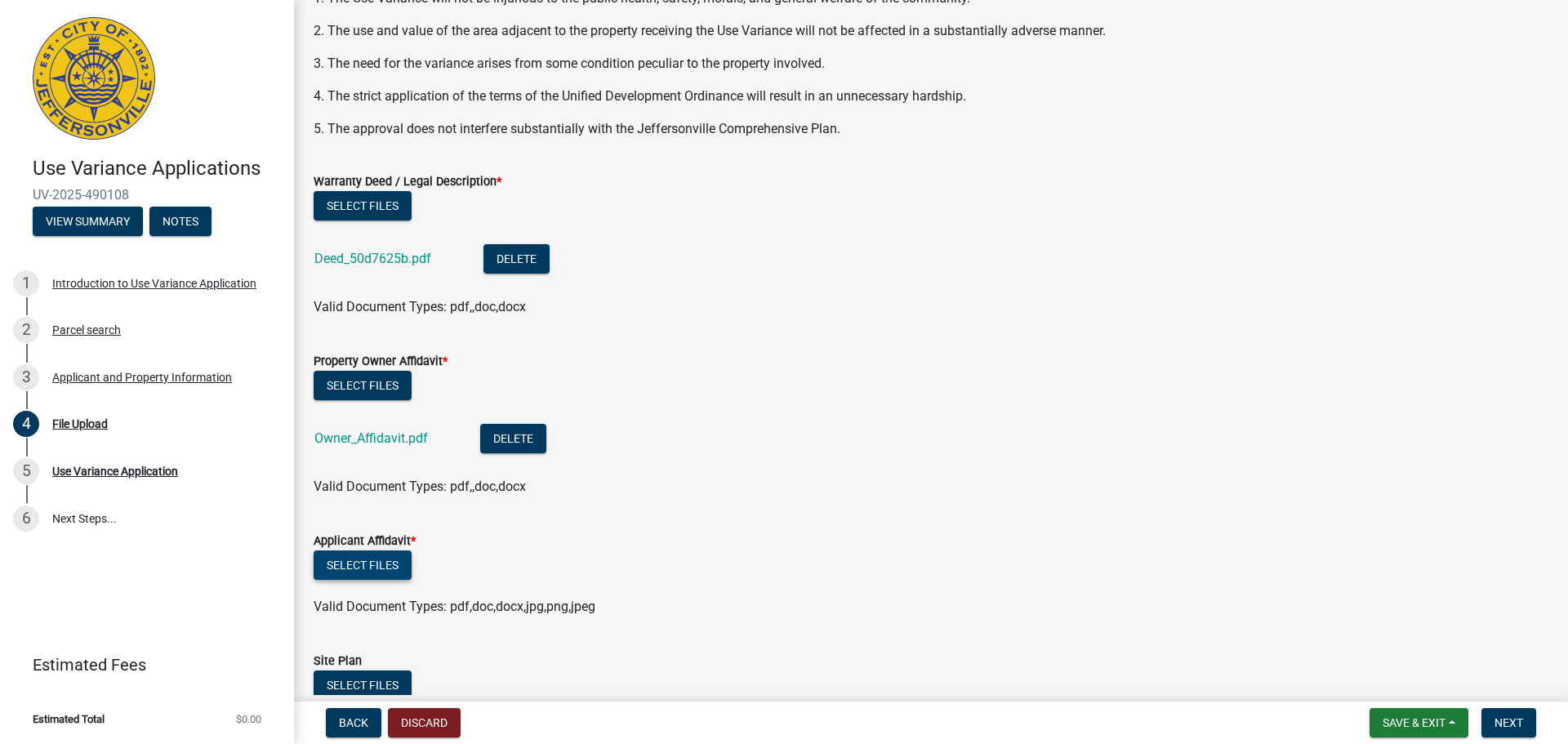
click at [377, 564] on button "Select files" at bounding box center [362, 565] width 98 height 30
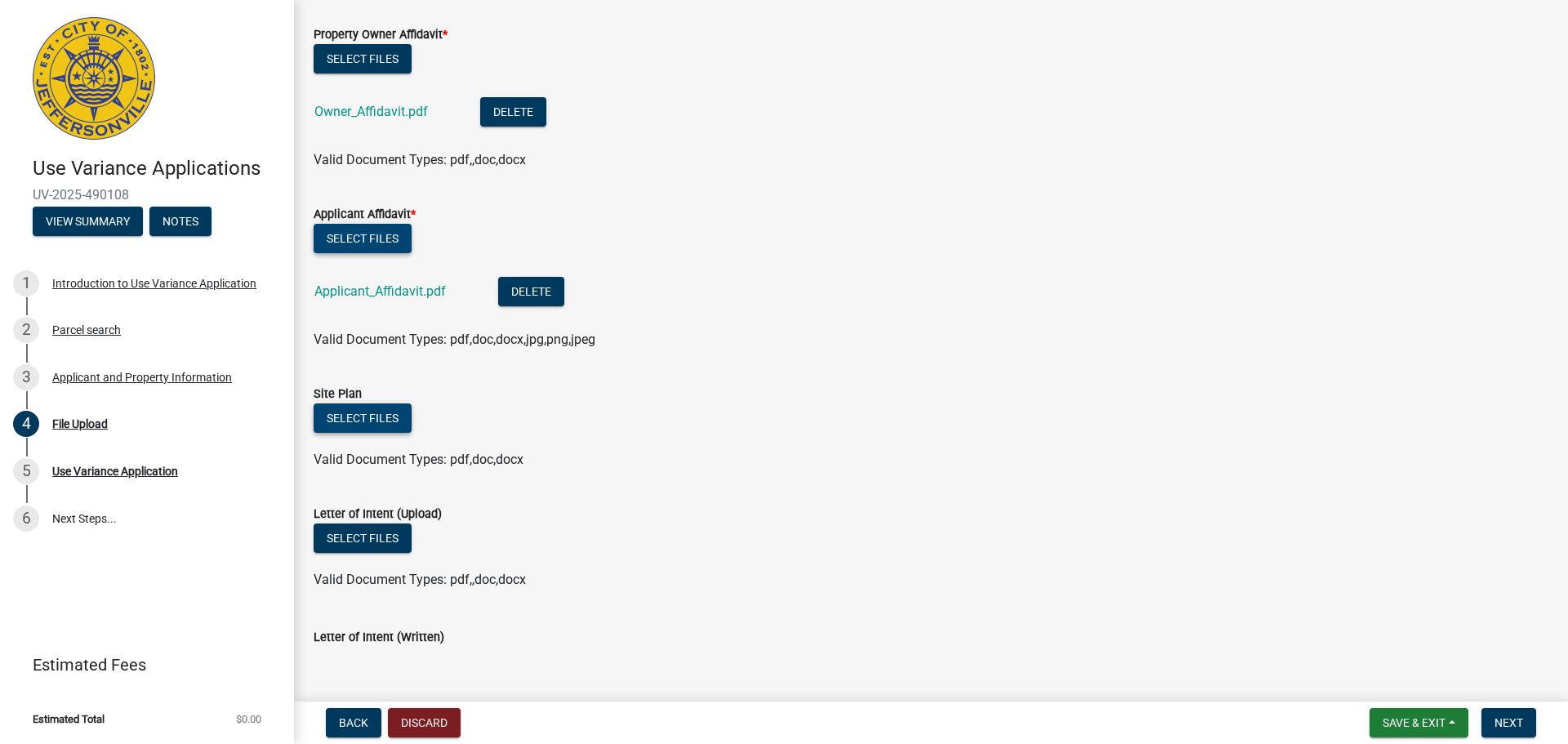
scroll to position [596, 0]
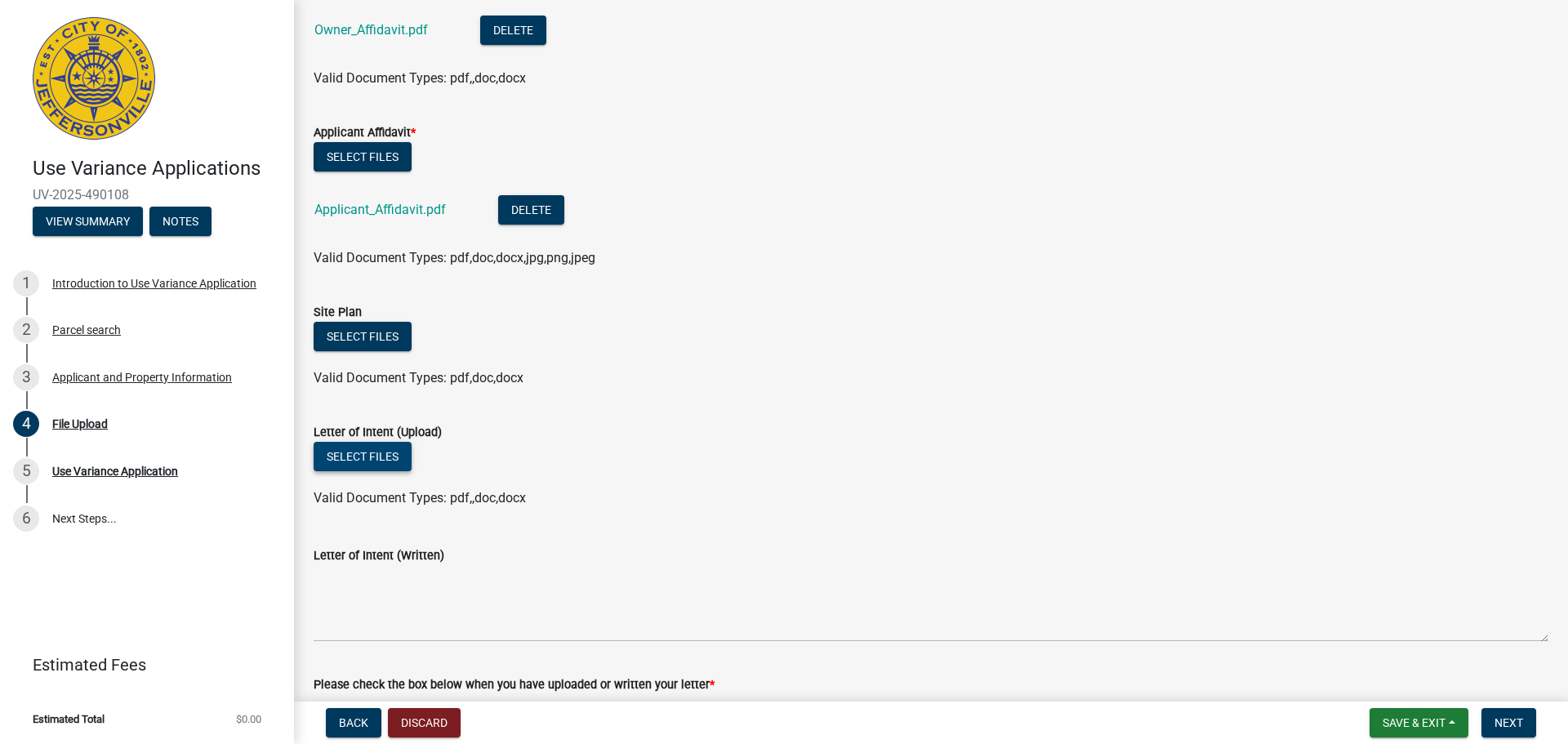
click at [367, 458] on button "Select files" at bounding box center [362, 457] width 98 height 30
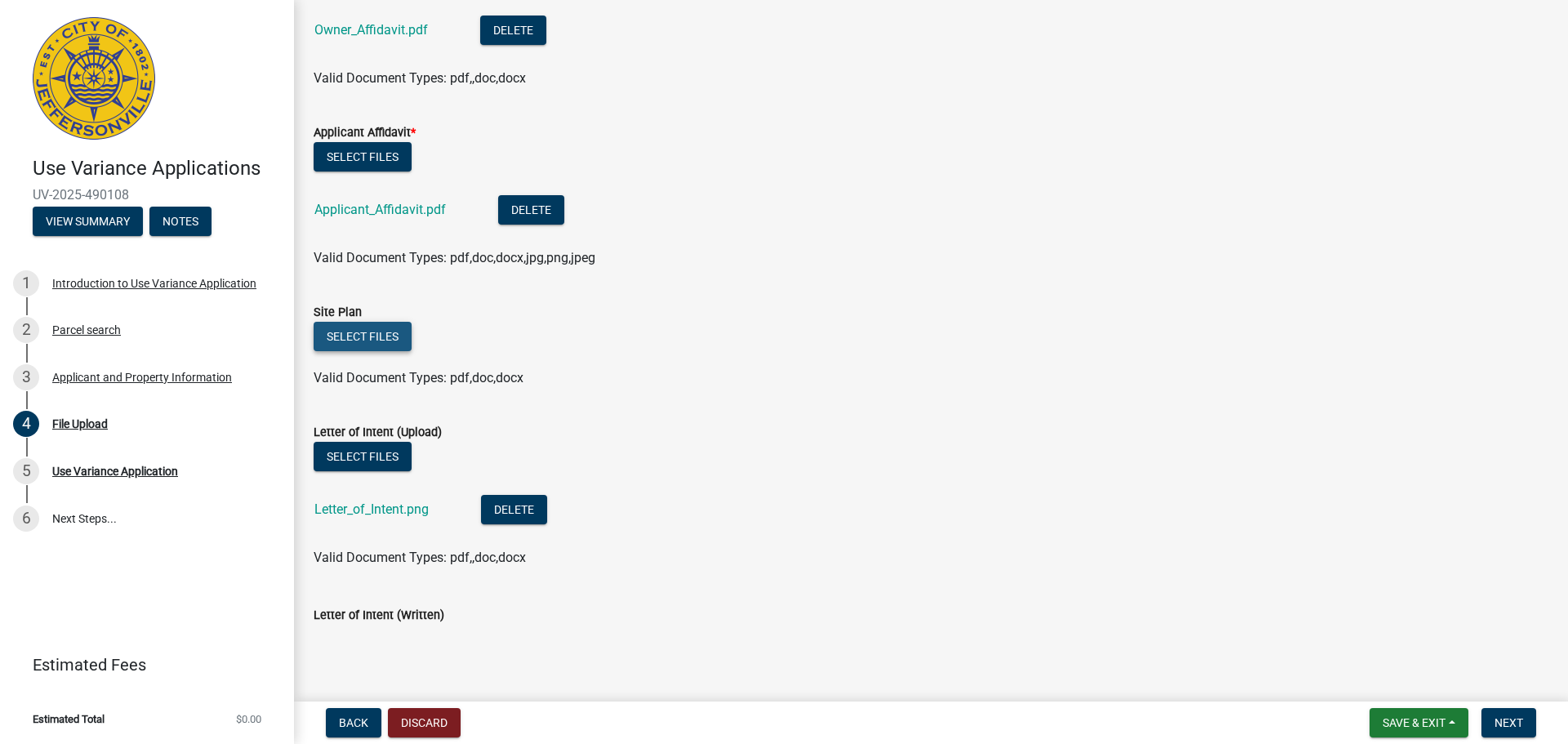
click at [379, 332] on button "Select files" at bounding box center [362, 337] width 98 height 30
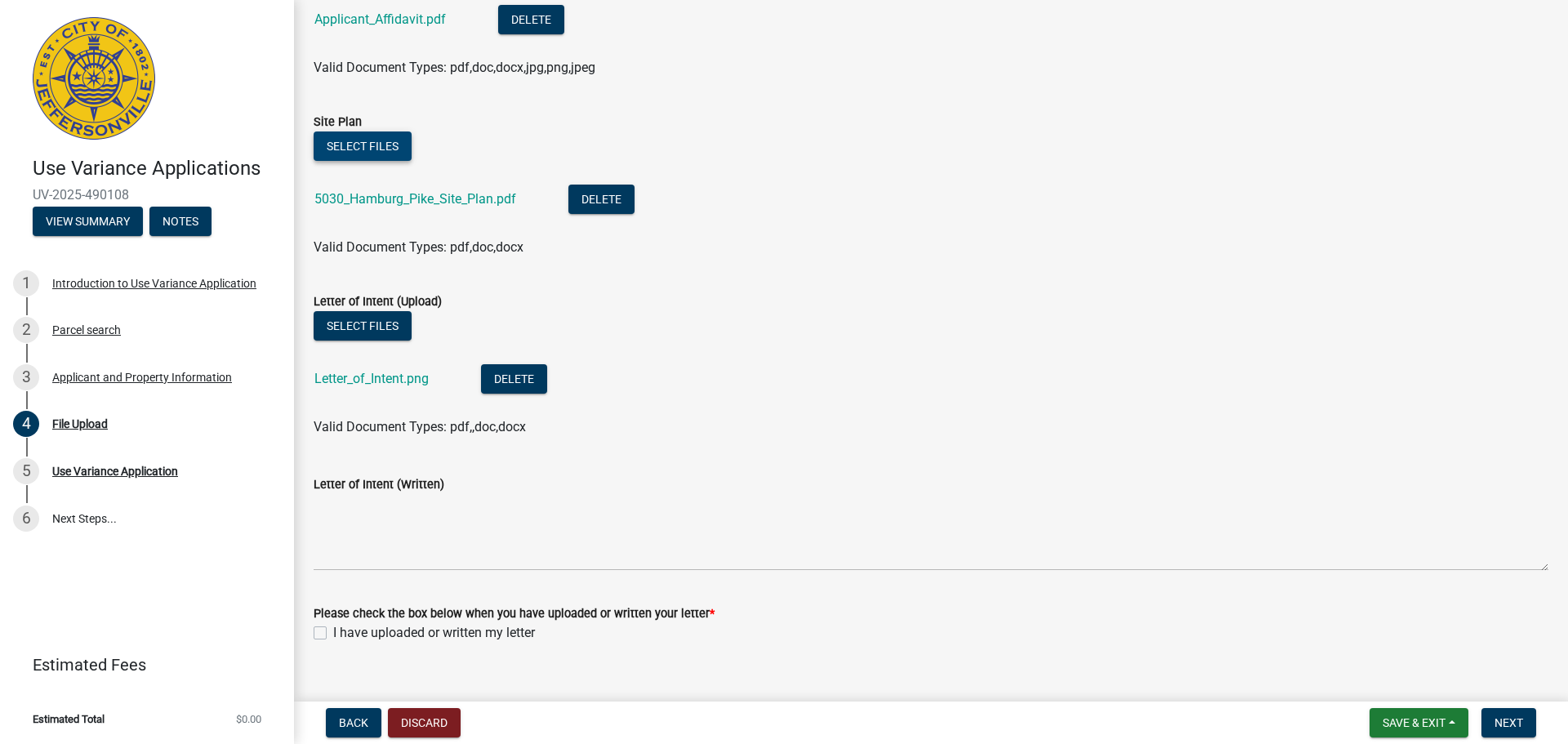
scroll to position [813, 0]
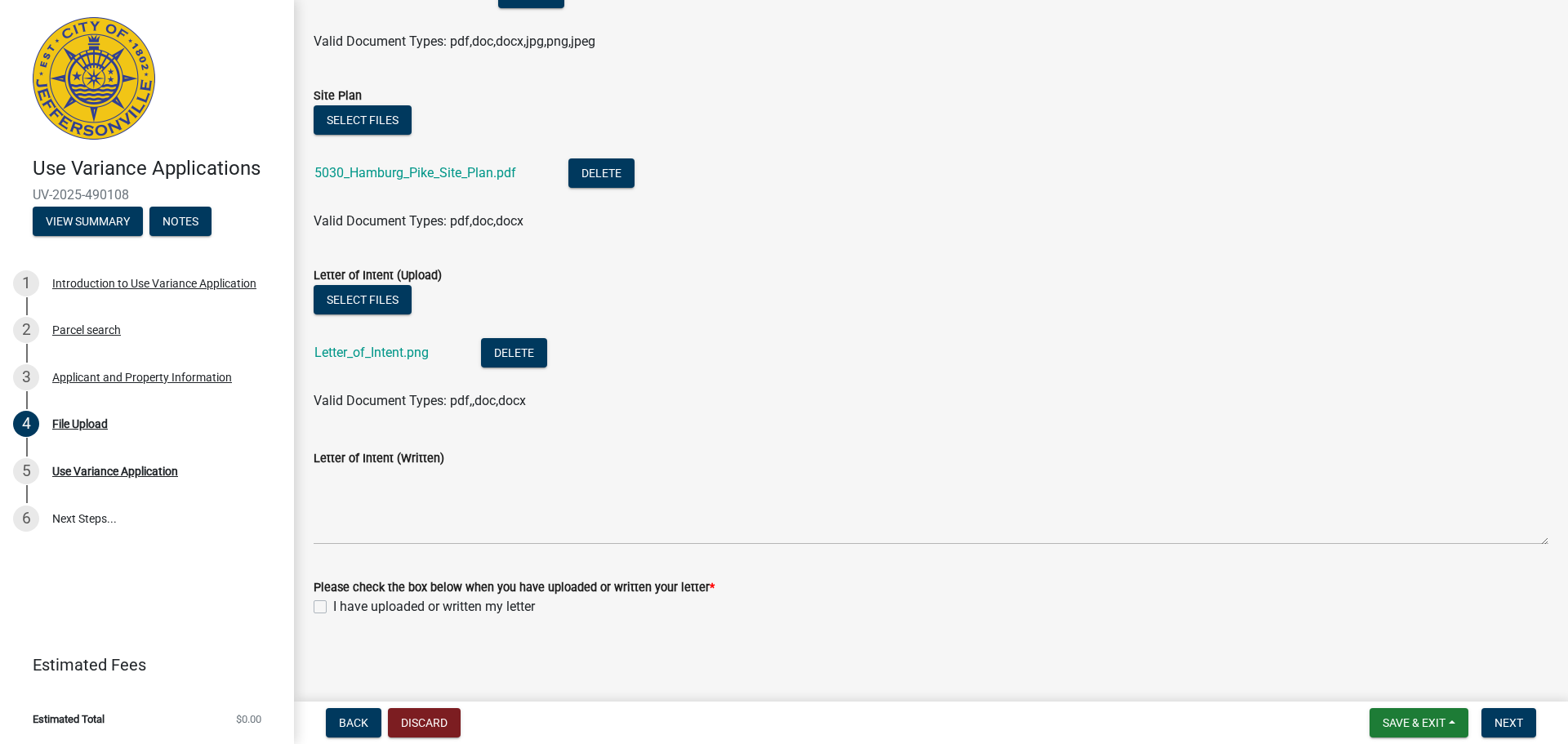
click at [333, 604] on label "I have uploaded or written my letter" at bounding box center [433, 607] width 201 height 20
click at [333, 604] on input "I have uploaded or written my letter" at bounding box center [338, 603] width 11 height 11
checkbox input "true"
click at [1509, 722] on span "Next" at bounding box center [1509, 723] width 29 height 13
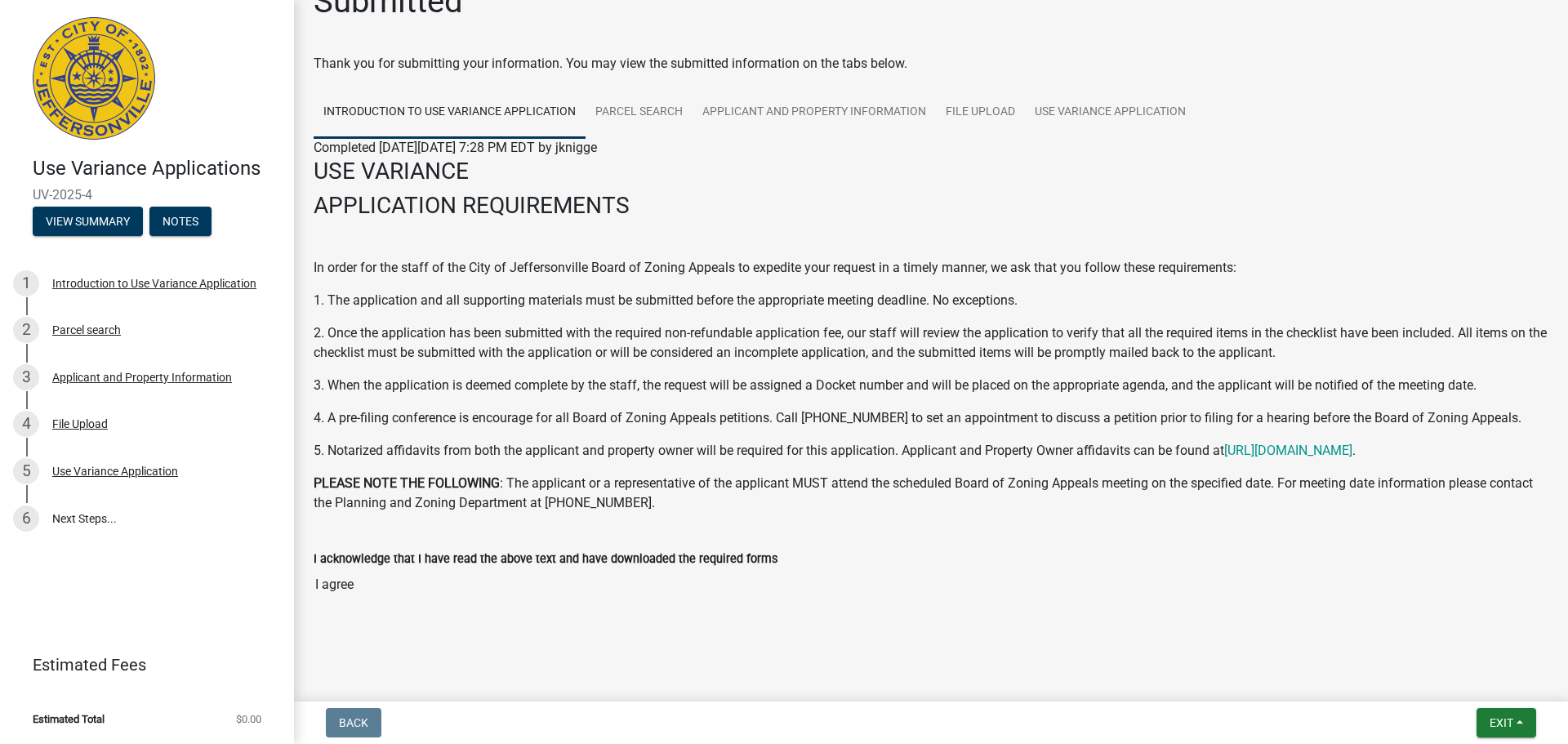
scroll to position [40, 0]
click at [644, 114] on link "Parcel search" at bounding box center [639, 110] width 107 height 52
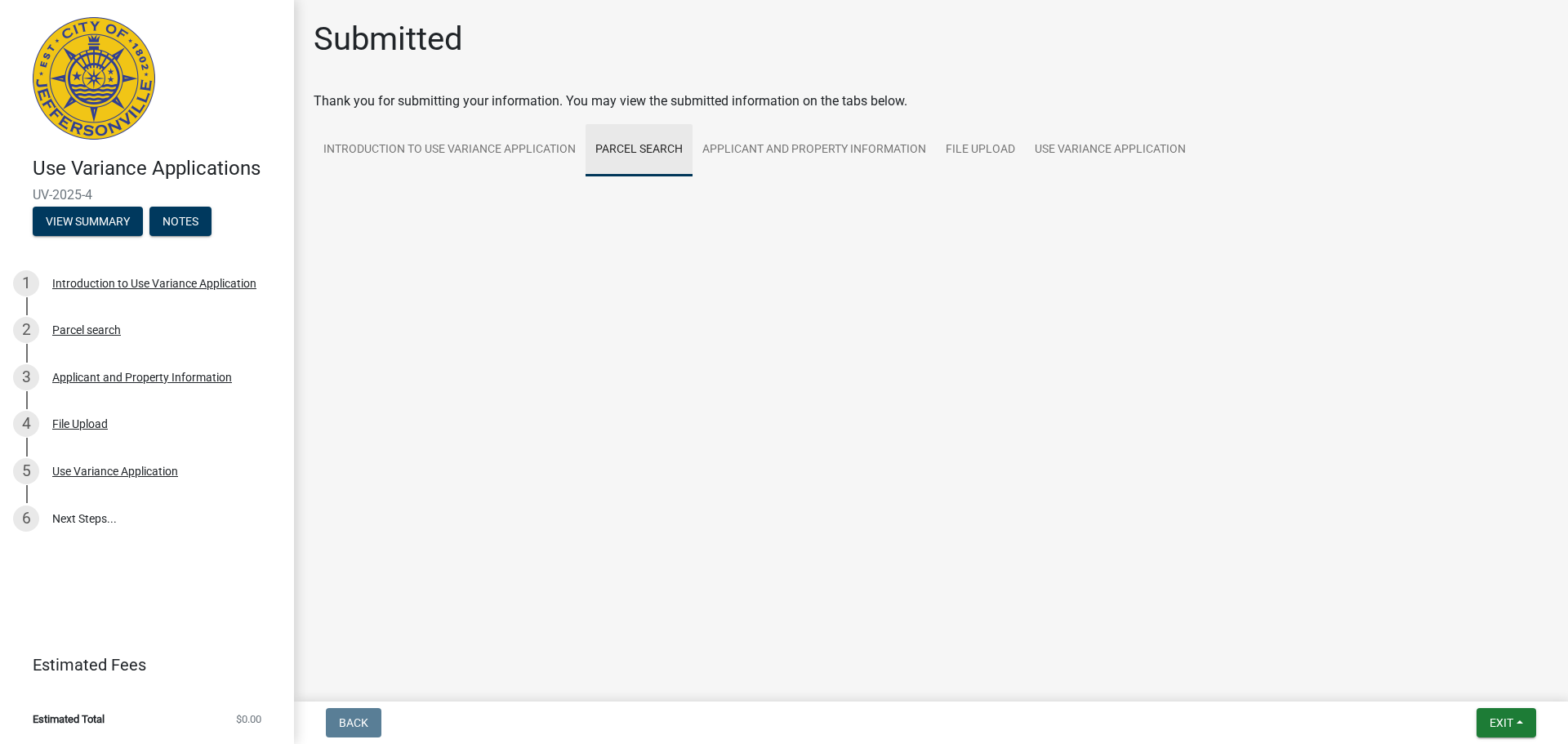
scroll to position [0, 0]
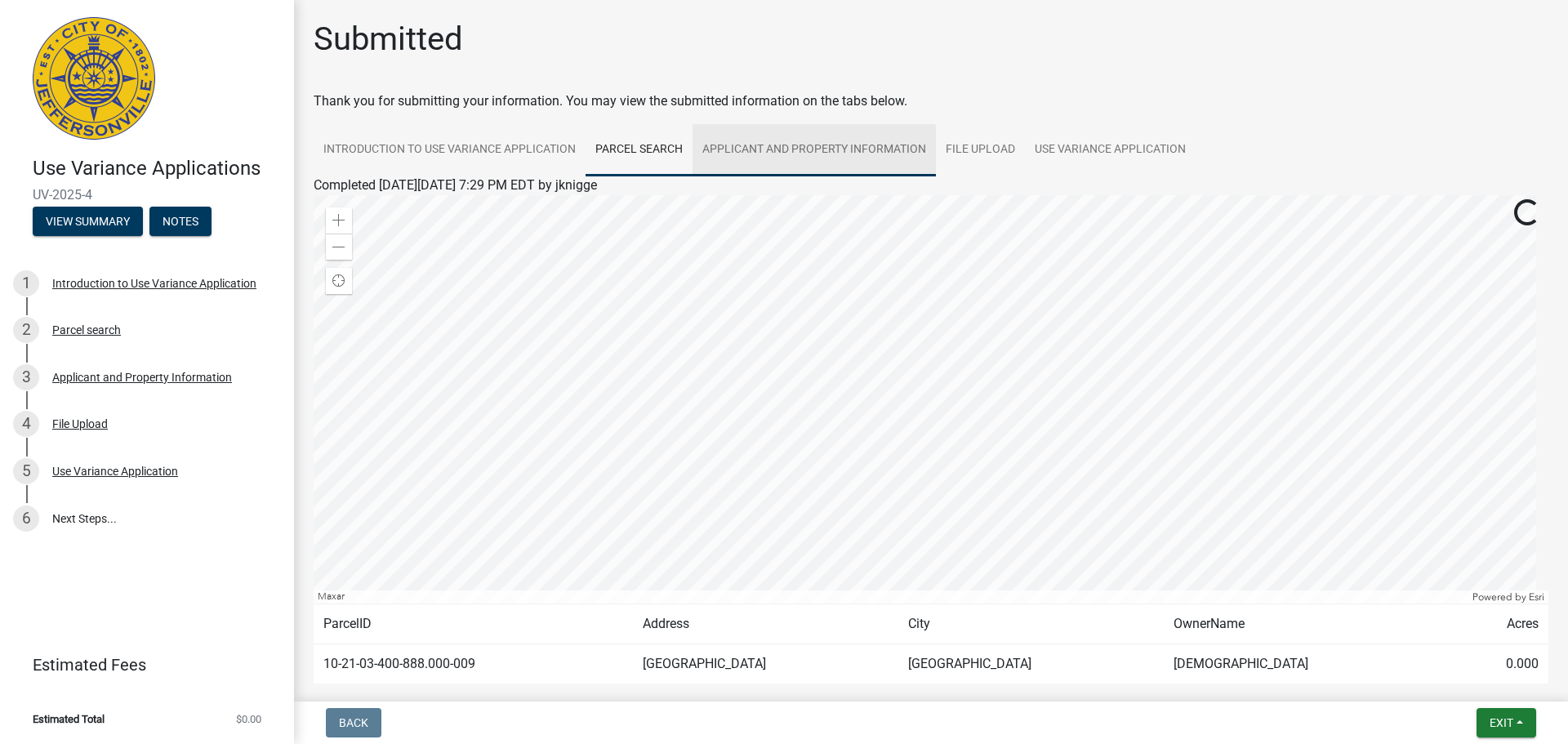
click at [816, 150] on link "Applicant and Property Information" at bounding box center [814, 150] width 243 height 52
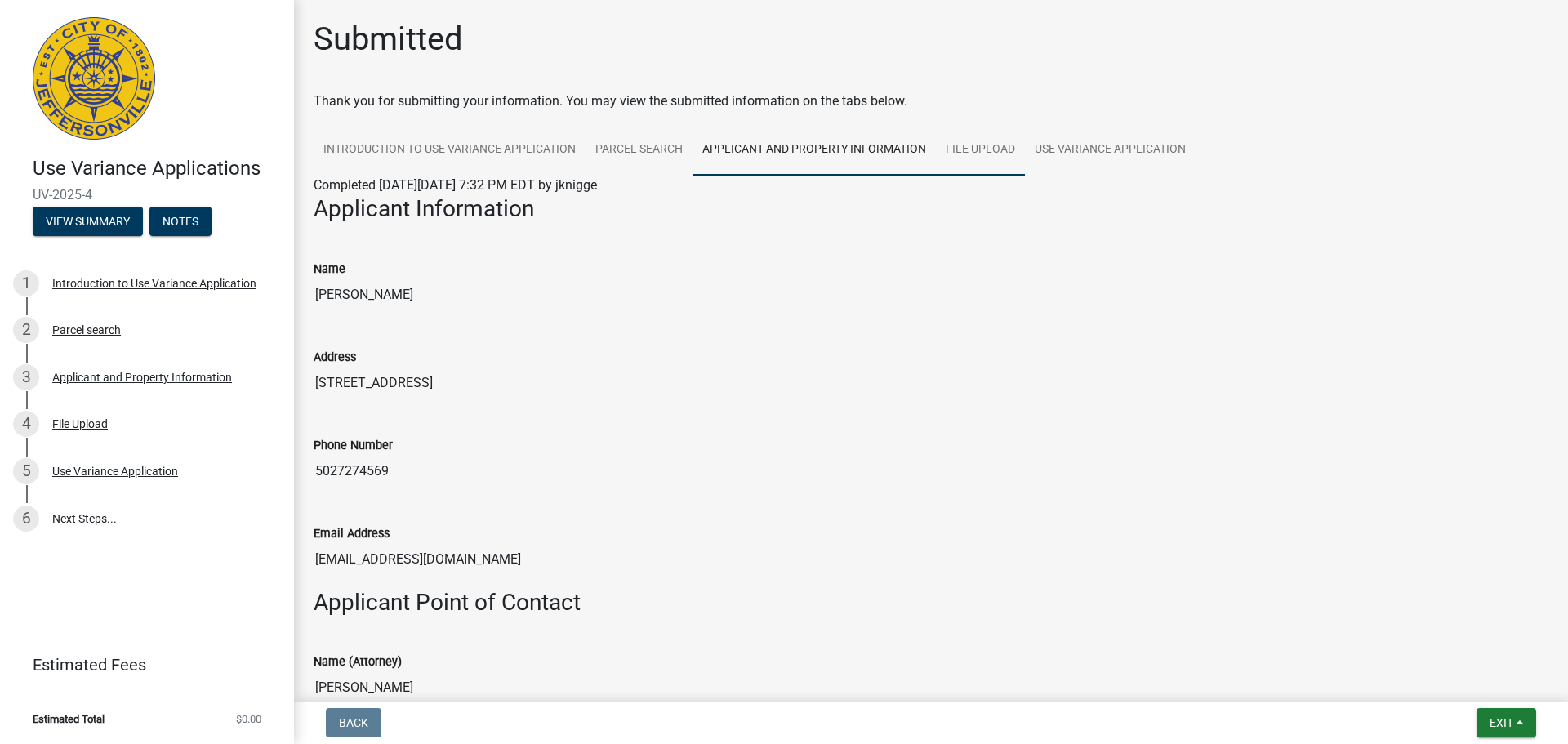
click at [976, 159] on link "File Upload" at bounding box center [980, 150] width 89 height 52
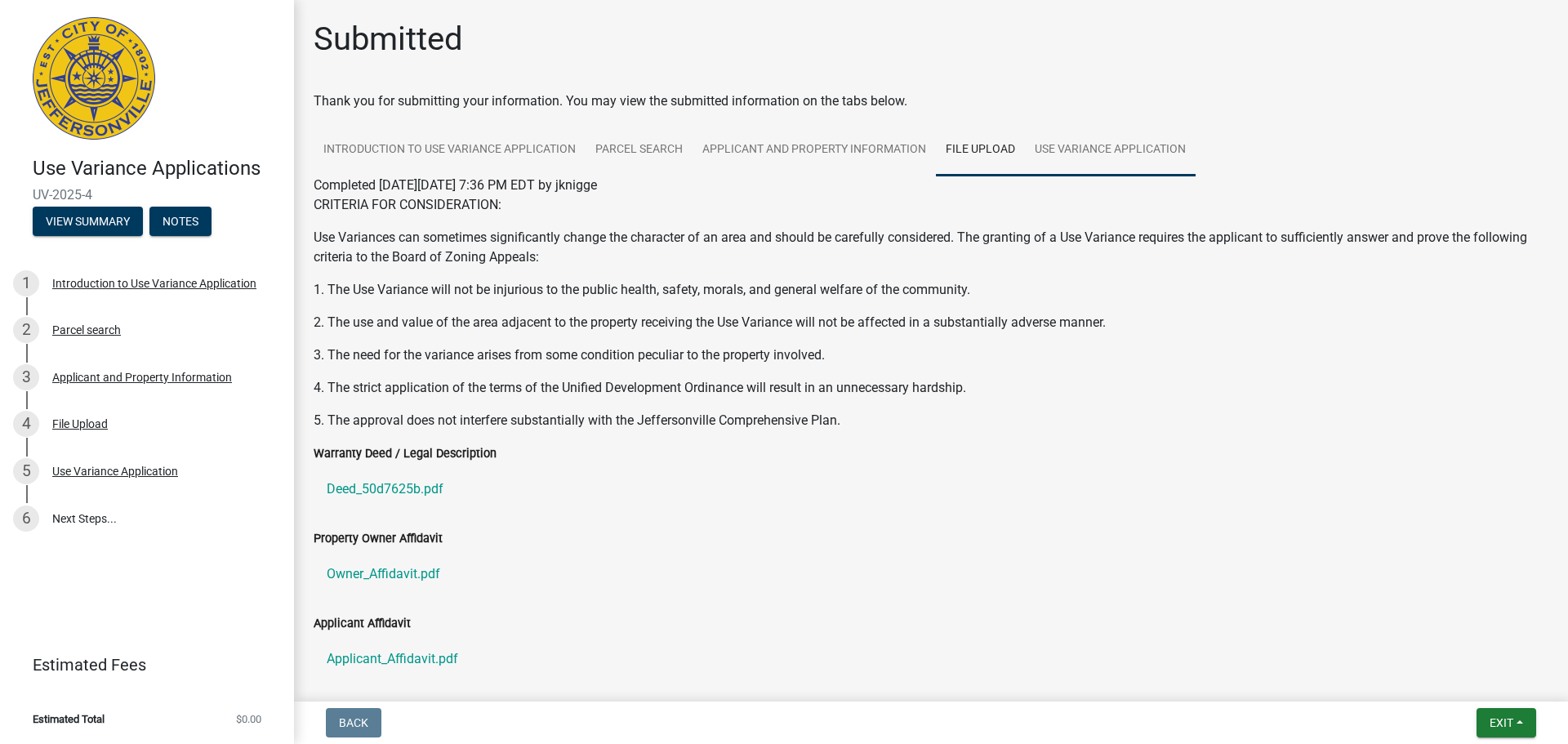
click at [1081, 145] on link "Use Variance Application" at bounding box center [1110, 150] width 171 height 52
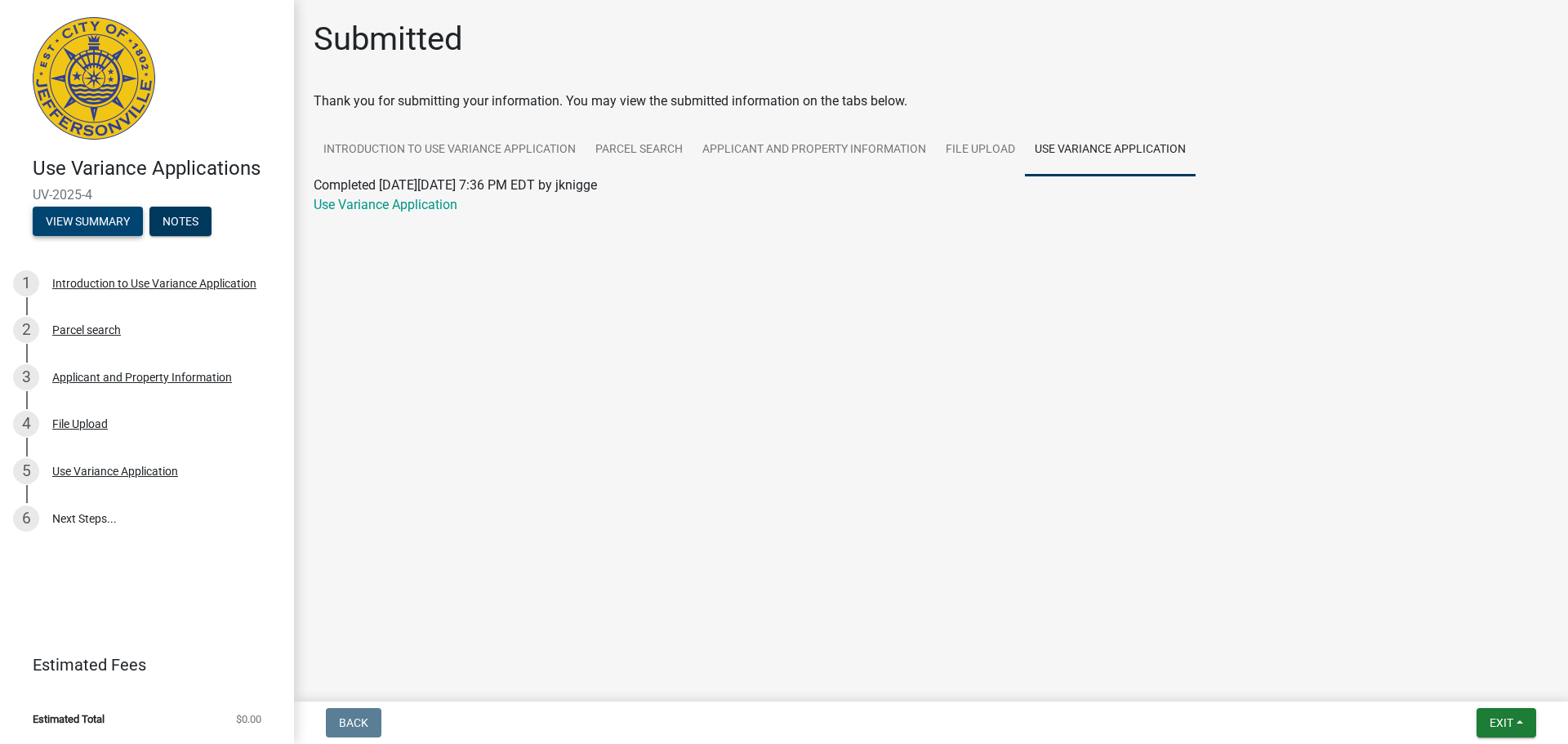
click at [97, 215] on button "View Summary" at bounding box center [88, 221] width 110 height 30
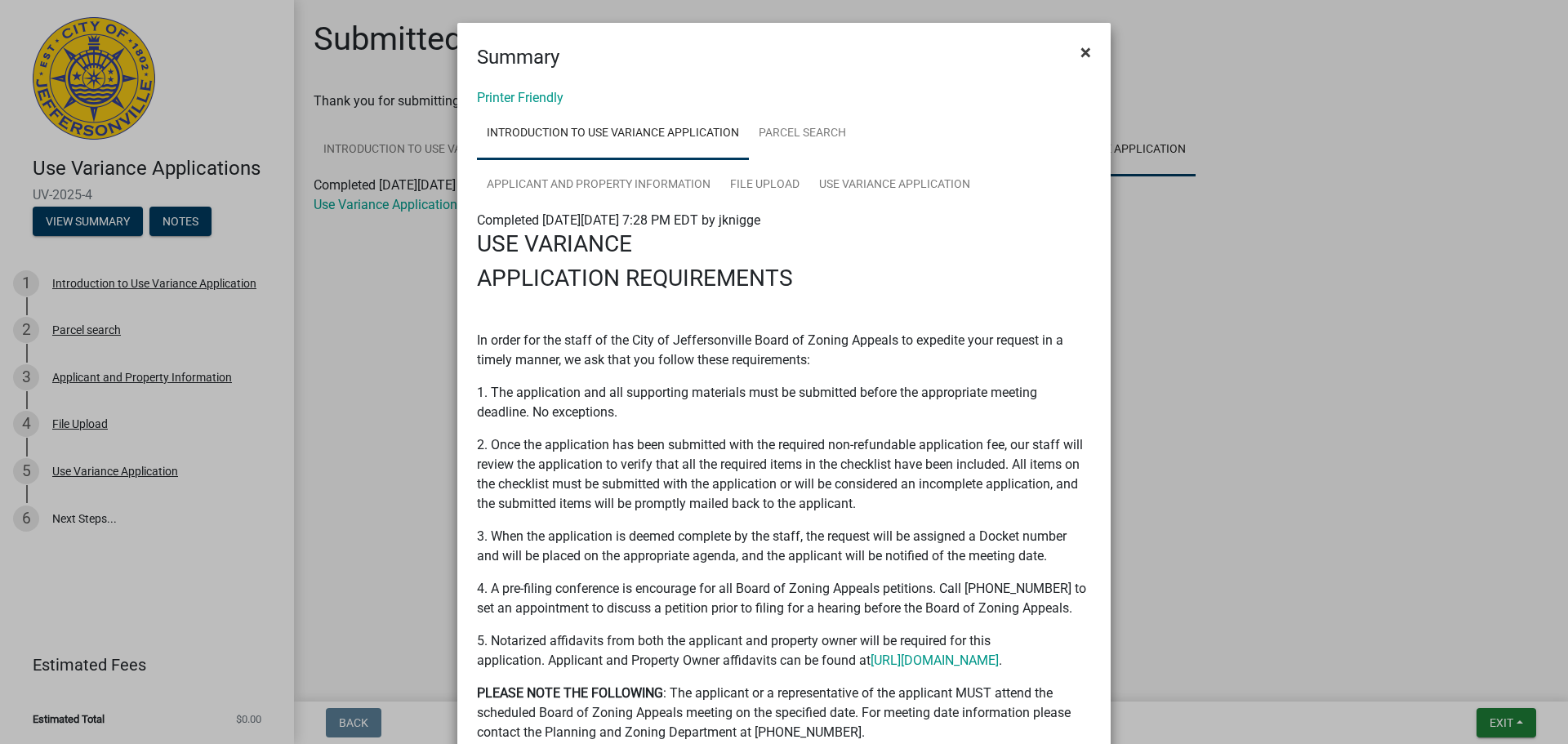
click at [1085, 58] on span "×" at bounding box center [1087, 53] width 11 height 23
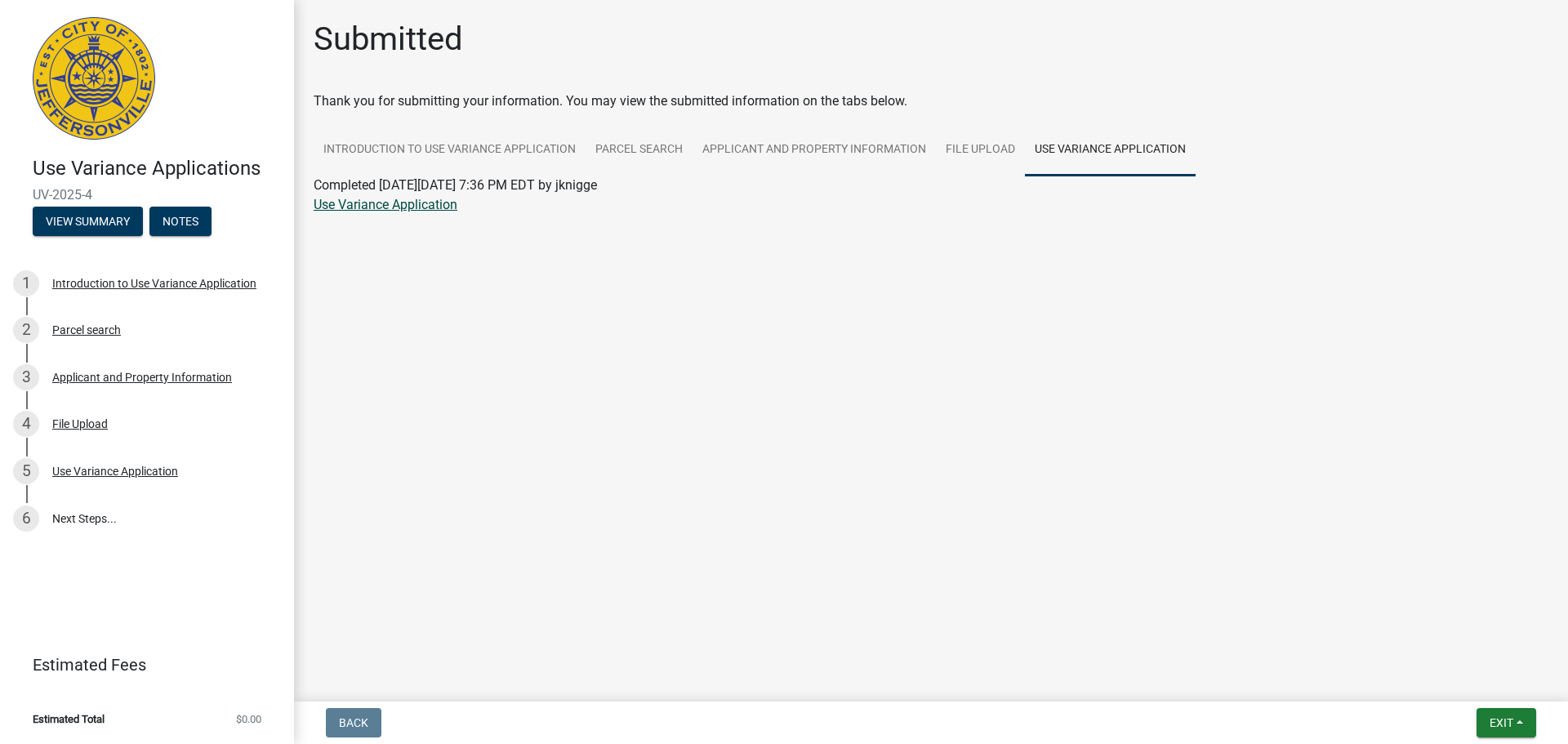
click at [426, 201] on link "Use Variance Application" at bounding box center [385, 204] width 144 height 15
